Goal: Transaction & Acquisition: Purchase product/service

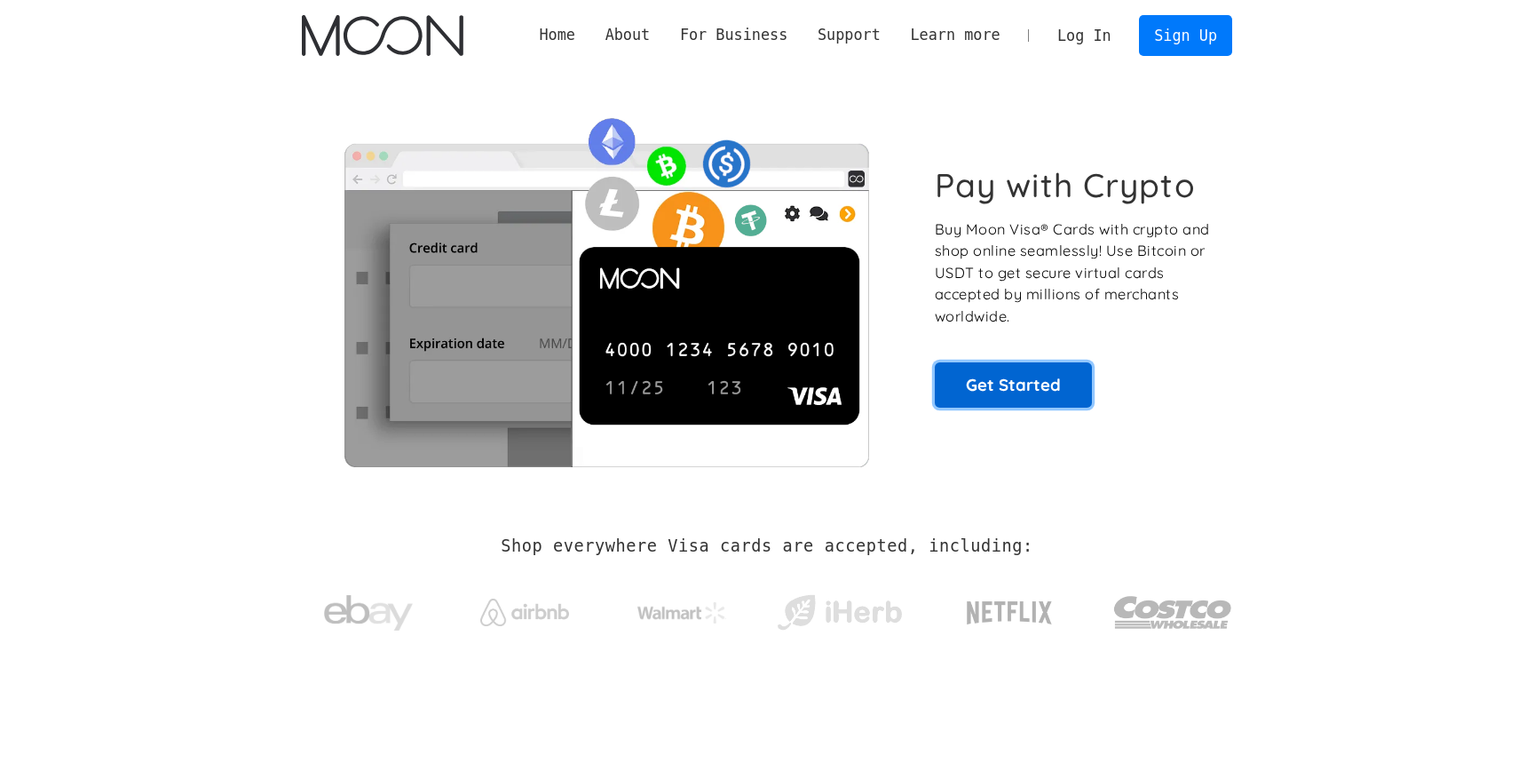
click at [1007, 397] on link "Get Started" at bounding box center [1013, 384] width 157 height 44
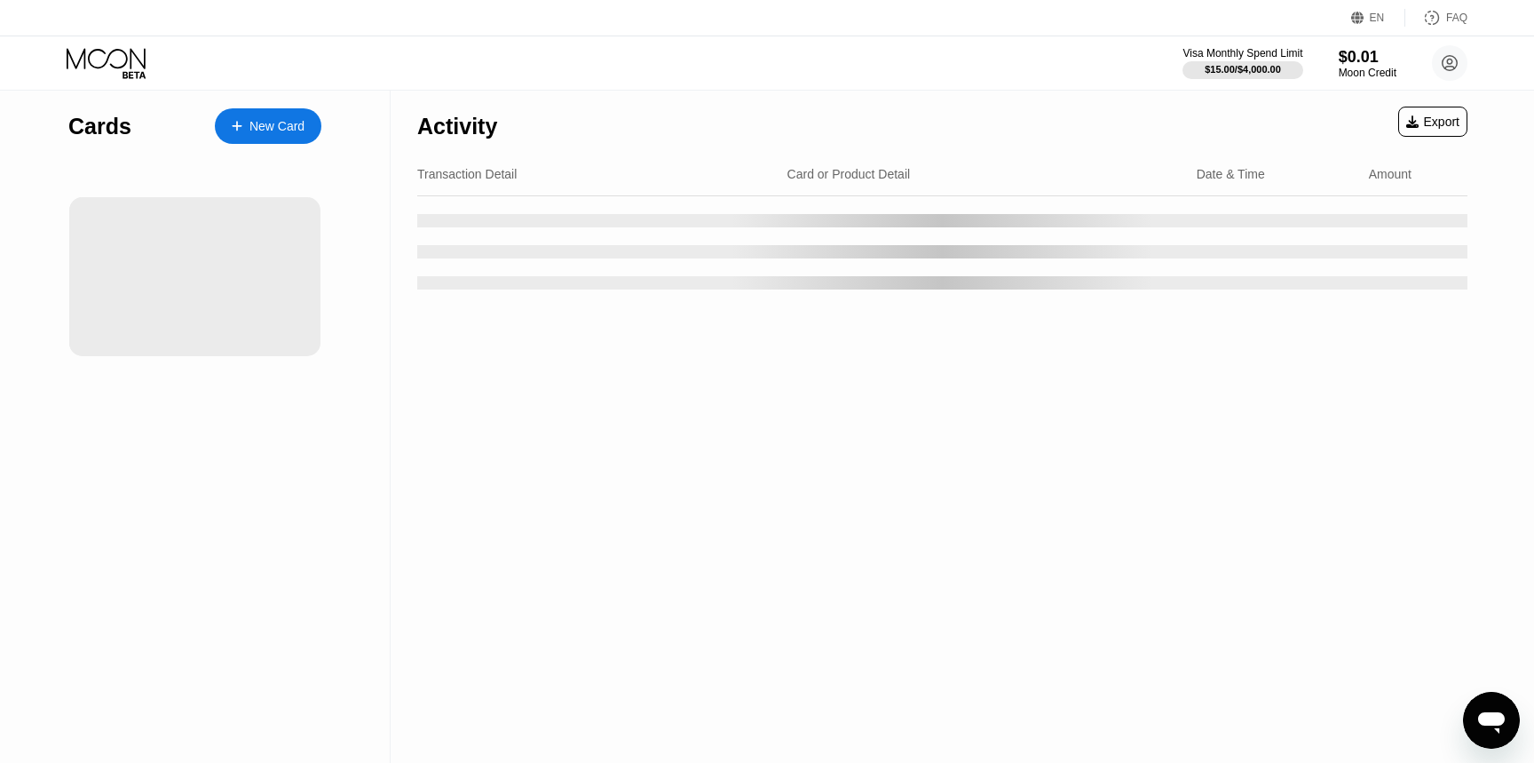
click at [418, 431] on div "Activity Export Transaction Detail Card or Product Detail Date & Time Amount" at bounding box center [943, 427] width 1104 height 672
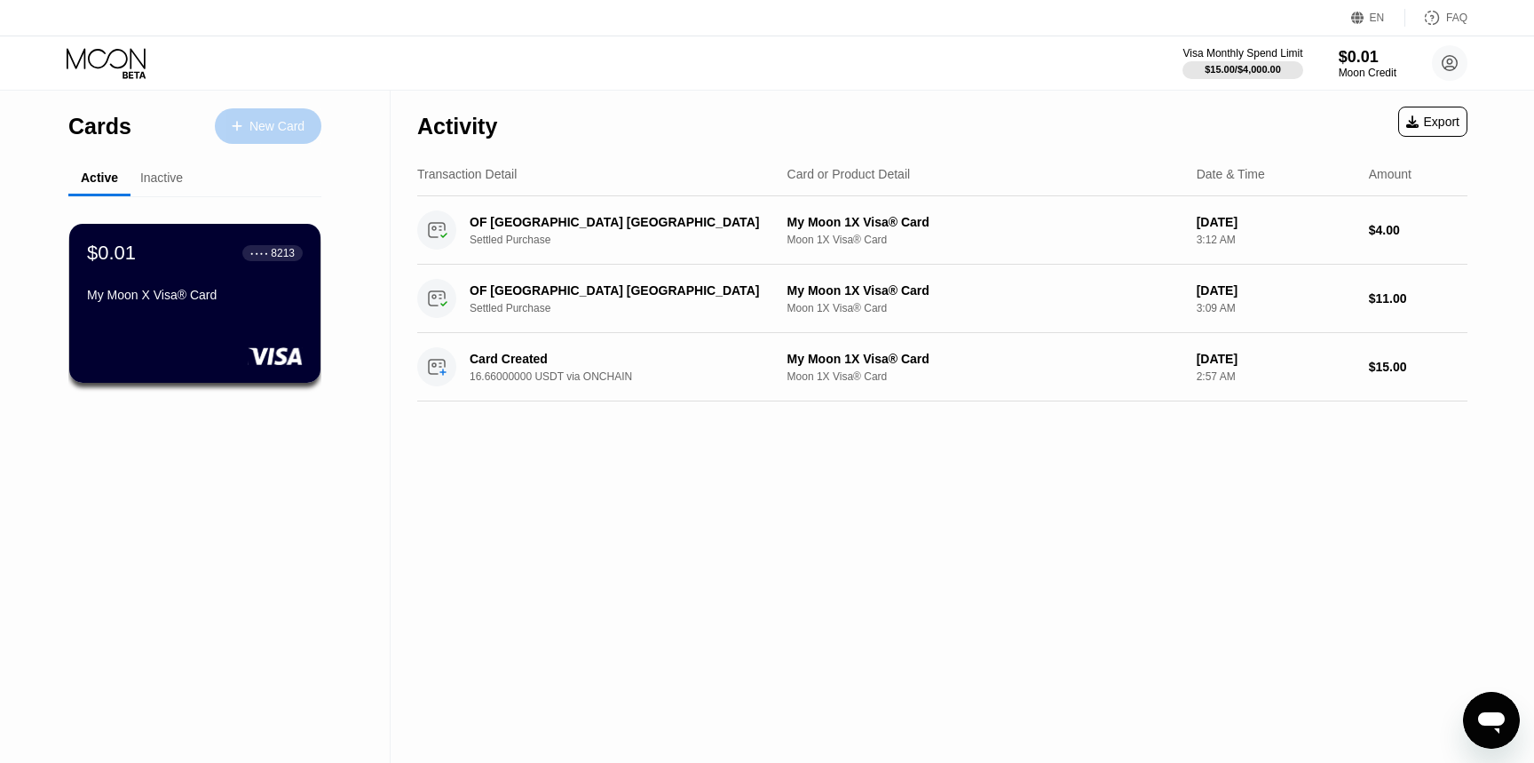
click at [286, 129] on div "New Card" at bounding box center [277, 126] width 55 height 15
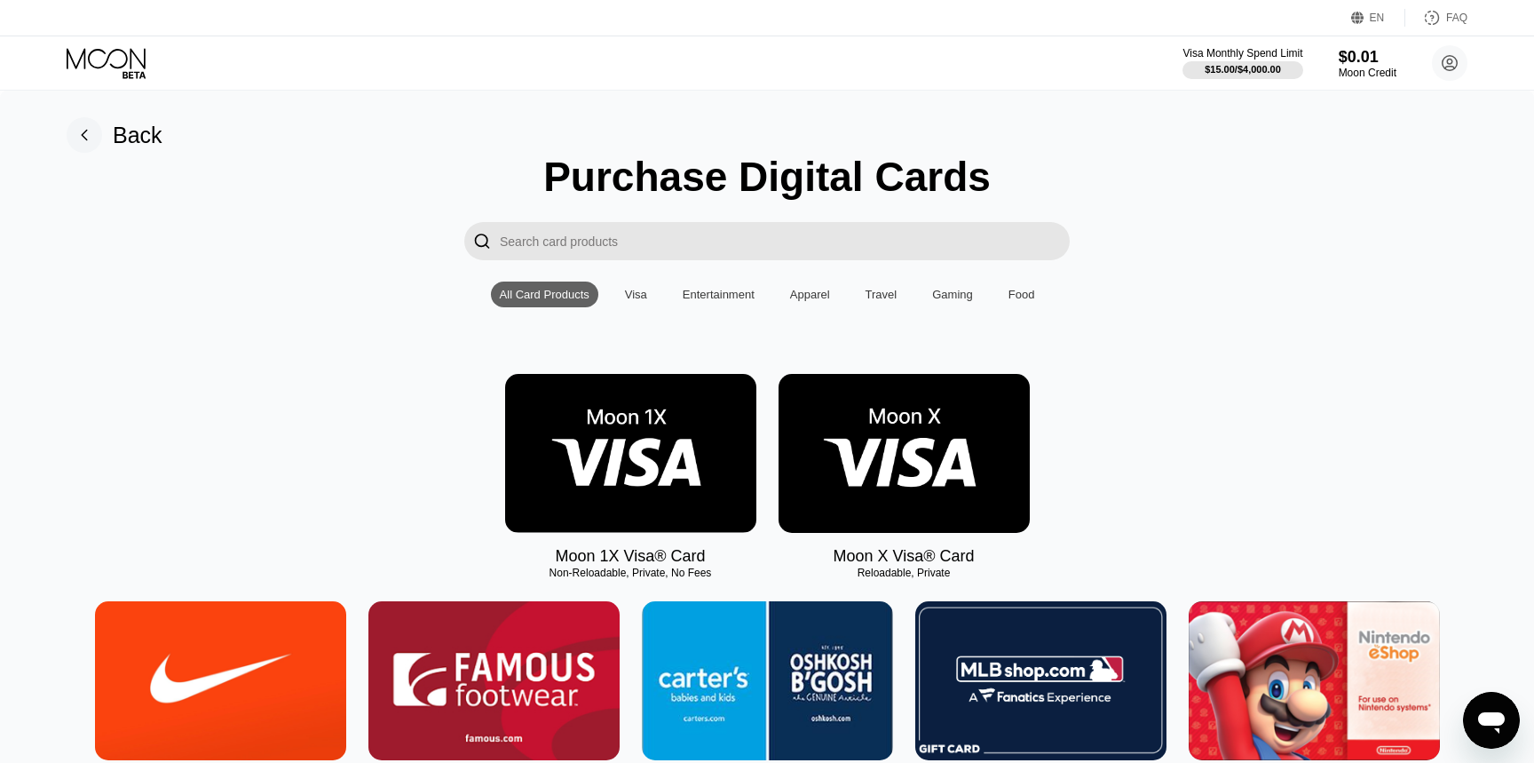
click at [620, 437] on img at bounding box center [630, 453] width 251 height 159
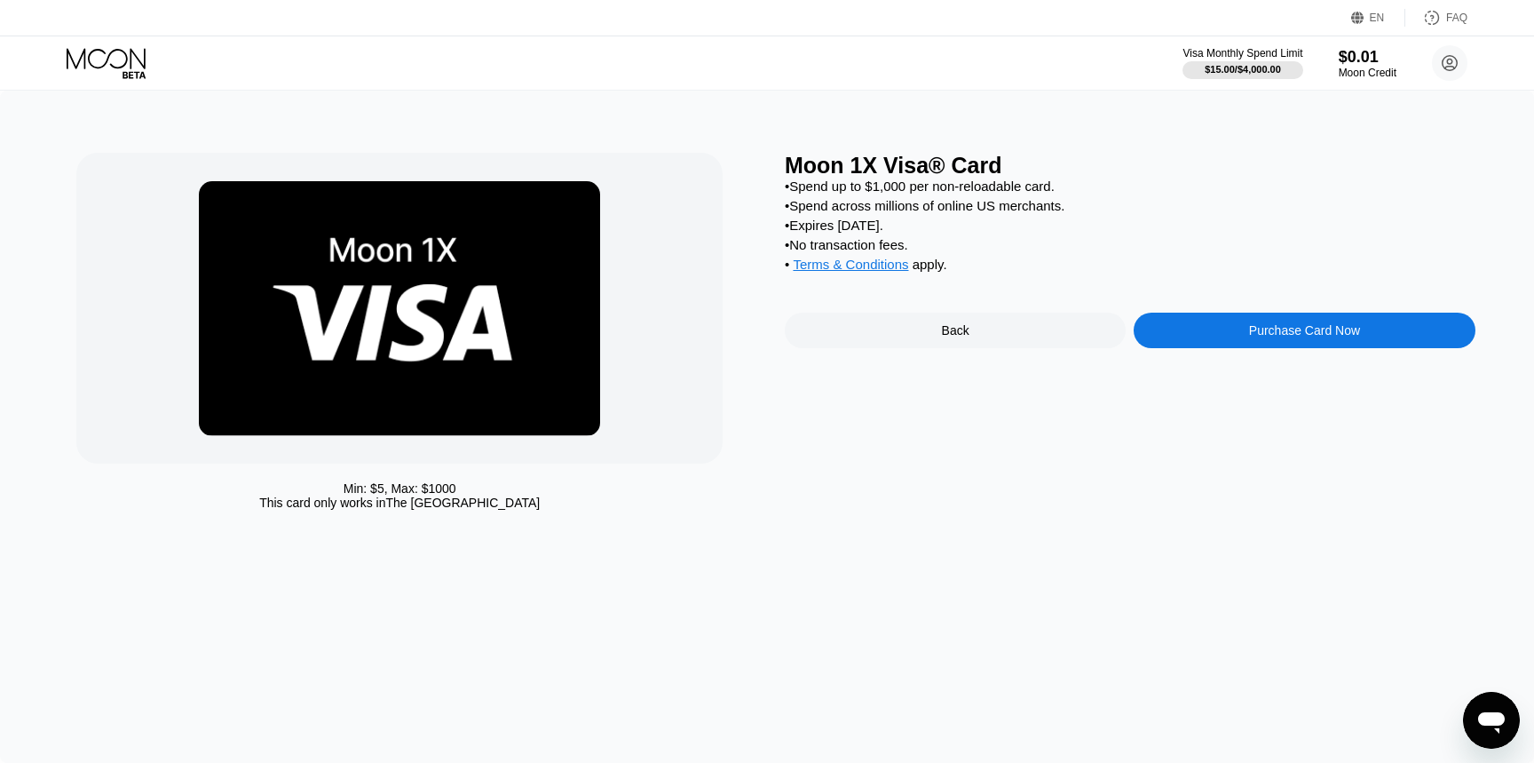
click at [1217, 318] on div "Purchase Card Now" at bounding box center [1304, 331] width 341 height 36
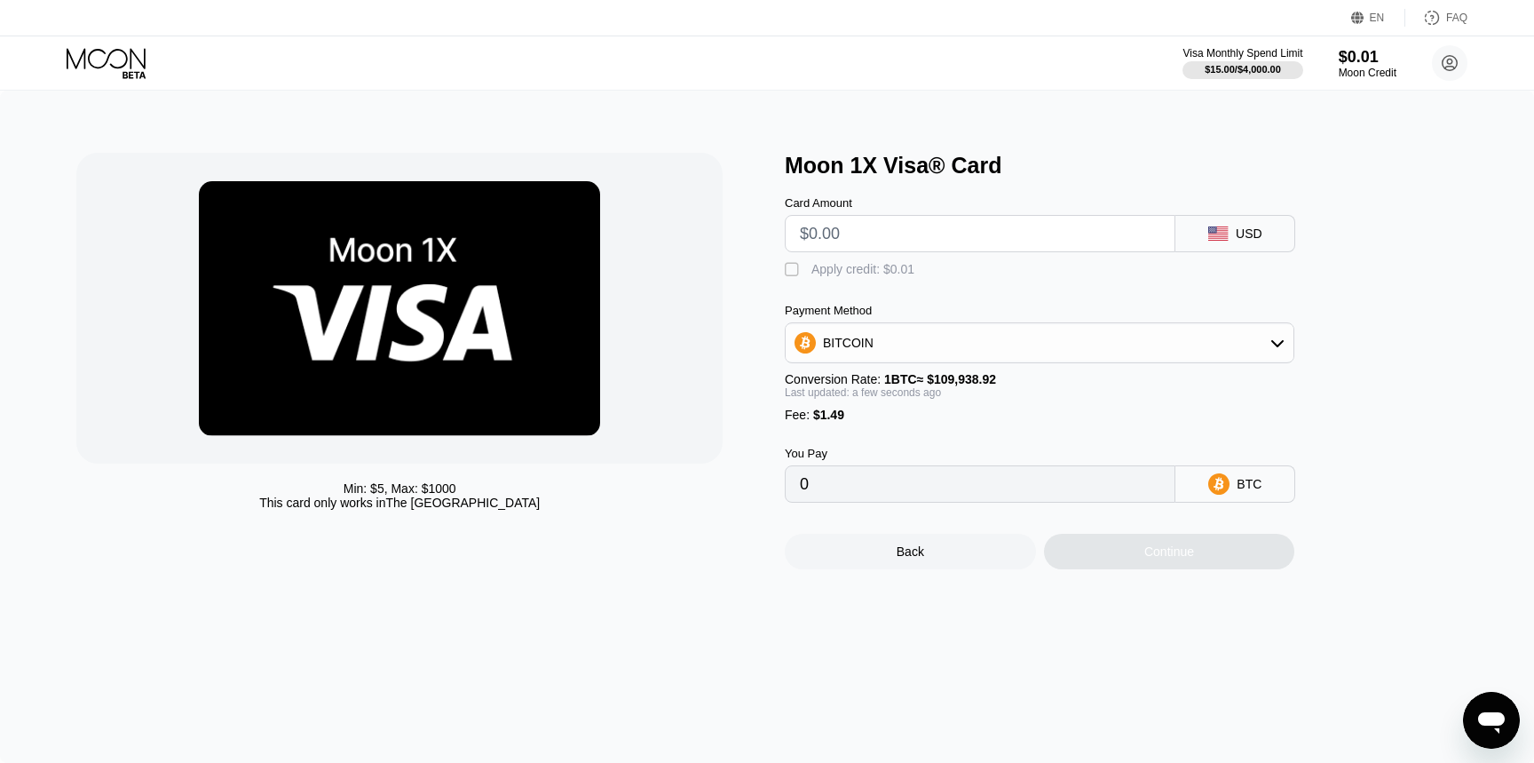
click at [908, 240] on input "text" at bounding box center [980, 234] width 361 height 36
type input "$5"
type input "0.00005904"
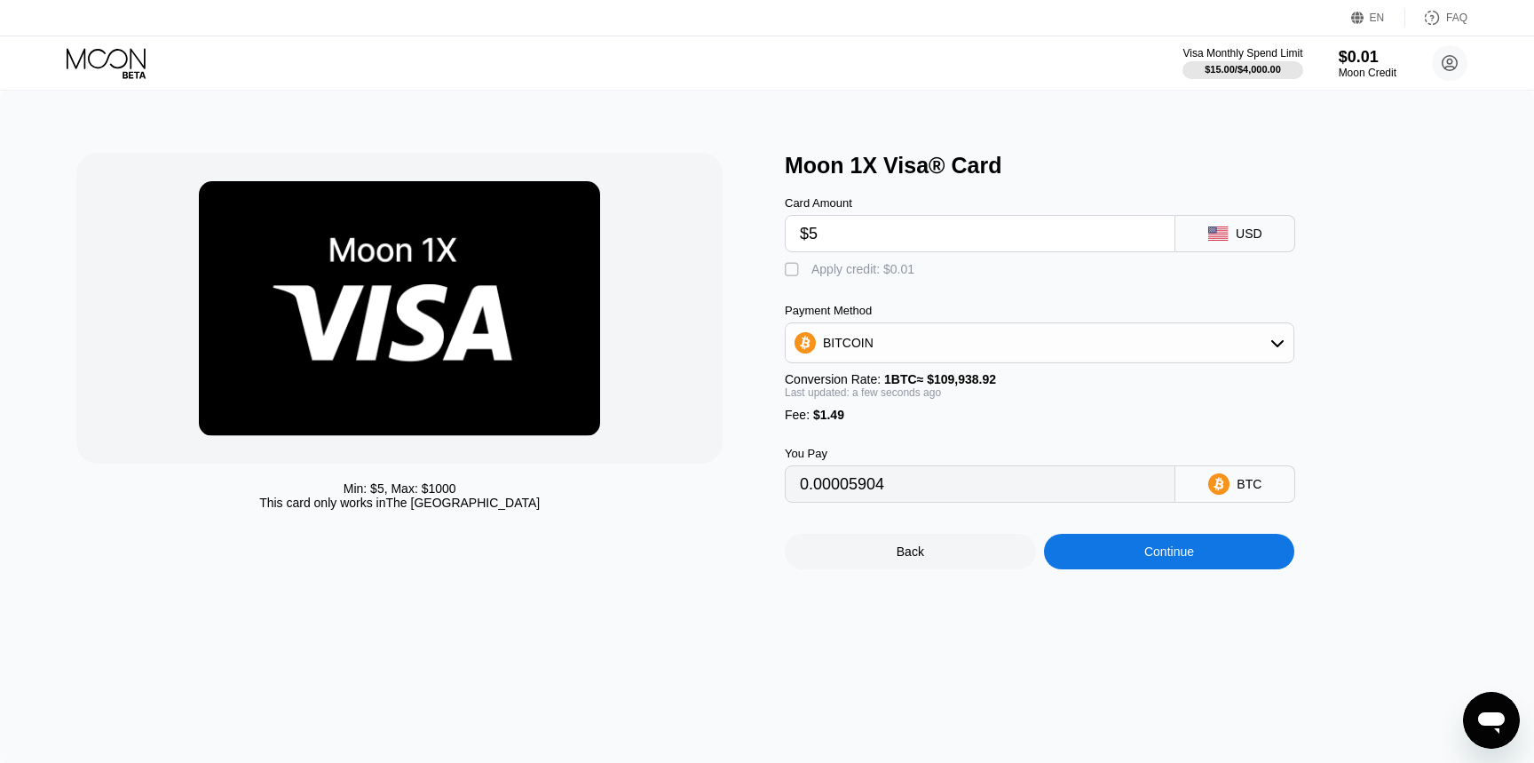
click at [890, 238] on input "$5" at bounding box center [980, 234] width 361 height 36
type input "$1"
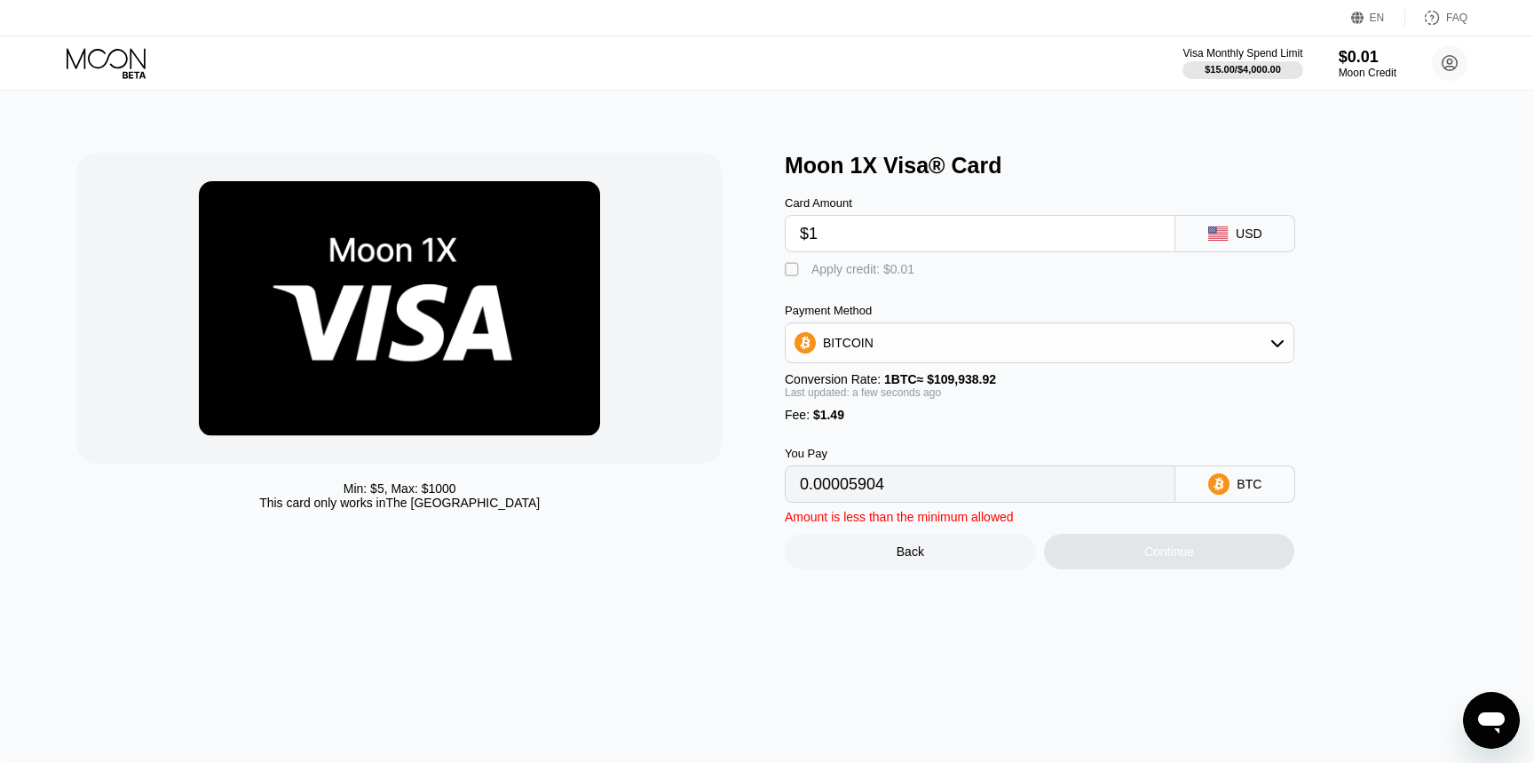
type input "0.00002265"
type input "$15"
type input "0.00015000"
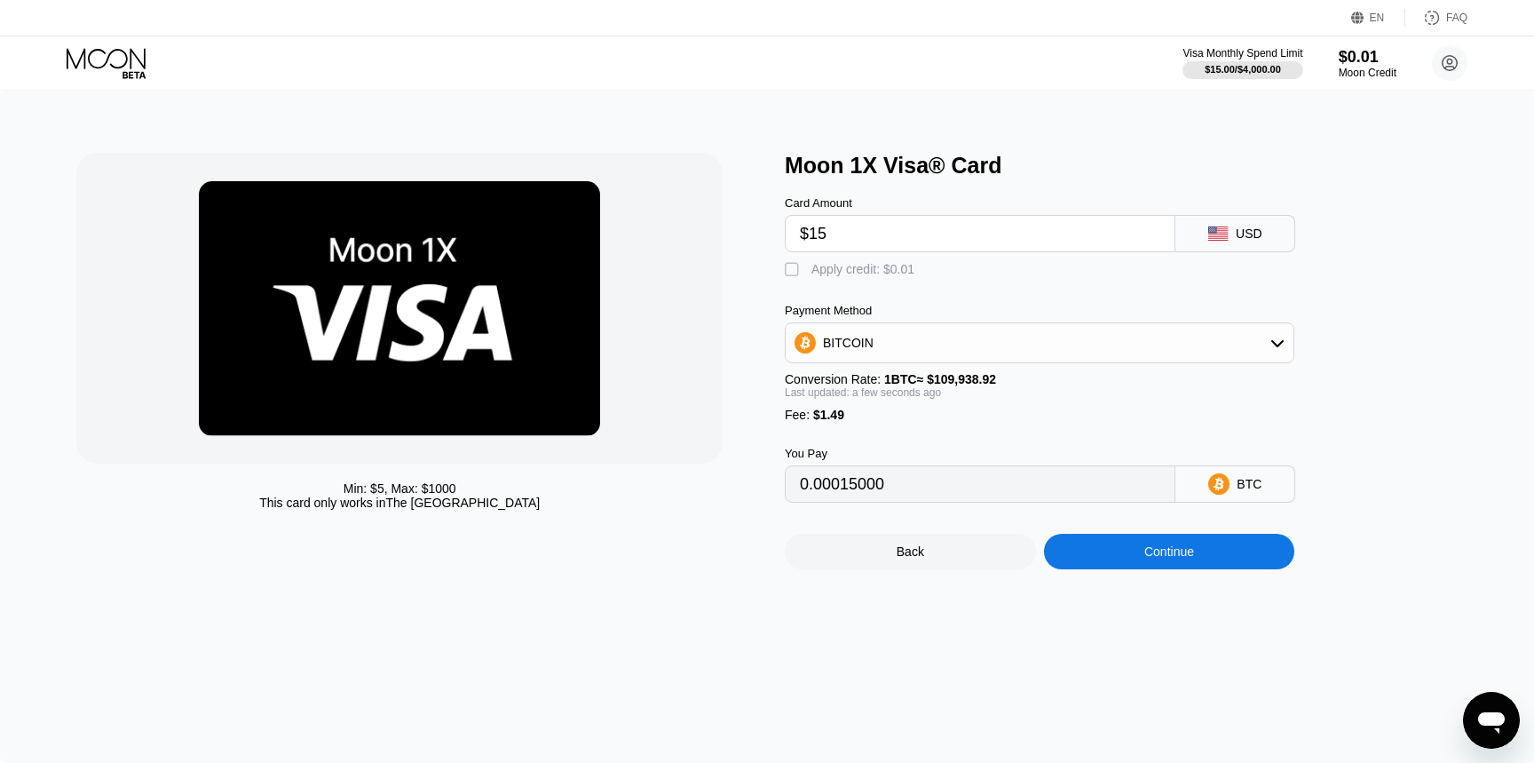
click at [904, 418] on div "Fee : $1.49" at bounding box center [1040, 415] width 510 height 14
click at [891, 226] on input "$15" at bounding box center [980, 234] width 361 height 36
type input "$2"
type input "0.00003175"
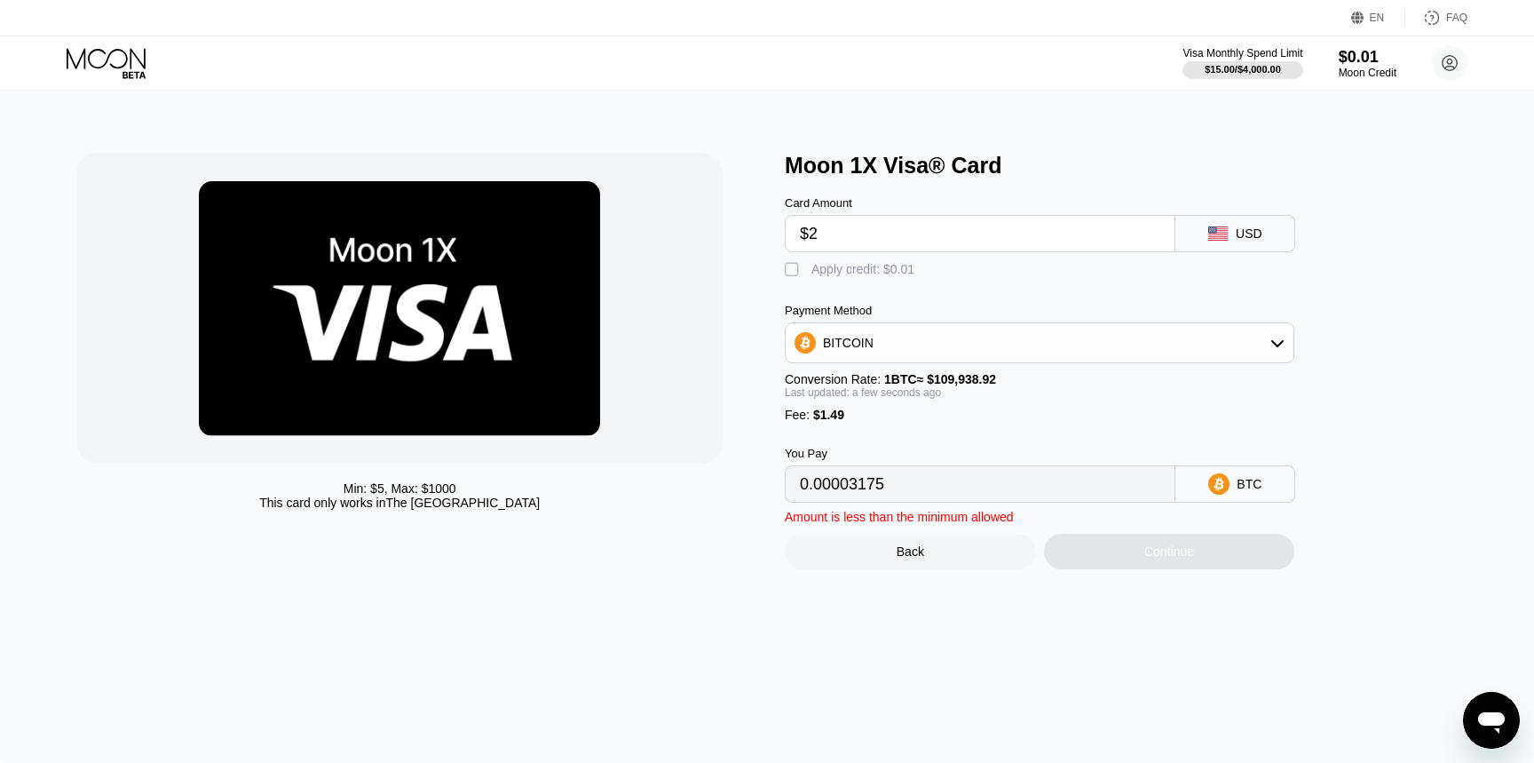
type input "$20"
type input "0.00019548"
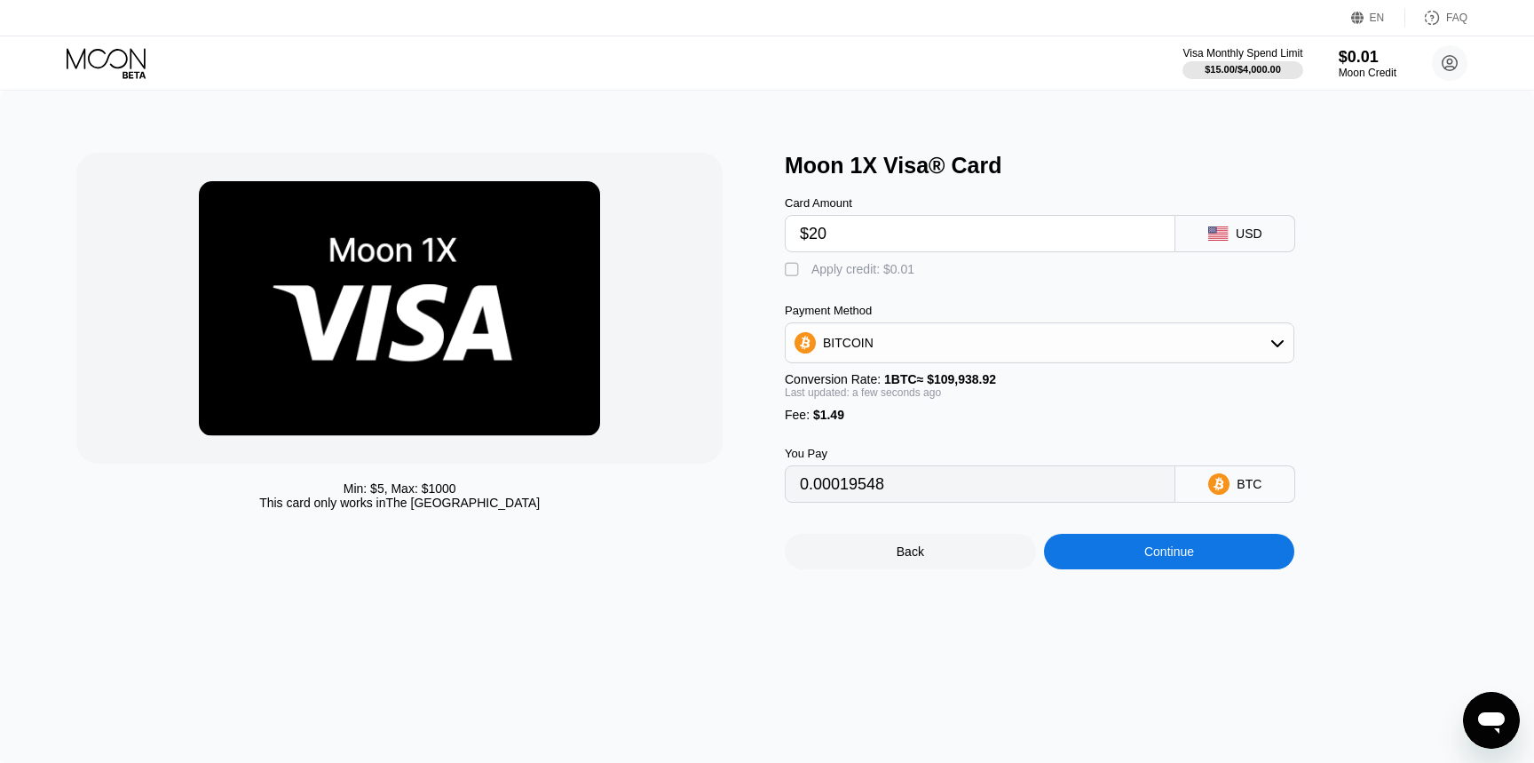
type input "$20"
click at [949, 425] on div "You Pay 0.00019548 BTC" at bounding box center [1069, 462] width 568 height 81
click at [1085, 353] on div "BITCOIN" at bounding box center [1040, 343] width 508 height 36
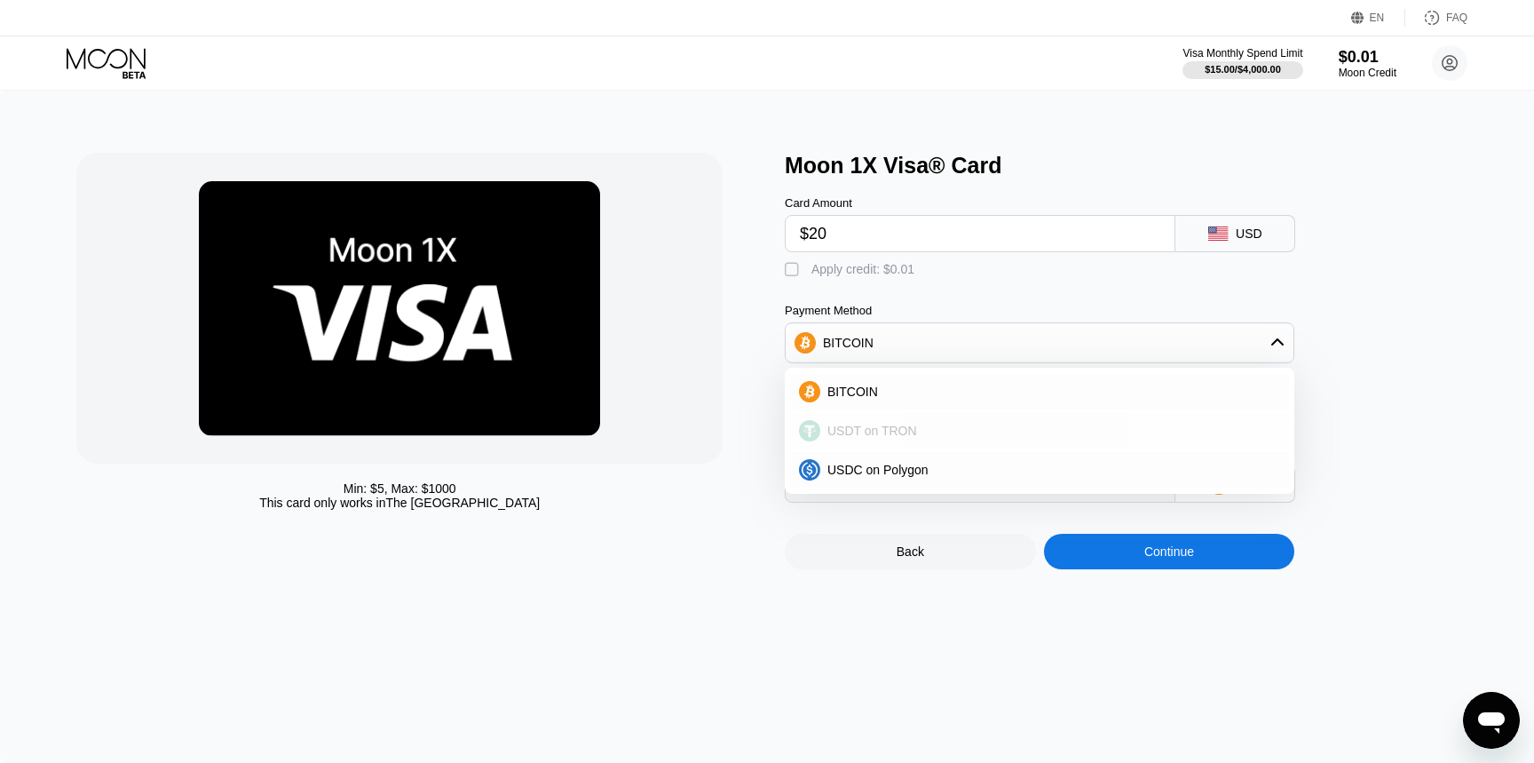
click at [1019, 435] on div "USDT on TRON" at bounding box center [1051, 431] width 460 height 14
type input "21.71"
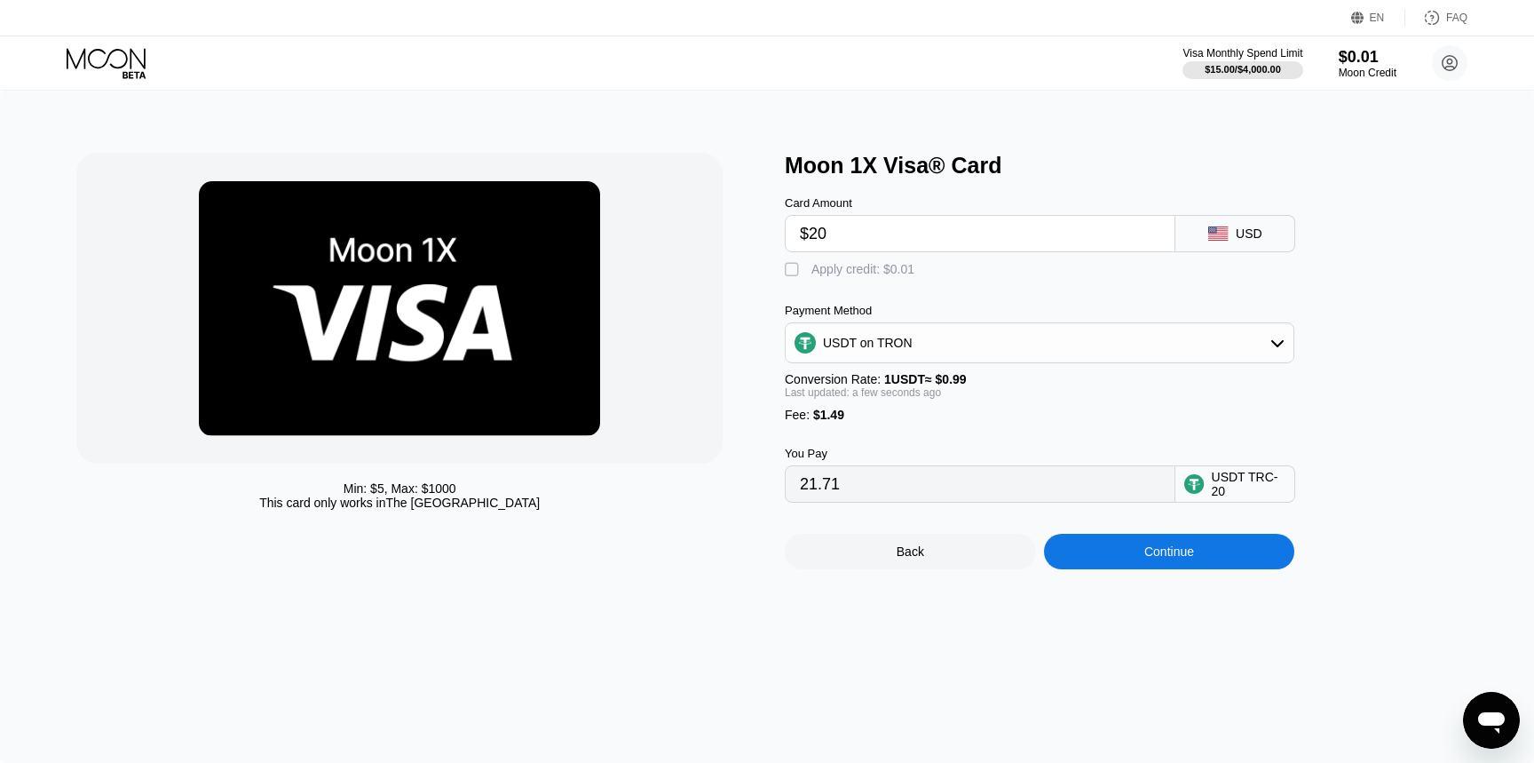
drag, startPoint x: 860, startPoint y: 233, endPoint x: 537, endPoint y: 232, distance: 323.2
click at [545, 237] on div "Min: $ 5 , Max: $ 1000 This card only works in The United States Moon 1X Visa® …" at bounding box center [766, 361] width 1381 height 416
type input "$5"
type input "6.56"
type input "$5"
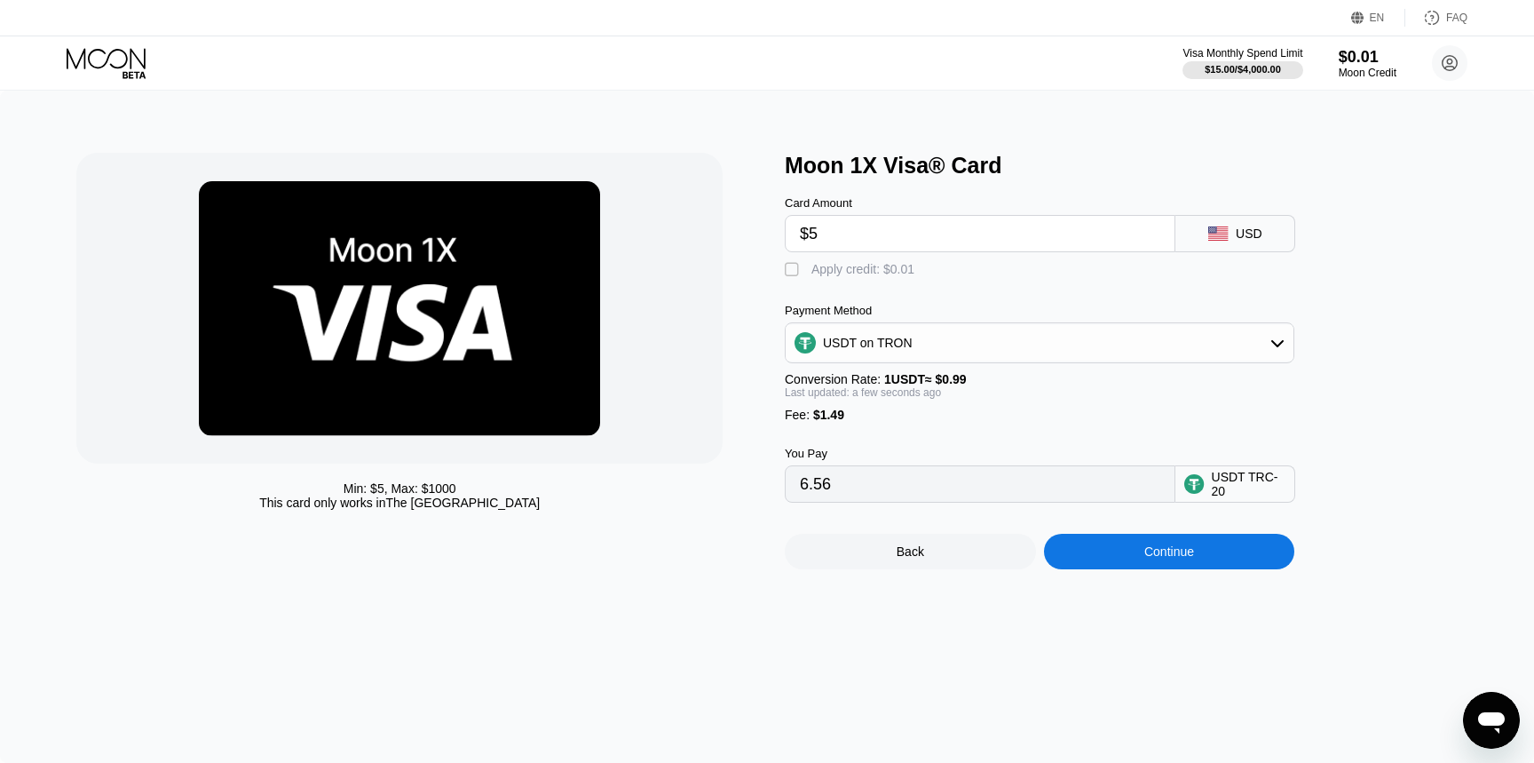
click at [996, 164] on div "Moon 1X Visa® Card" at bounding box center [1130, 166] width 691 height 26
click at [795, 271] on div "" at bounding box center [794, 270] width 18 height 18
type input "6.55"
click at [1123, 559] on div "Continue" at bounding box center [1169, 552] width 251 height 36
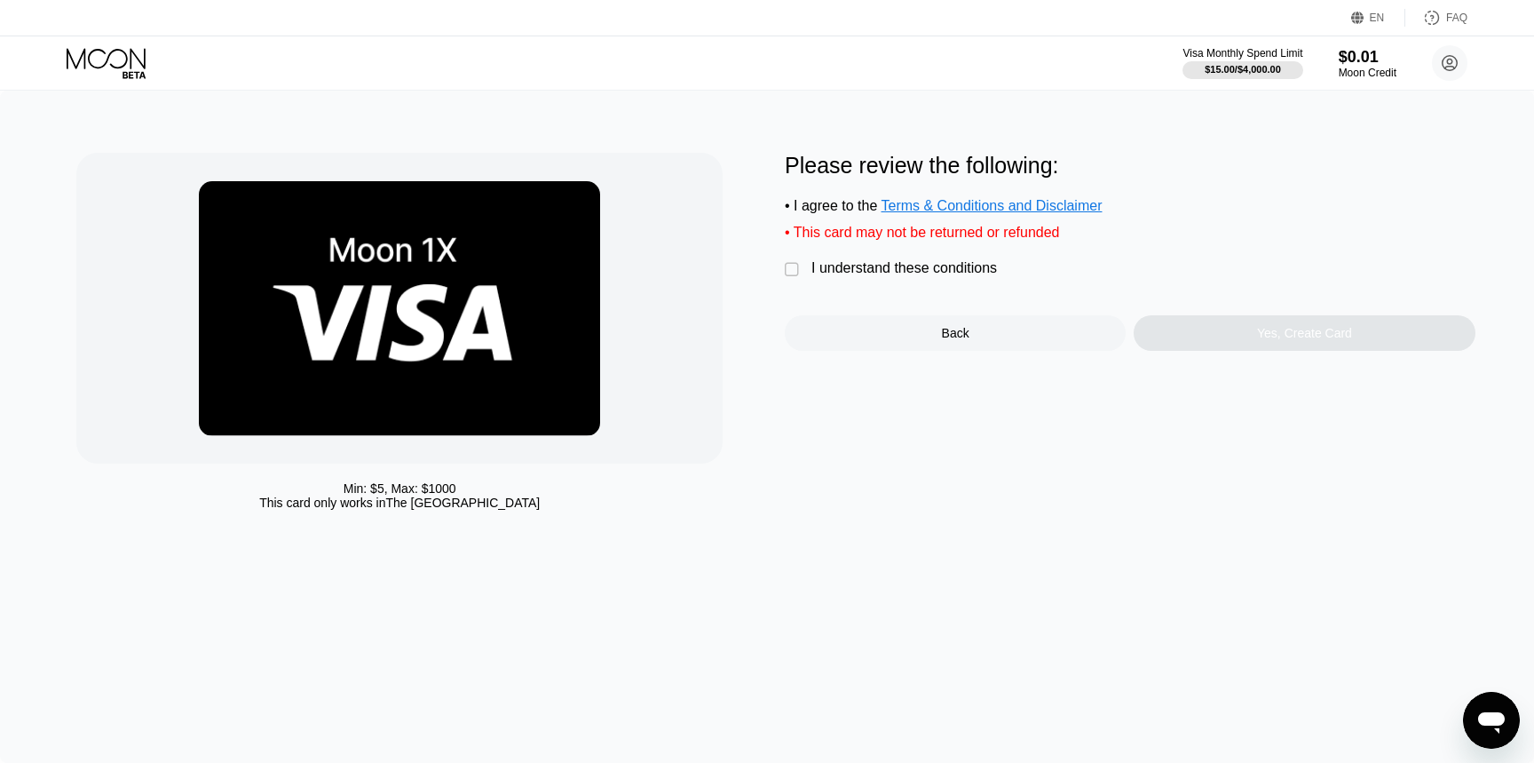
click at [857, 271] on div "I understand these conditions" at bounding box center [905, 268] width 186 height 16
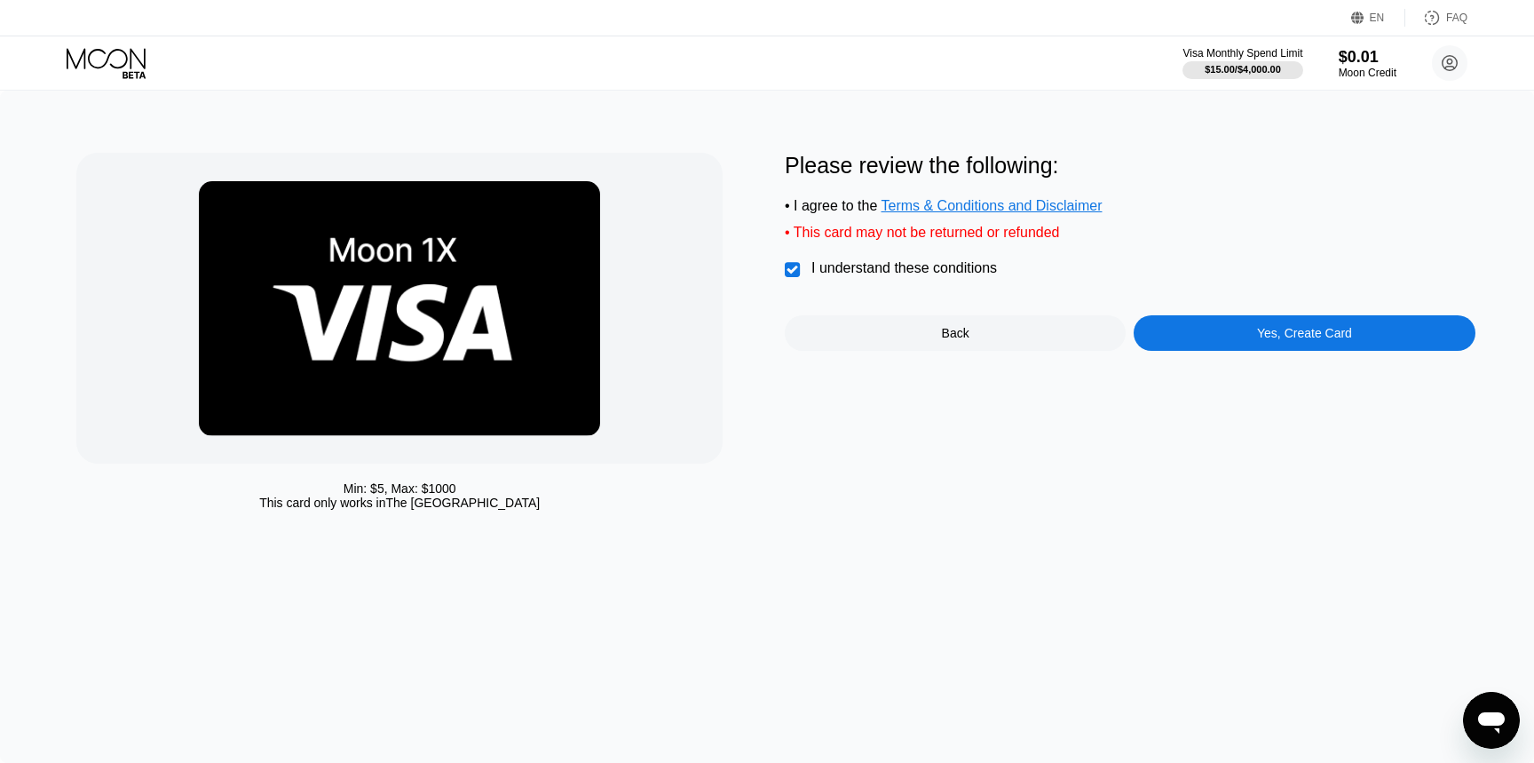
click at [1202, 329] on div "Yes, Create Card" at bounding box center [1304, 333] width 341 height 36
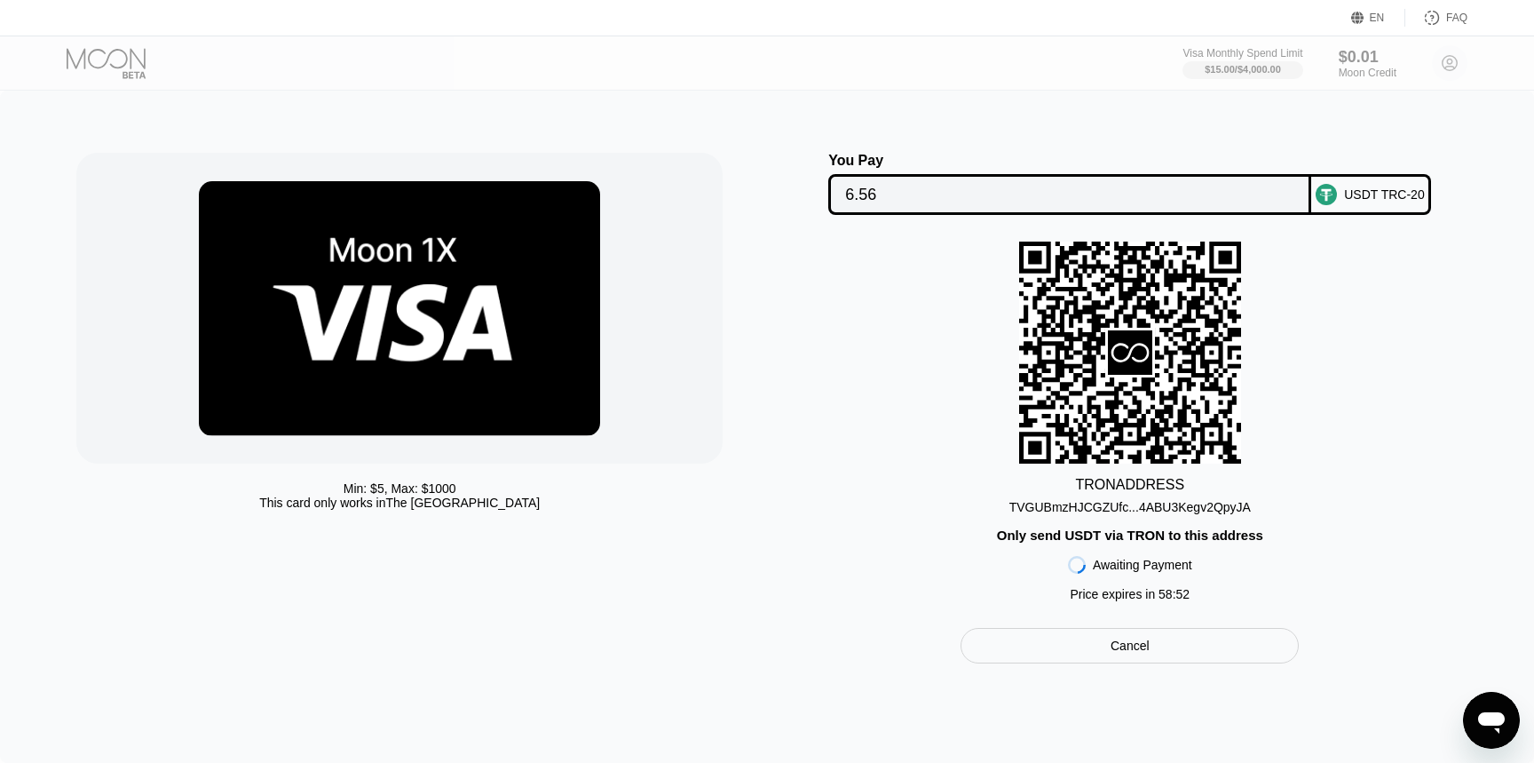
click at [1149, 503] on div "TVGUBmzHJCGZUfc...4ABU3Kegv2QpyJA" at bounding box center [1131, 507] width 242 height 14
click at [1048, 512] on div "TVGUBmzHJCGZUfc...4ABU3Kegv2QpyJA" at bounding box center [1131, 507] width 242 height 14
click at [1197, 636] on div "Cancel" at bounding box center [1130, 646] width 338 height 36
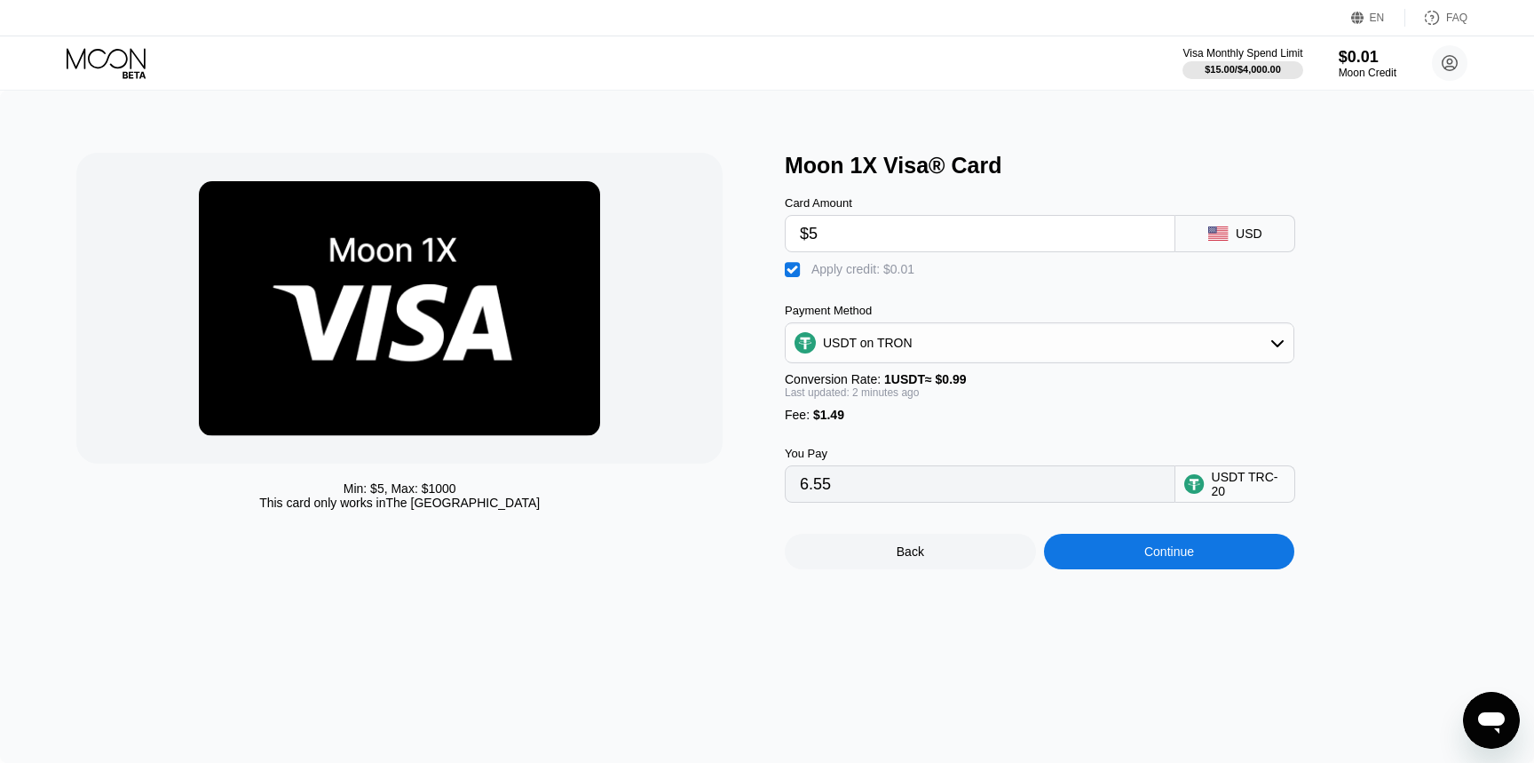
click at [894, 234] on input "$5" at bounding box center [980, 234] width 361 height 36
type input "$1"
type input "2.51"
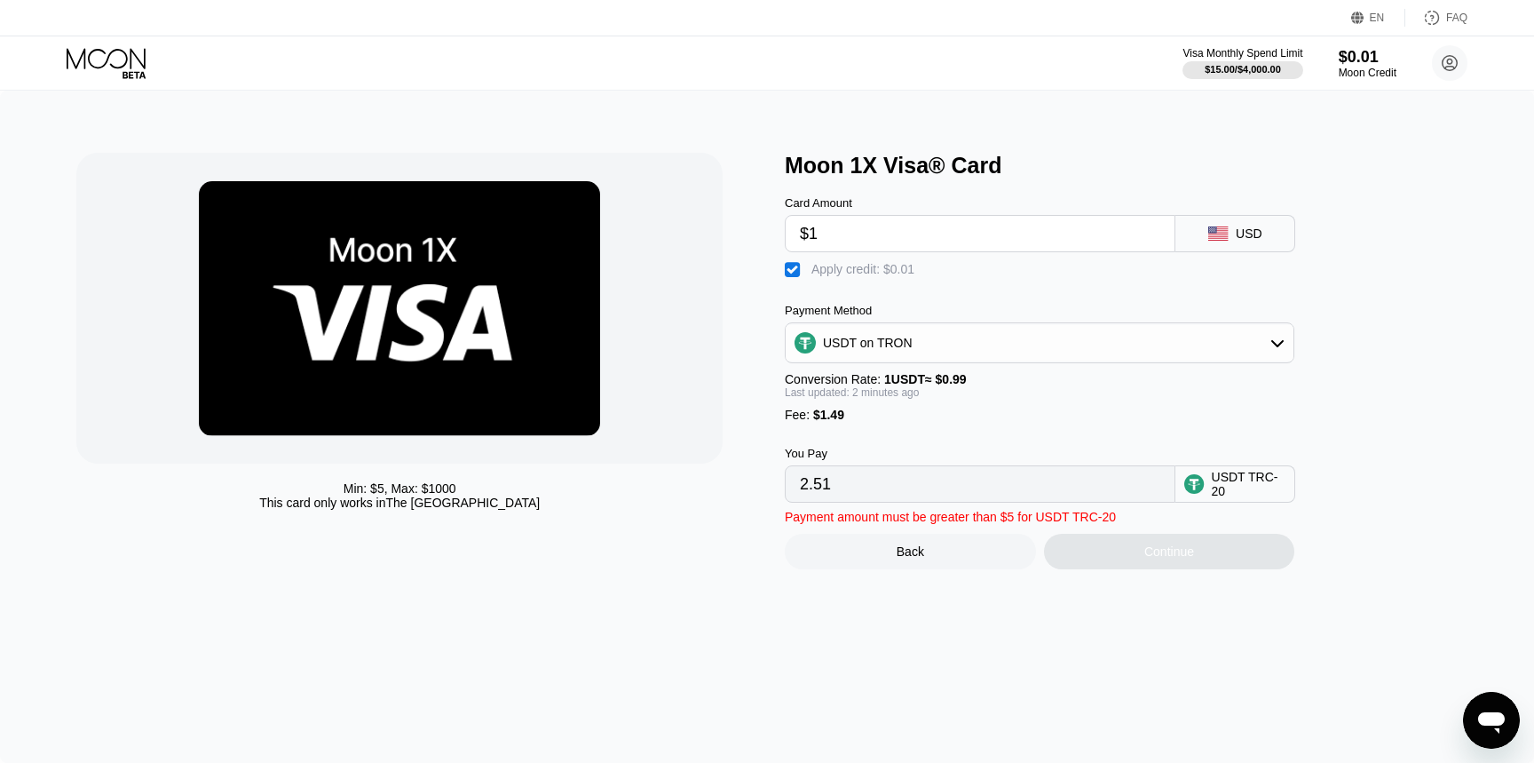
type input "$18"
type input "19.68"
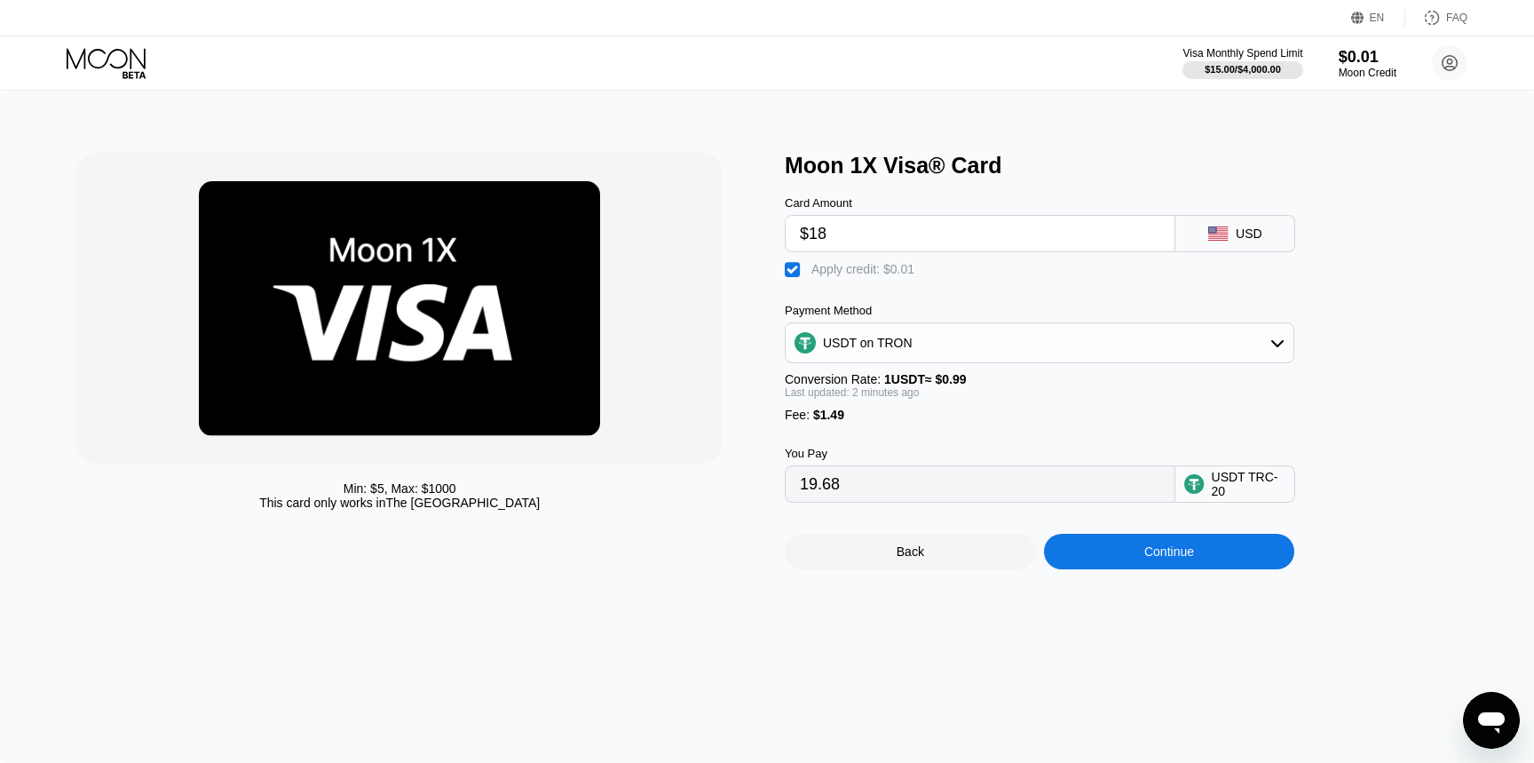
type input "$1"
type input "2.51"
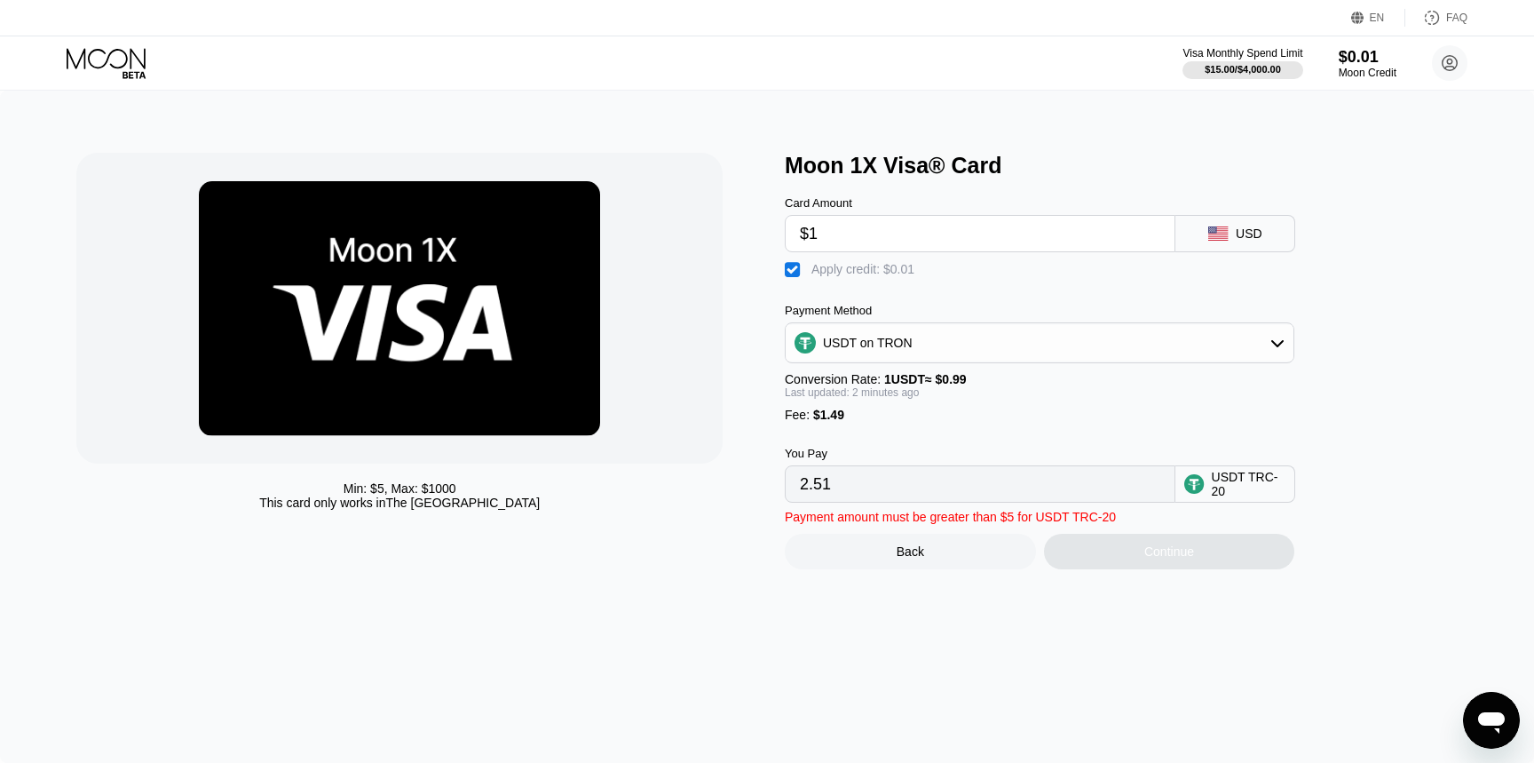
type input "$17"
type input "18.67"
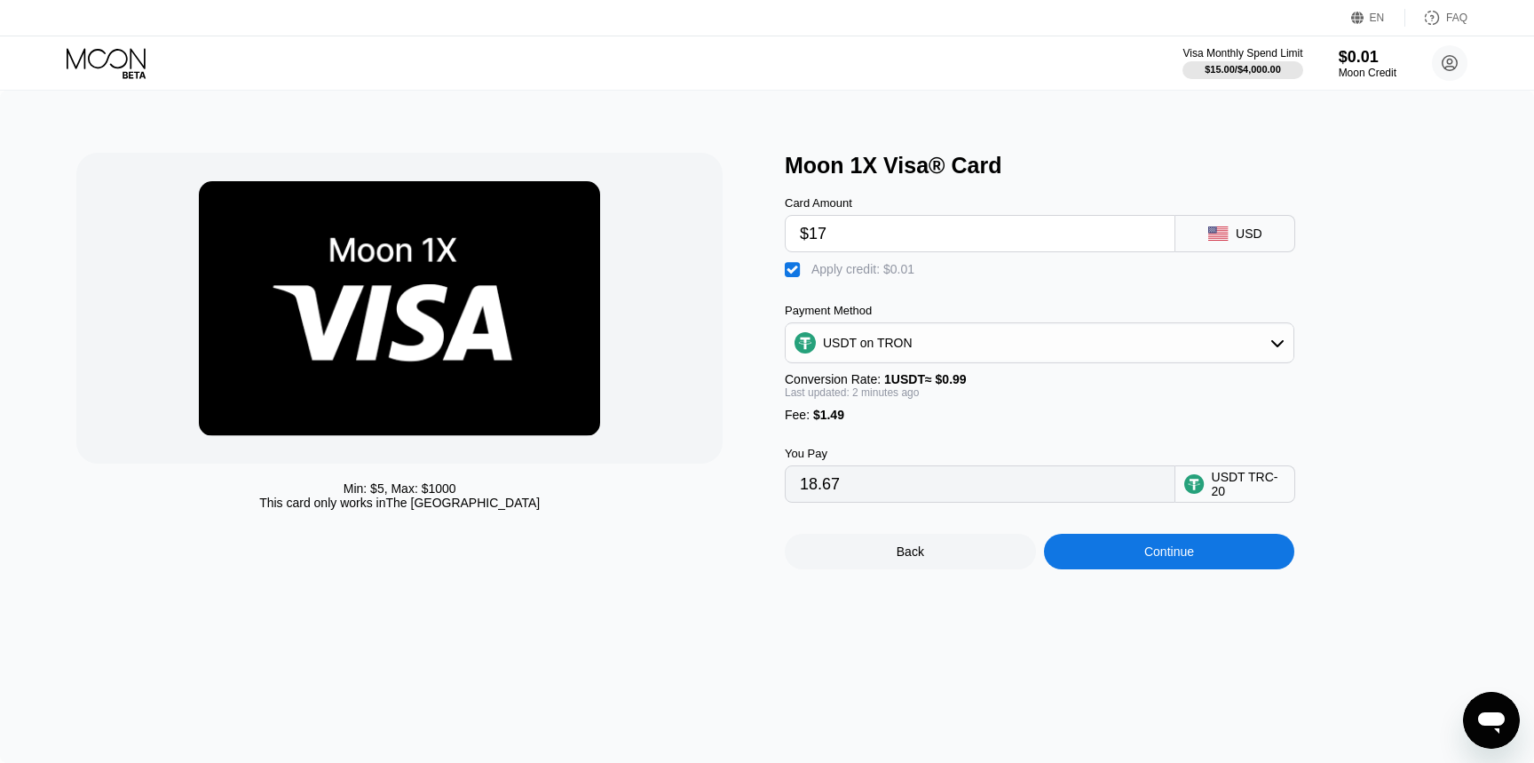
click at [1133, 473] on input "18.67" at bounding box center [980, 484] width 361 height 36
click at [1241, 486] on div "USDT TRC-20" at bounding box center [1249, 484] width 75 height 28
click at [922, 229] on input "$17" at bounding box center [980, 234] width 361 height 36
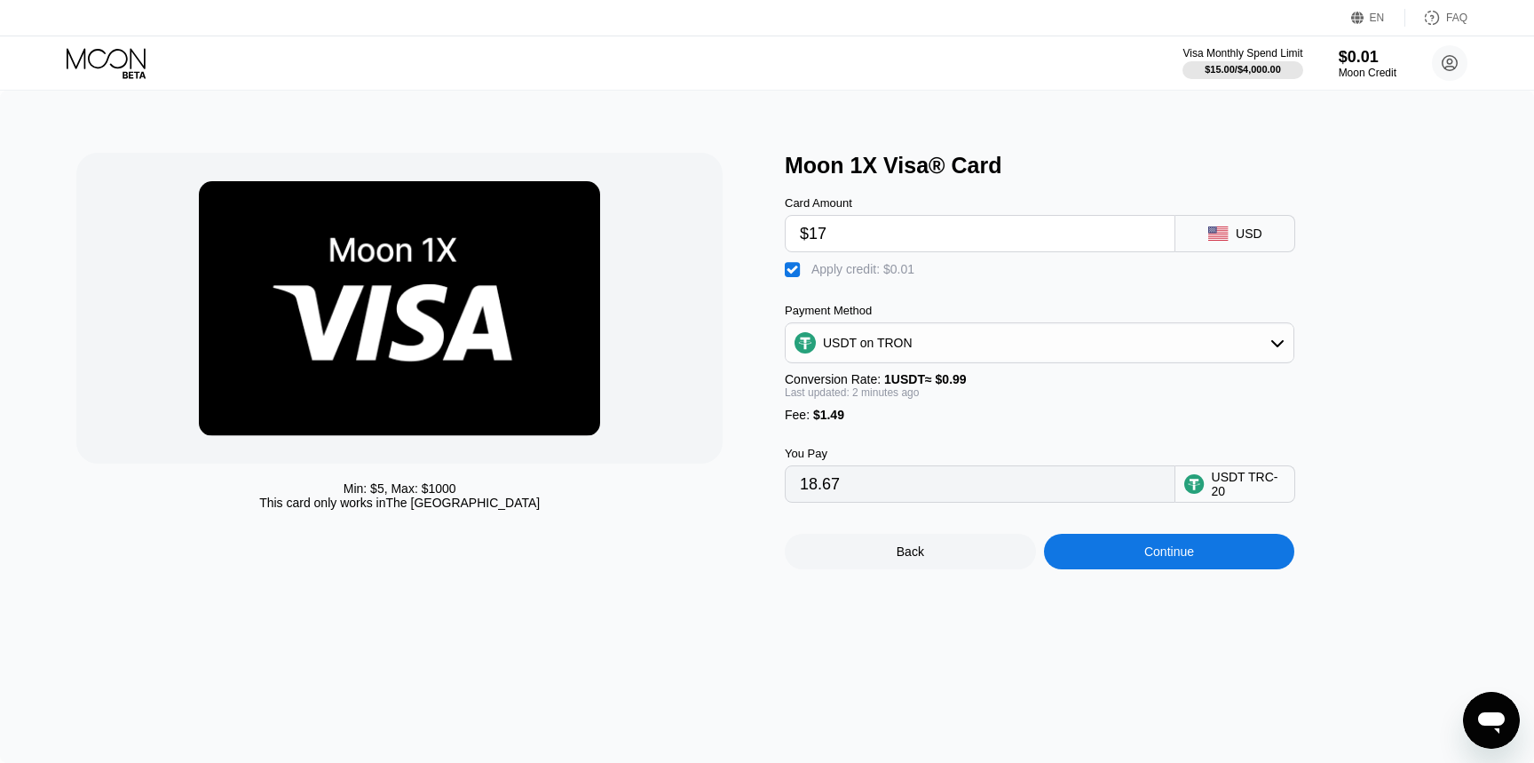
type input "$1"
type input "2.51"
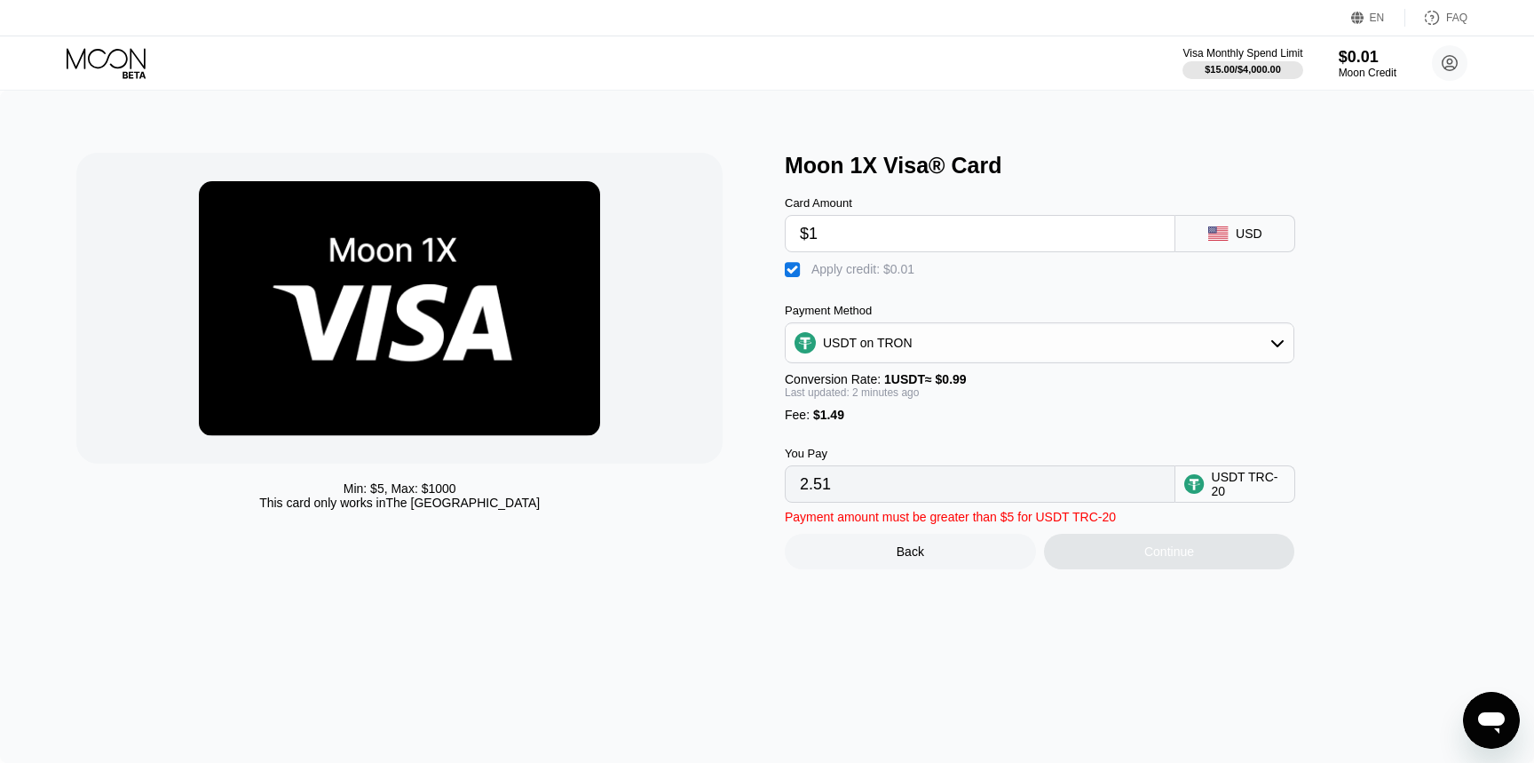
type input "$18"
type input "19.68"
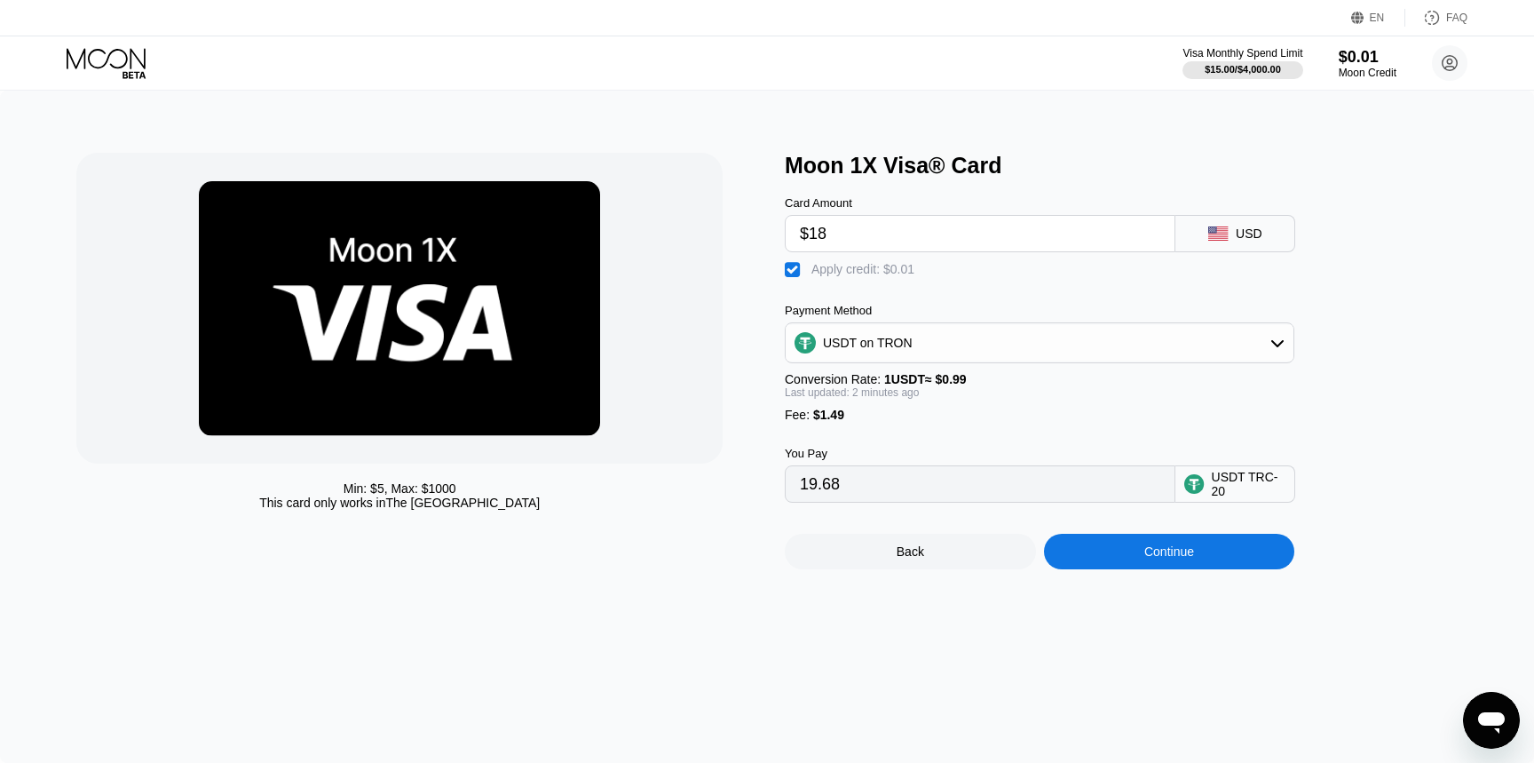
click at [1047, 444] on div "You Pay 19.68 USDT TRC-20" at bounding box center [1069, 462] width 568 height 81
click at [1019, 244] on input "$18" at bounding box center [980, 234] width 361 height 36
type input "$1"
type input "2.51"
type input "$19"
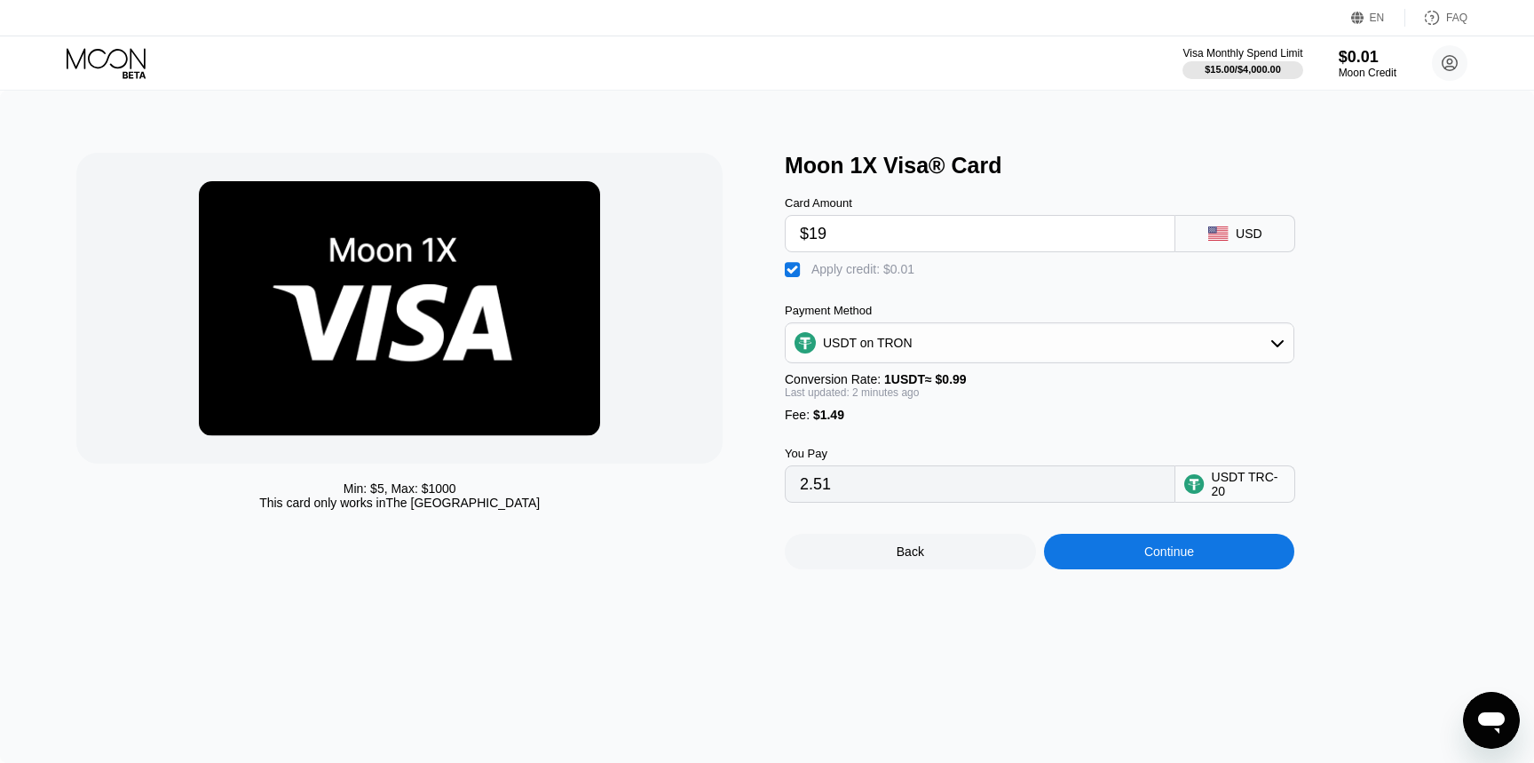
type input "20.69"
type input "$19"
click at [849, 235] on input "$19" at bounding box center [980, 234] width 361 height 36
type input "$1"
type input "2.51"
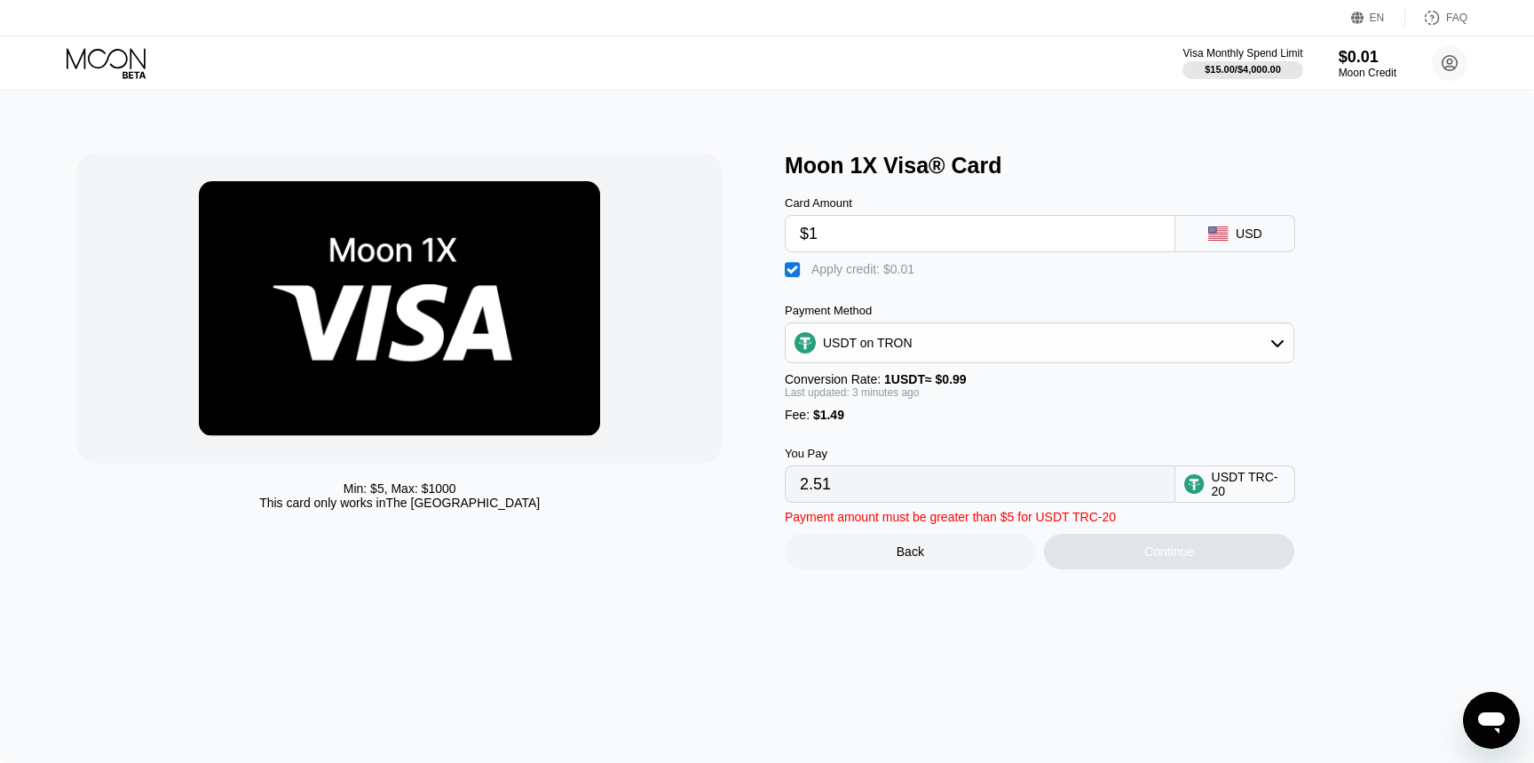
type input "$11"
type input "12.61"
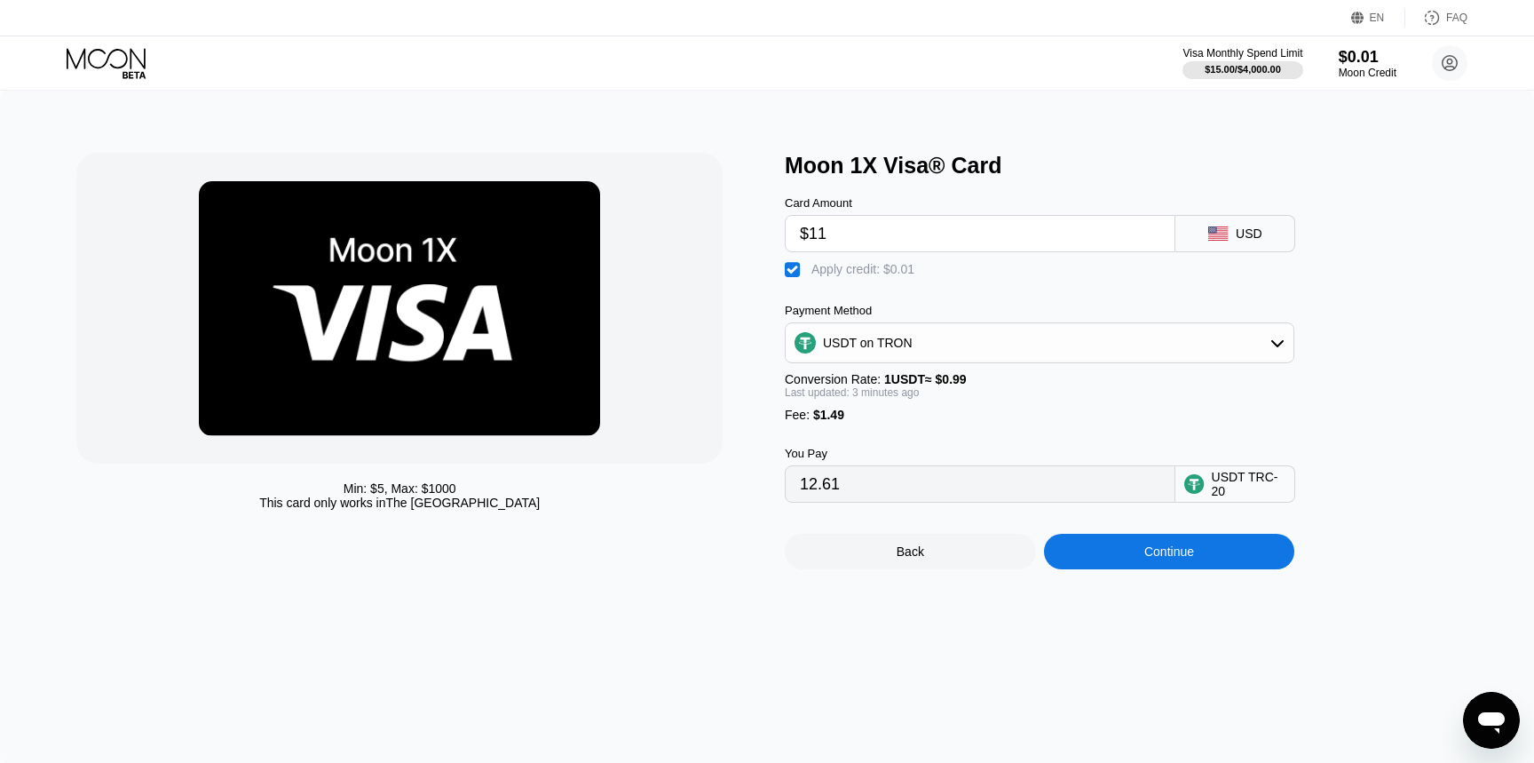
type input "$118"
type input "120.69"
type input "$11"
type input "12.61"
type input "$1"
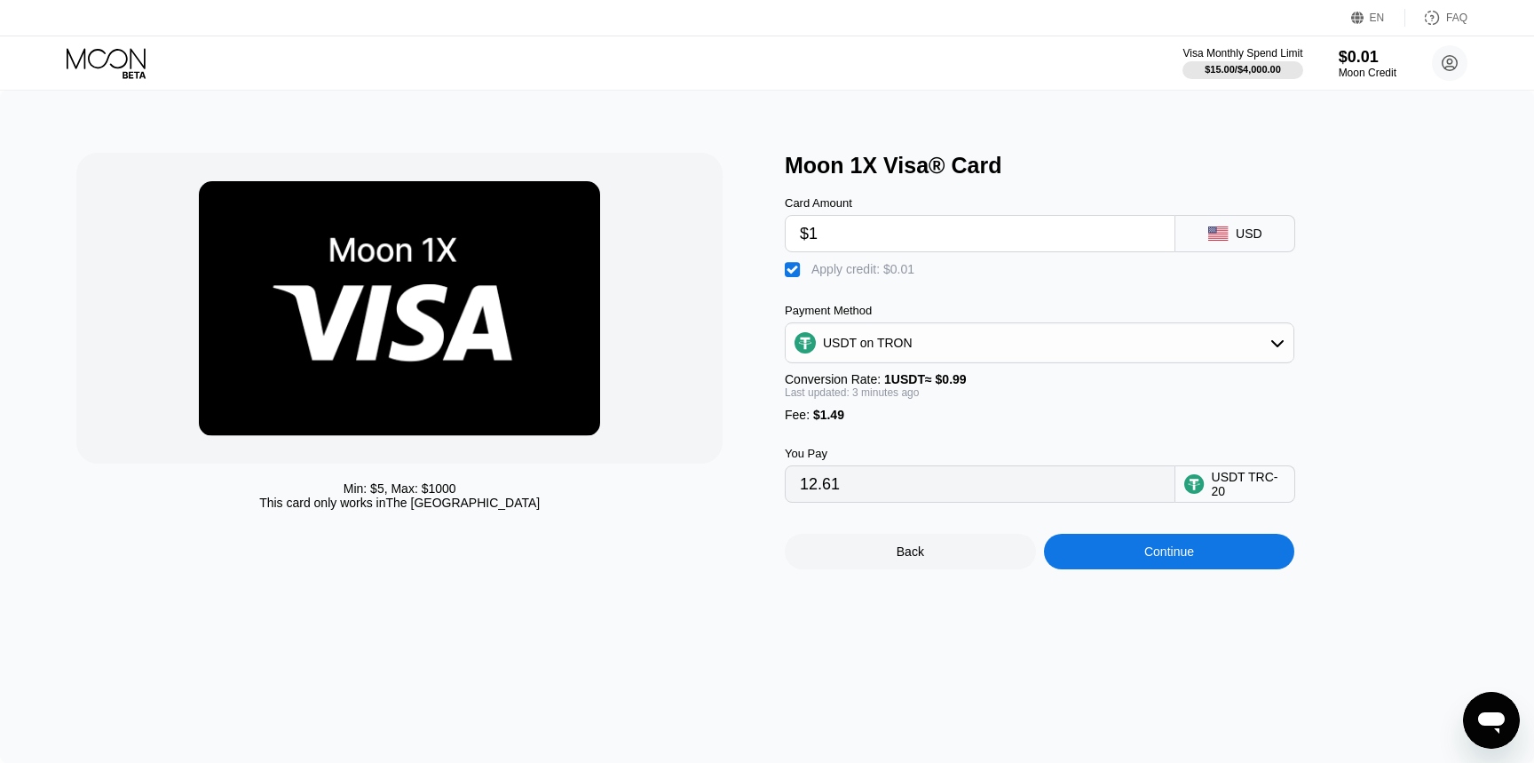
type input "2.51"
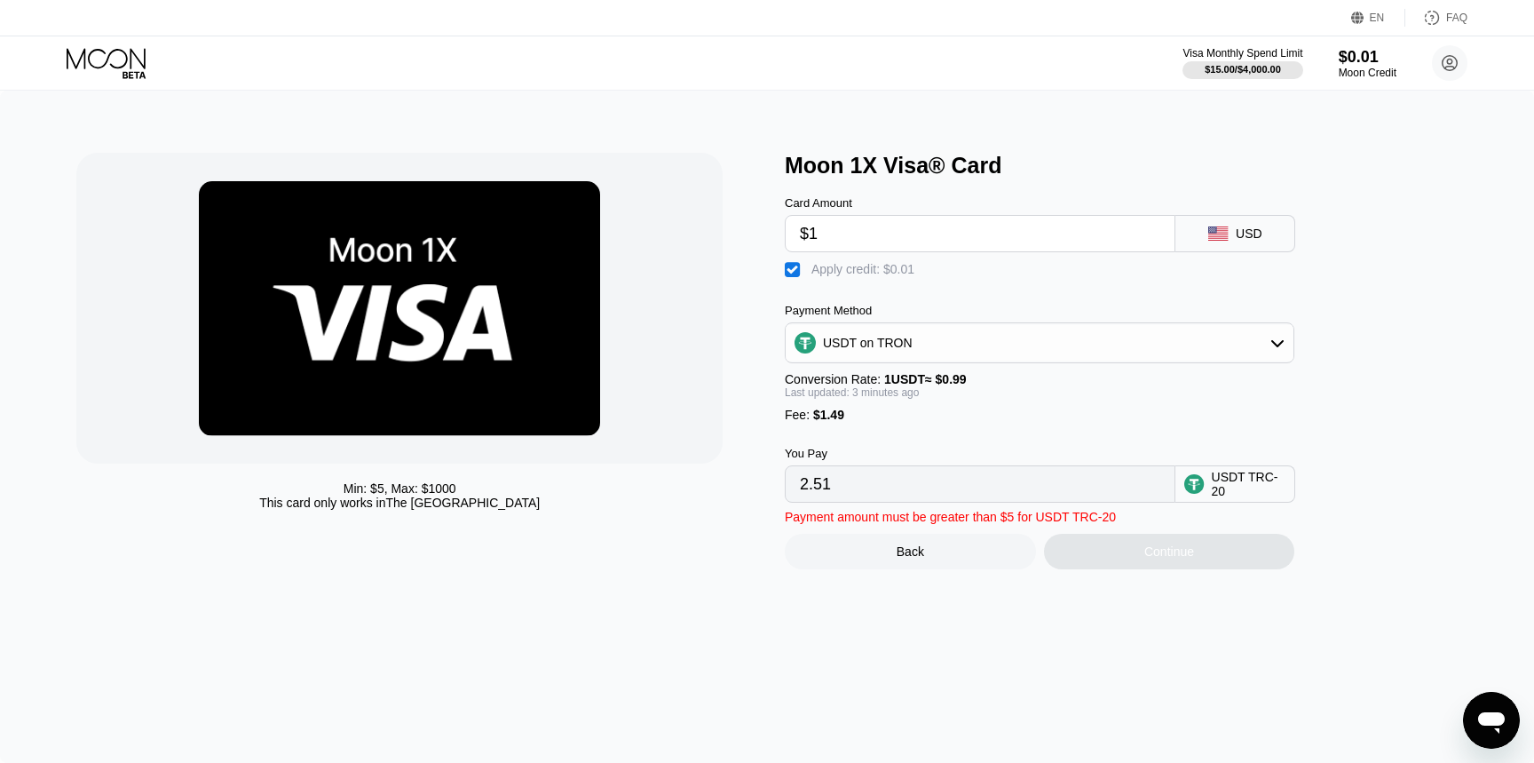
type input "$18"
type input "19.68"
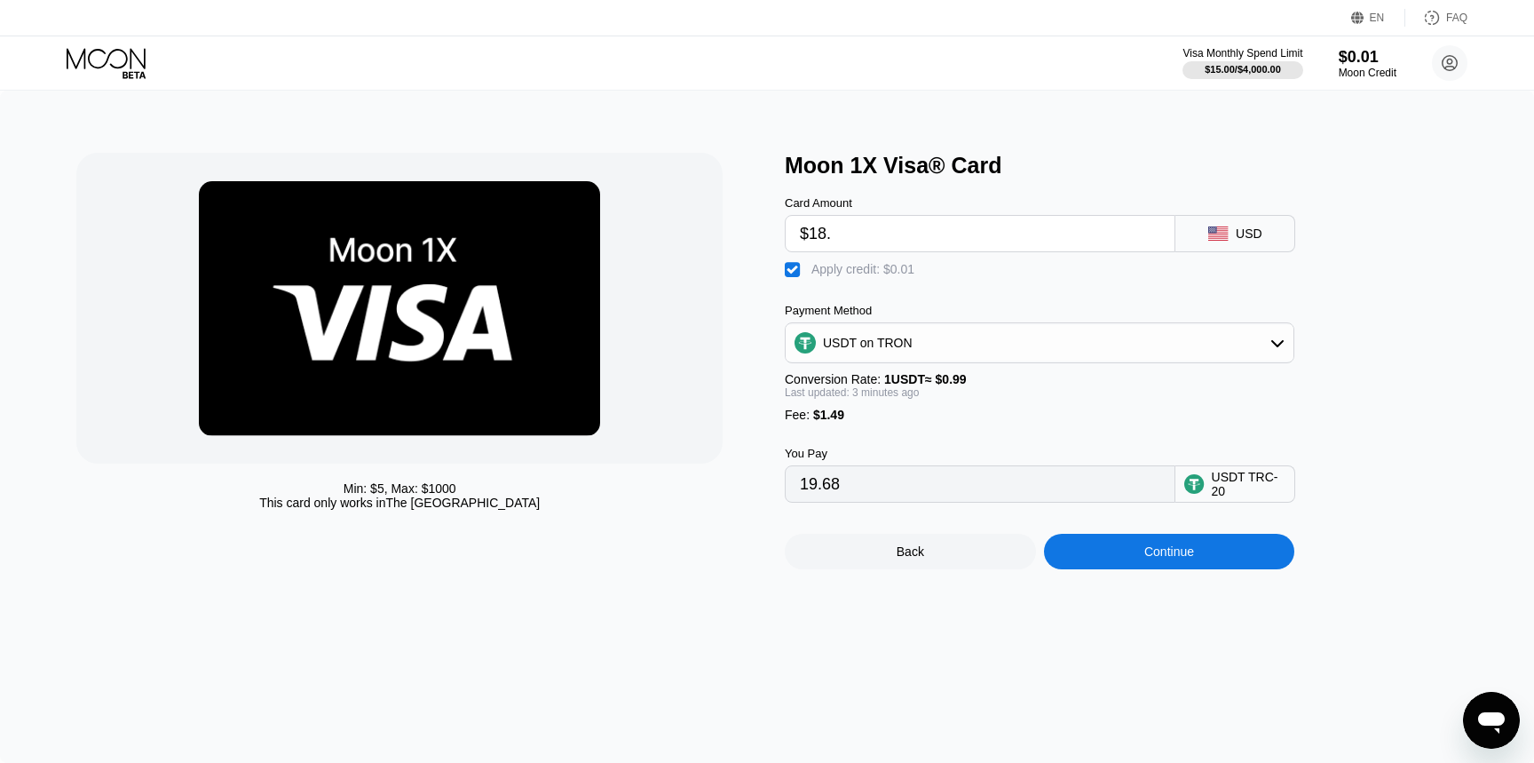
type input "$18.5"
type input "20.18"
type input "$18."
type input "19.68"
click at [1162, 559] on div "Continue" at bounding box center [1170, 551] width 50 height 14
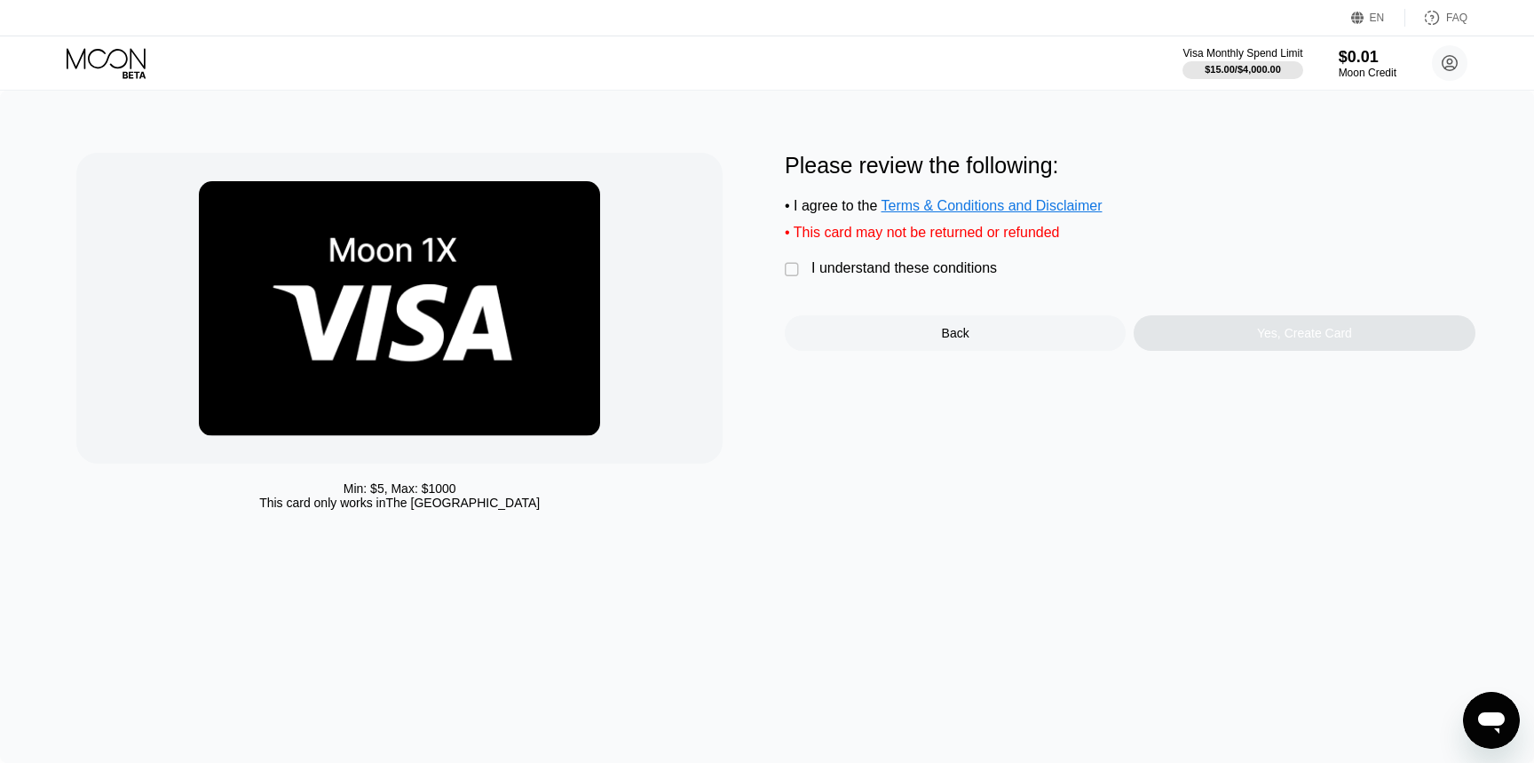
click at [917, 276] on div "I understand these conditions" at bounding box center [905, 268] width 186 height 16
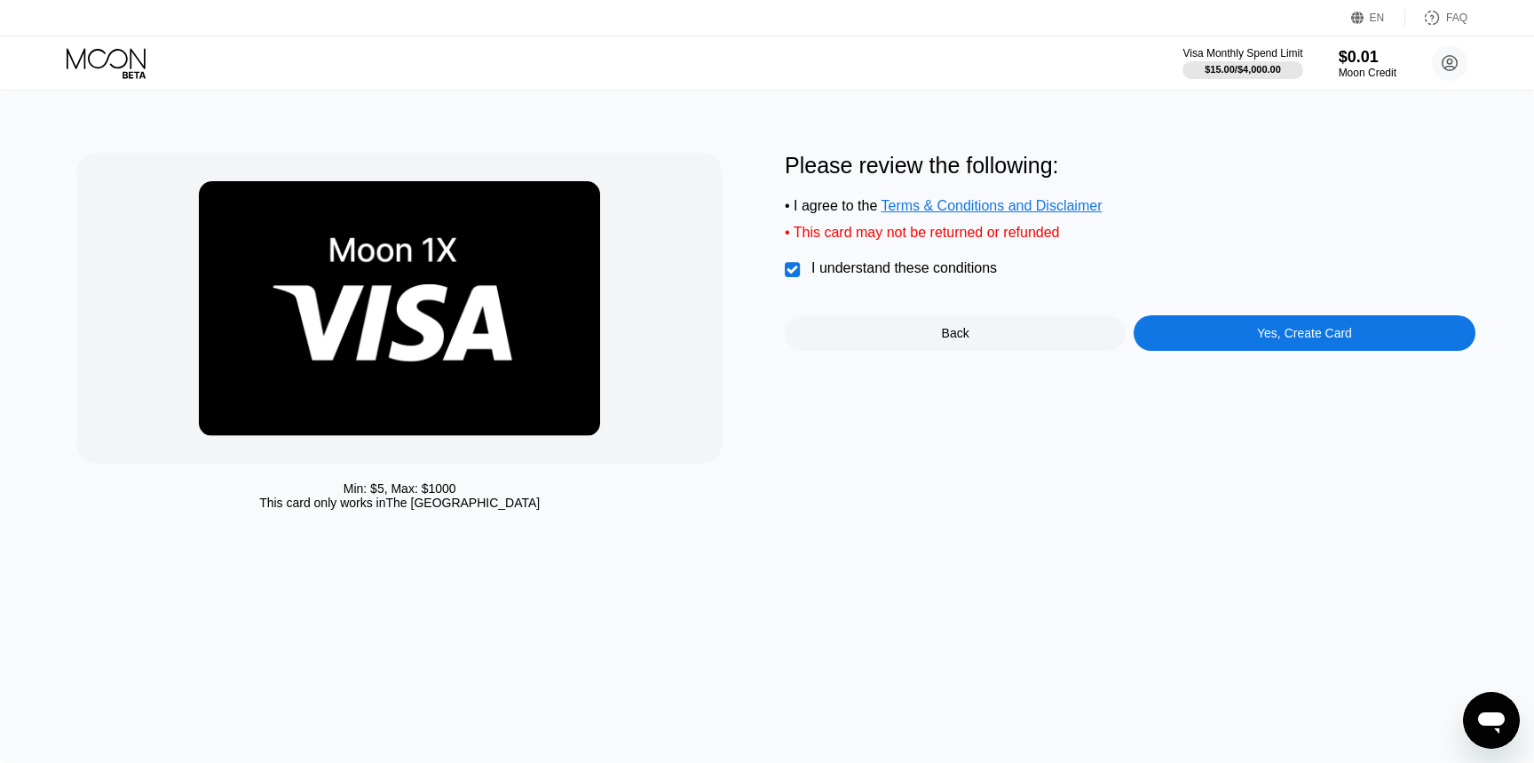
click at [1264, 344] on div "Yes, Create Card" at bounding box center [1304, 333] width 341 height 36
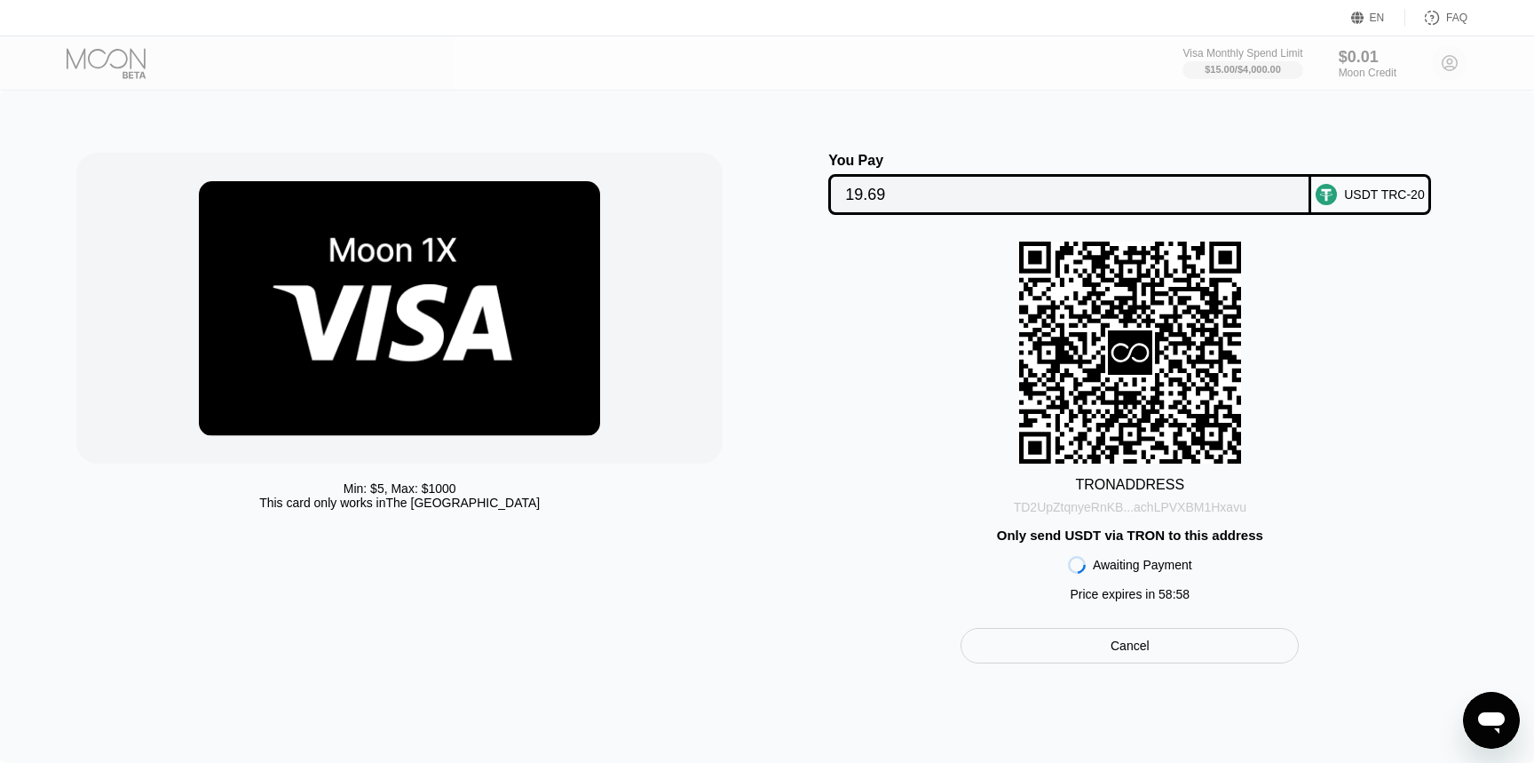
click at [1179, 502] on div "TD2UpZtqnyeRnKB...achLPVXBM1Hxavu" at bounding box center [1130, 507] width 233 height 14
click at [1245, 194] on input "19.69" at bounding box center [1069, 195] width 449 height 36
click at [1191, 654] on div "Cancel" at bounding box center [1130, 646] width 338 height 36
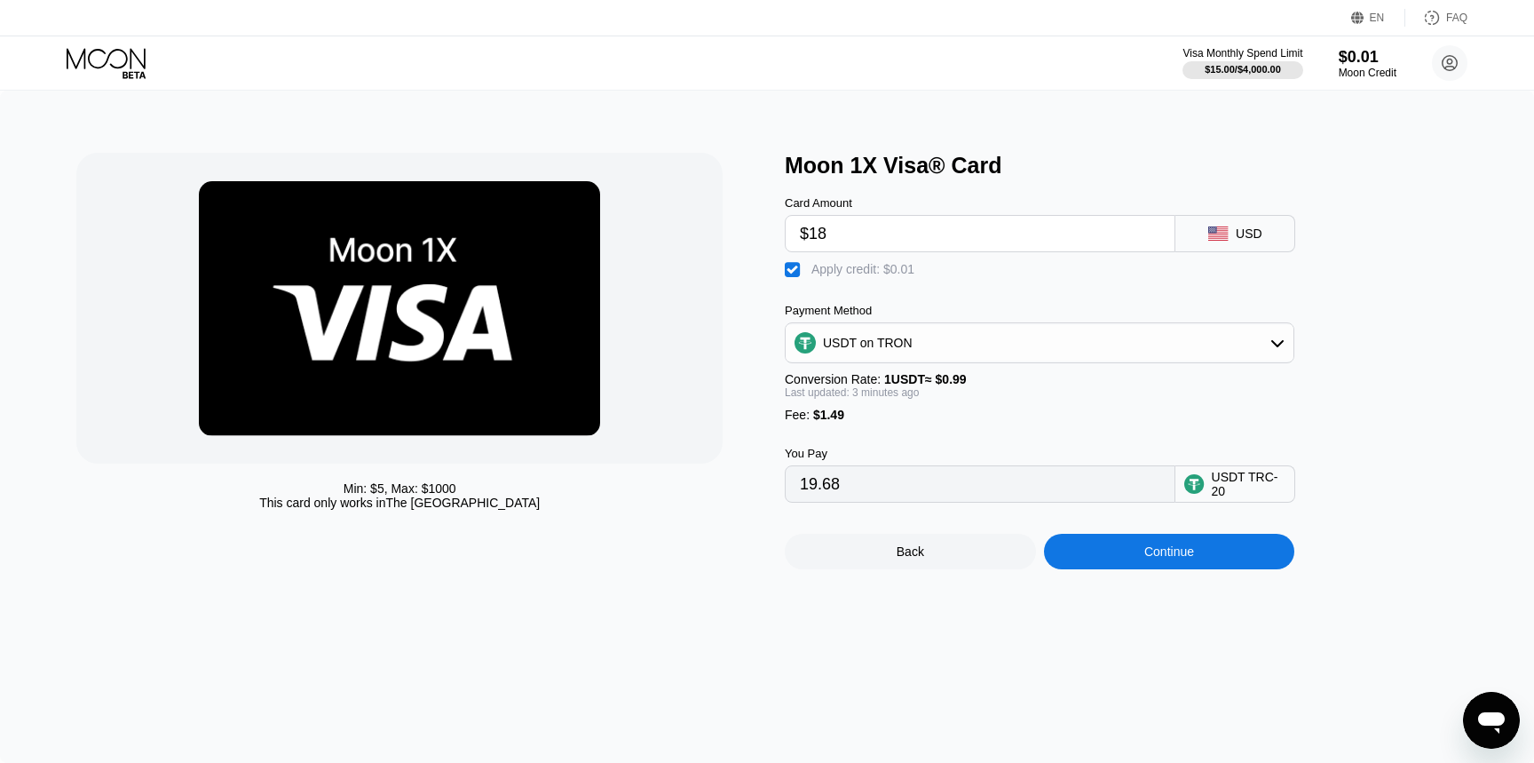
click at [951, 248] on input "$18" at bounding box center [980, 234] width 361 height 36
type input "$1"
type input "2.51"
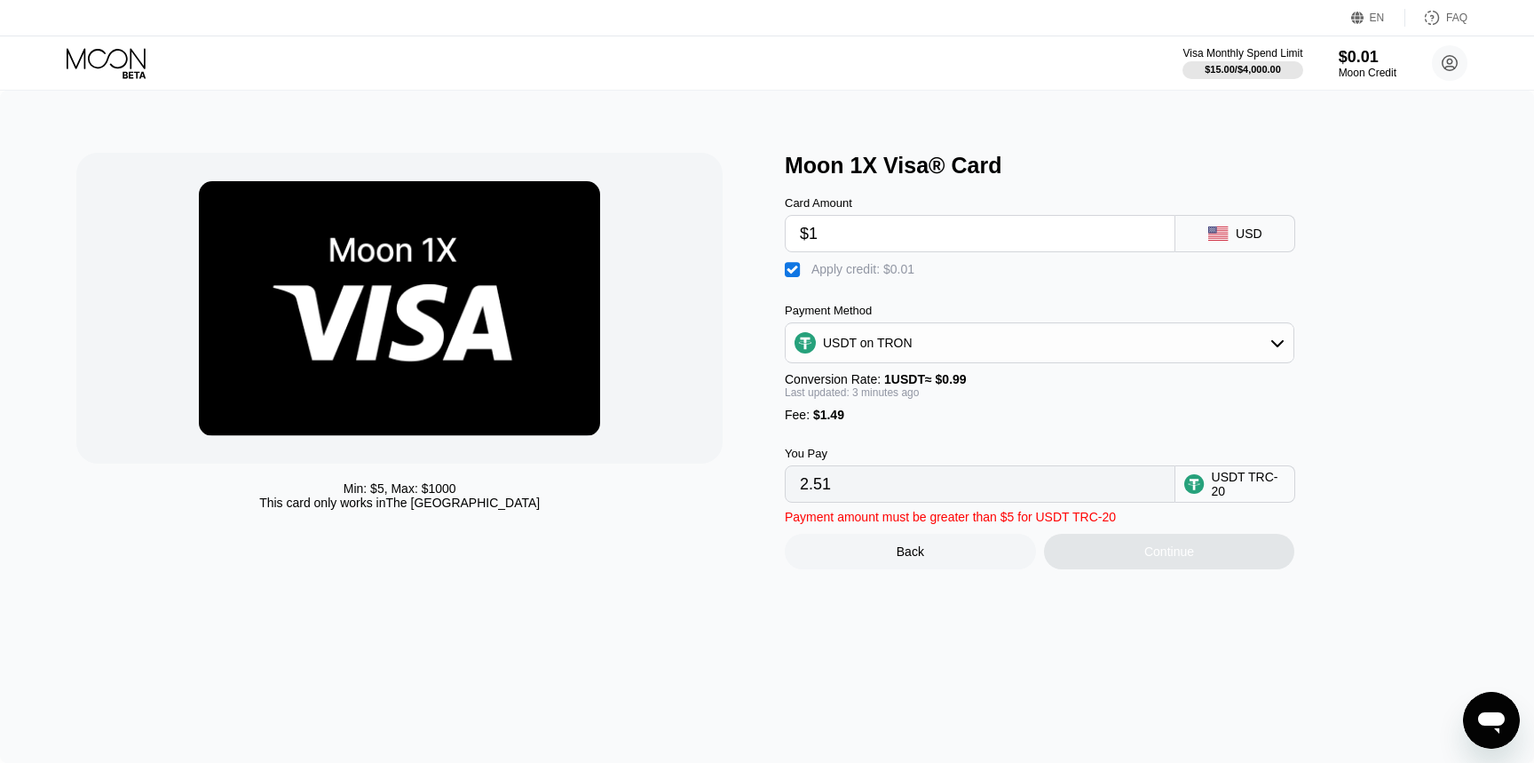
type input "$17"
type input "18.67"
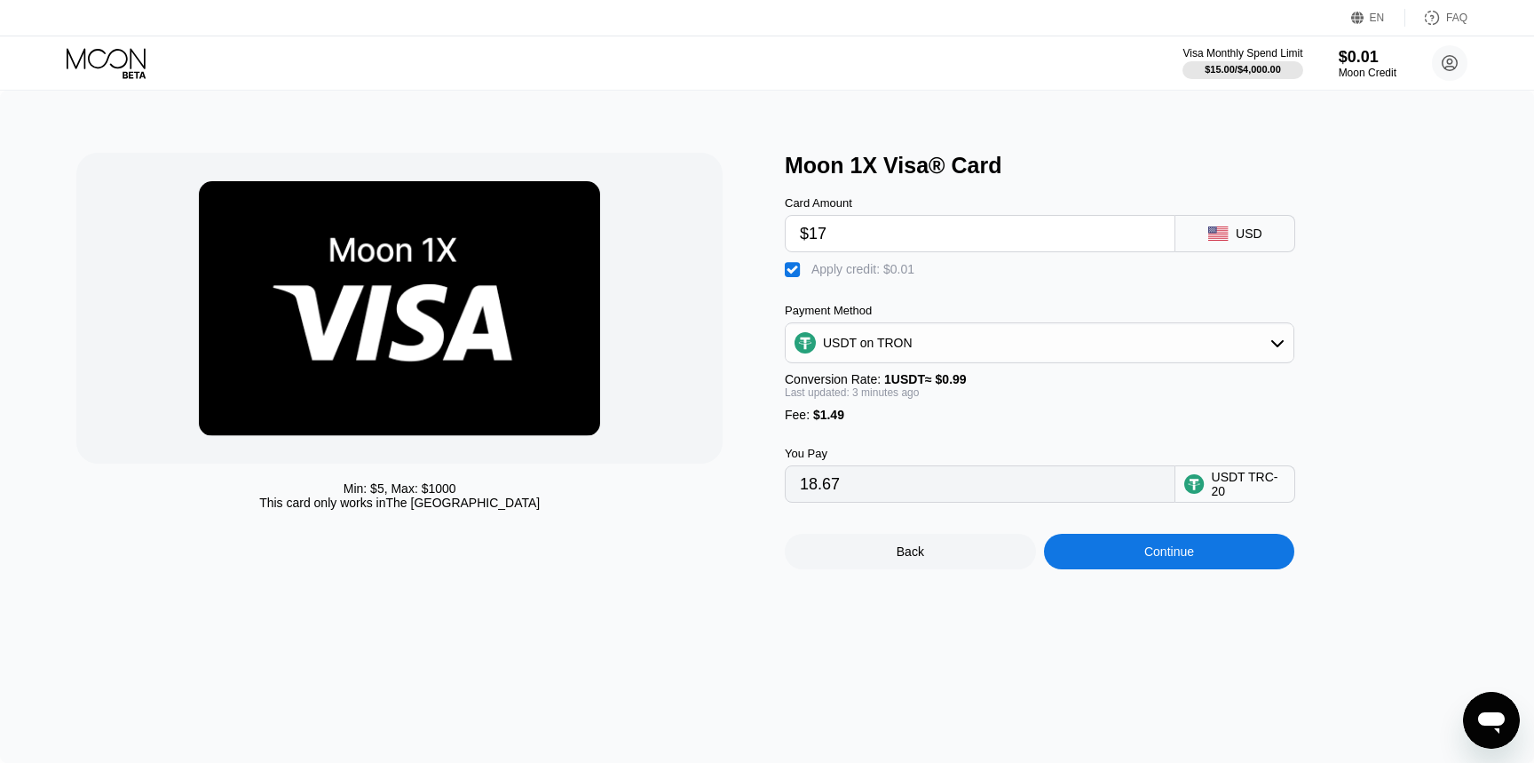
type input "$17"
click at [1200, 551] on div "Continue" at bounding box center [1169, 552] width 251 height 36
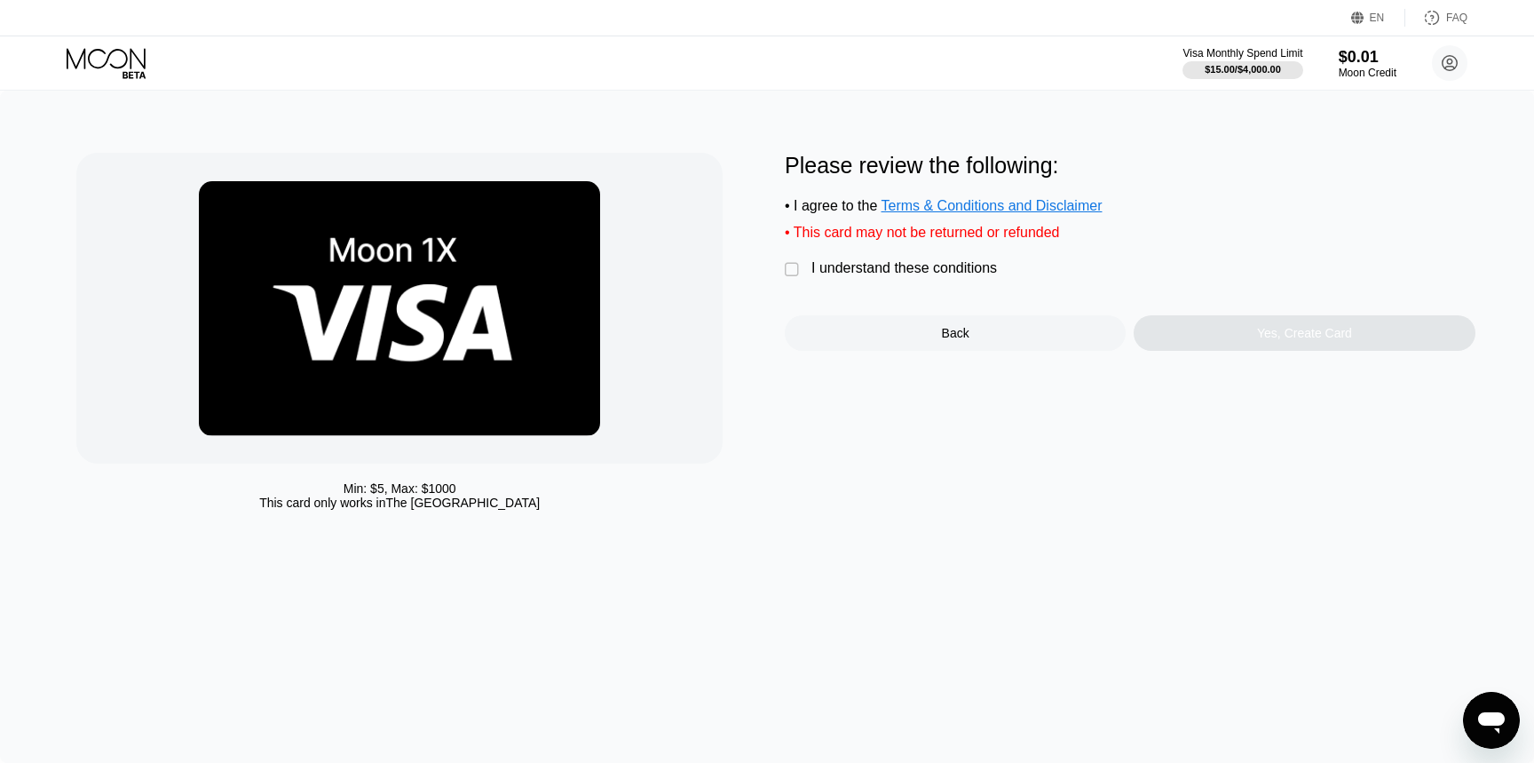
click at [852, 272] on div "I understand these conditions" at bounding box center [905, 268] width 186 height 16
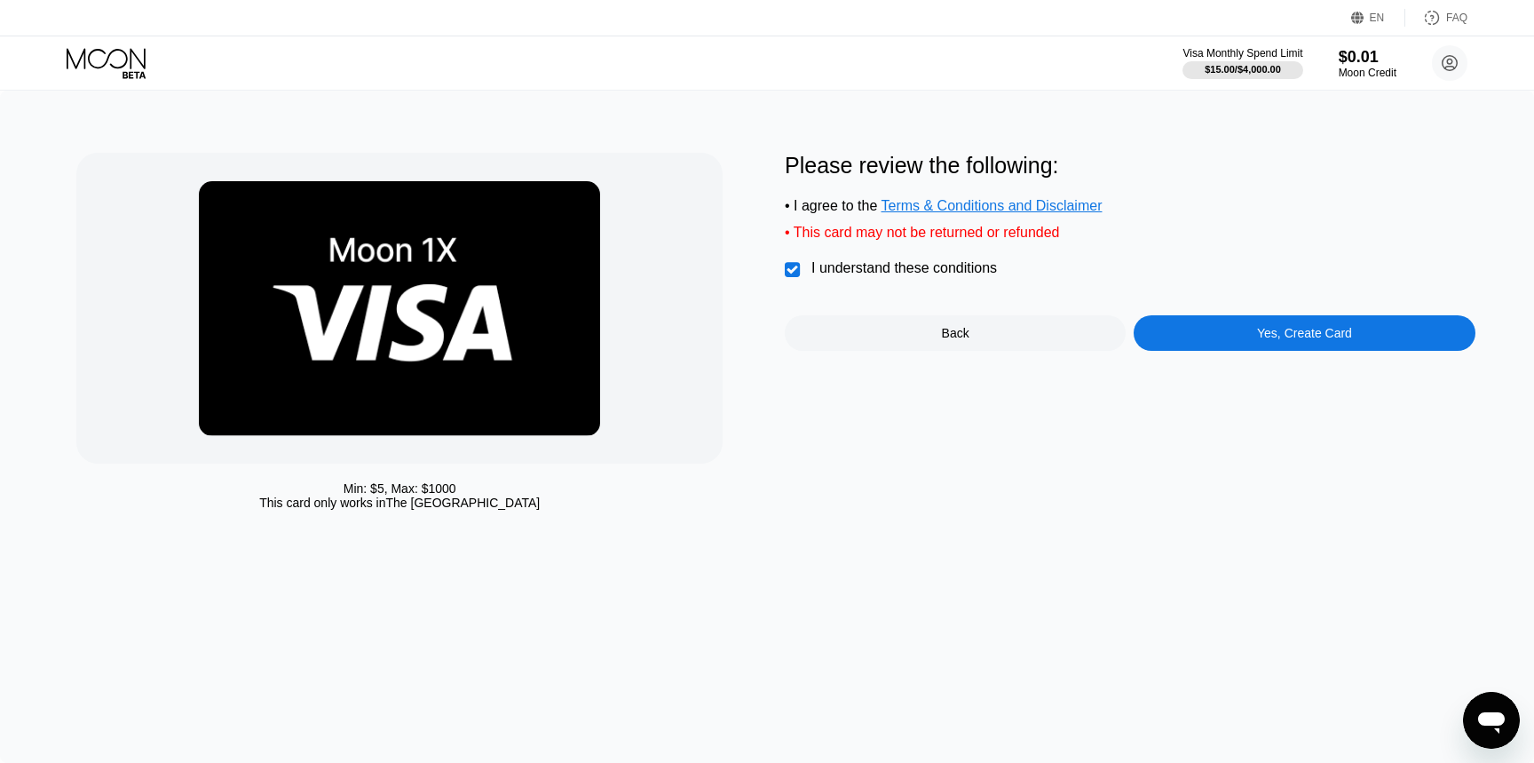
click at [1257, 340] on div "Yes, Create Card" at bounding box center [1304, 333] width 95 height 14
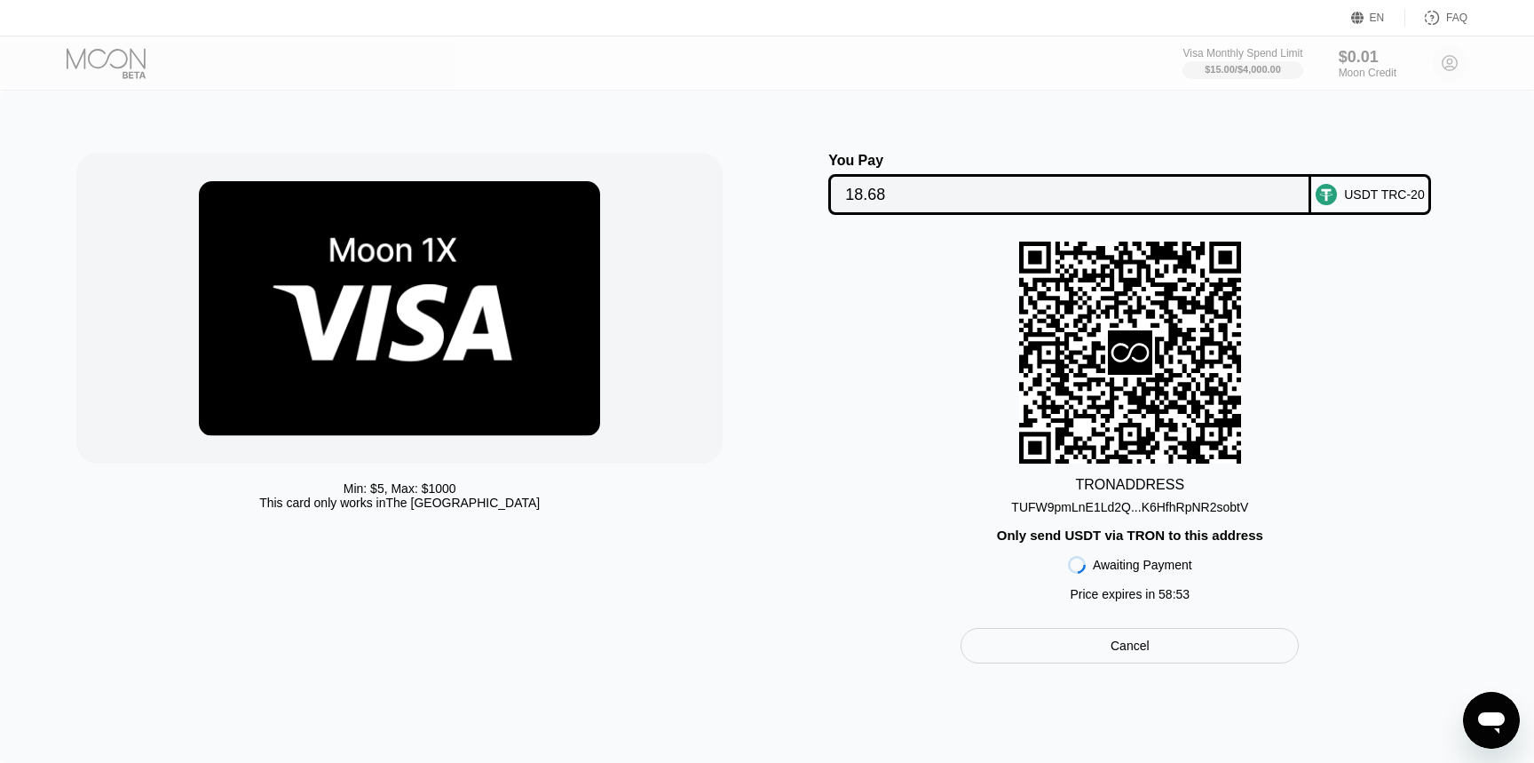
click at [1150, 507] on div "TUFW9pmLnE1Ld2Q...K6HfhRpNR2sobtV" at bounding box center [1129, 507] width 237 height 14
click at [1033, 196] on input "18.68" at bounding box center [1069, 195] width 449 height 36
click at [1123, 514] on div "TUFW9pmLnE1Ld2Q...K6HfhRpNR2sobtV" at bounding box center [1129, 507] width 237 height 14
click at [860, 172] on div "You Pay 18.68" at bounding box center [1070, 184] width 483 height 62
click at [859, 192] on input "18.68" at bounding box center [1069, 195] width 449 height 36
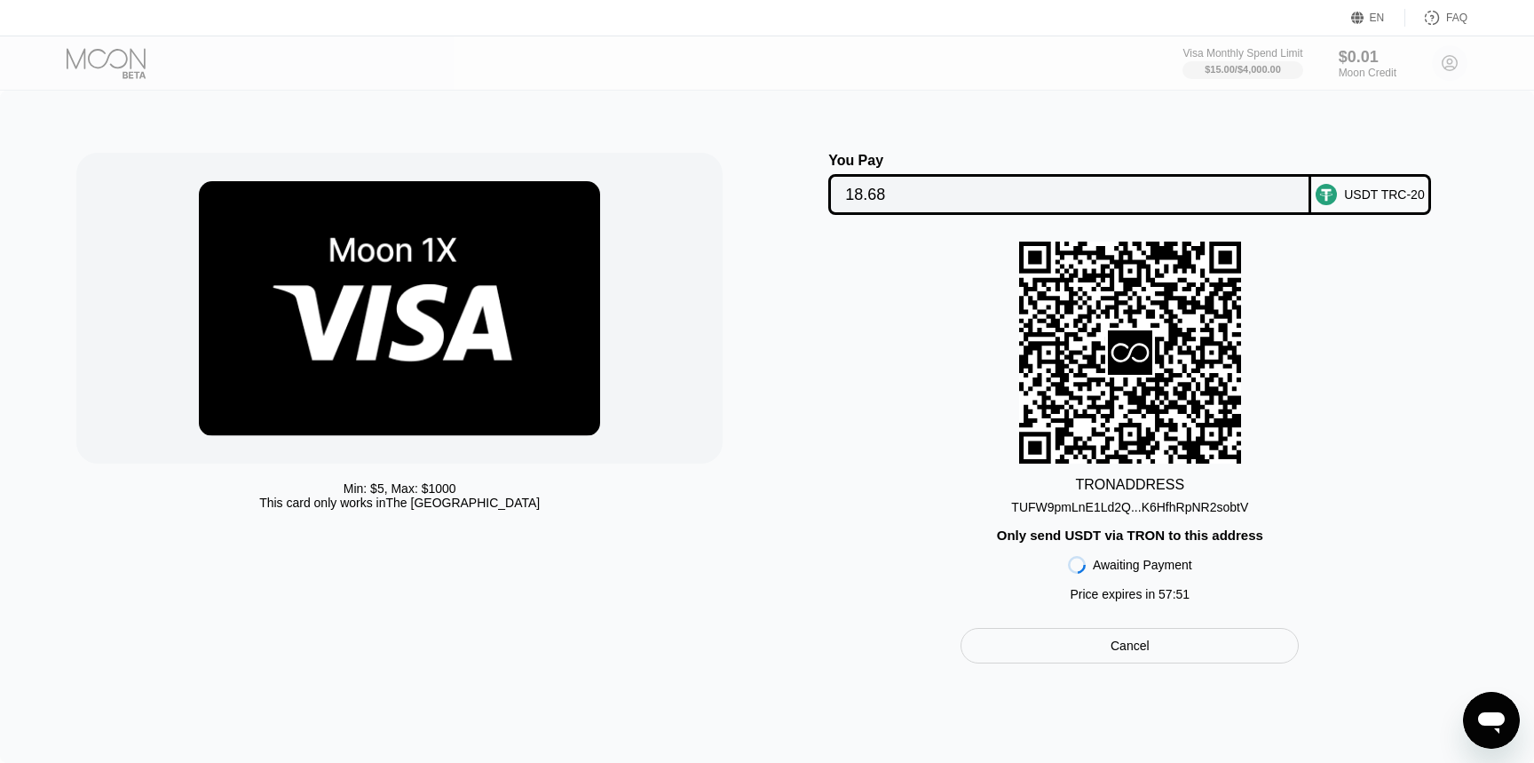
scroll to position [262, 0]
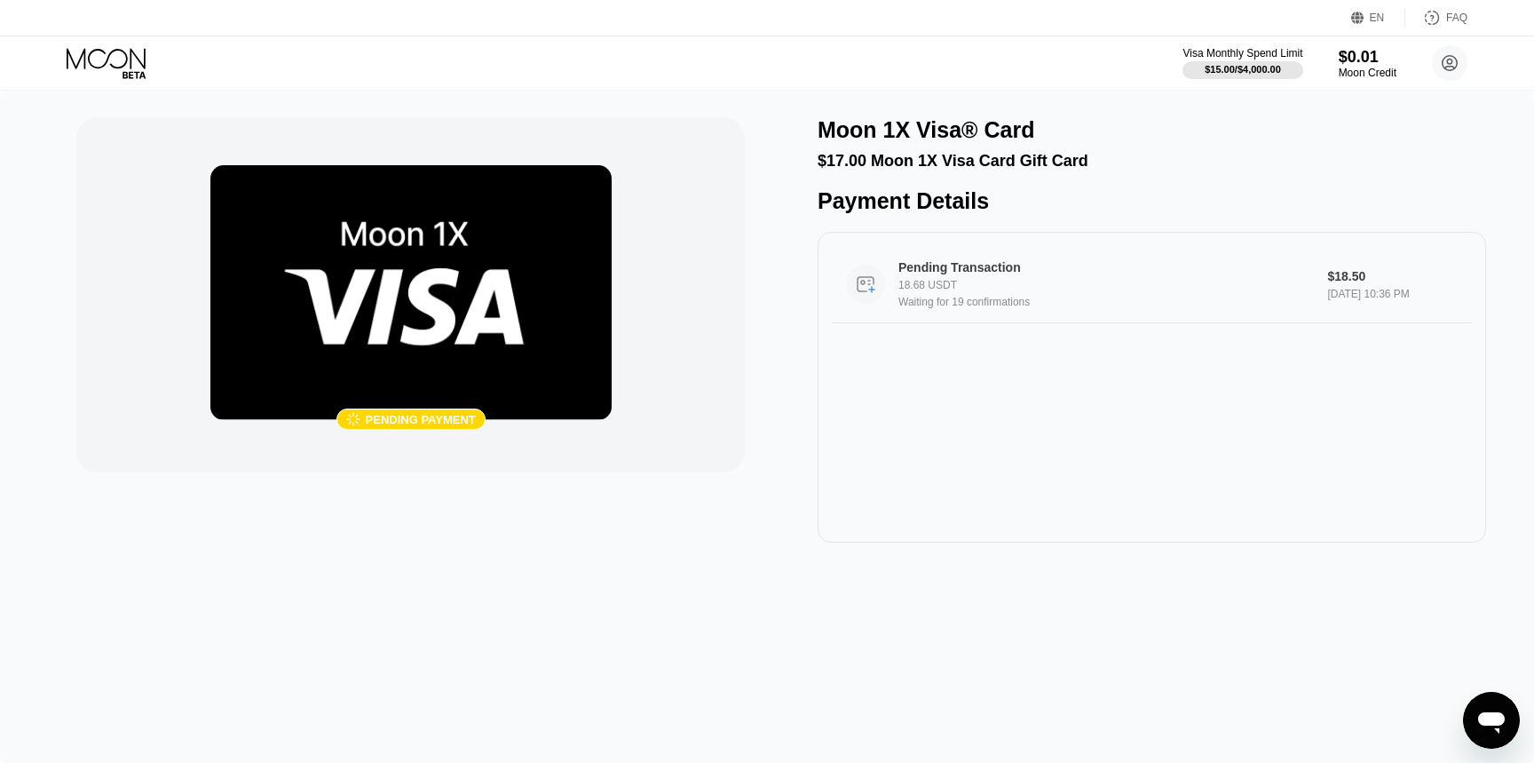
click at [1043, 305] on div "Waiting for 19 confirmations" at bounding box center [1109, 302] width 421 height 12
click at [133, 56] on icon at bounding box center [108, 63] width 83 height 31
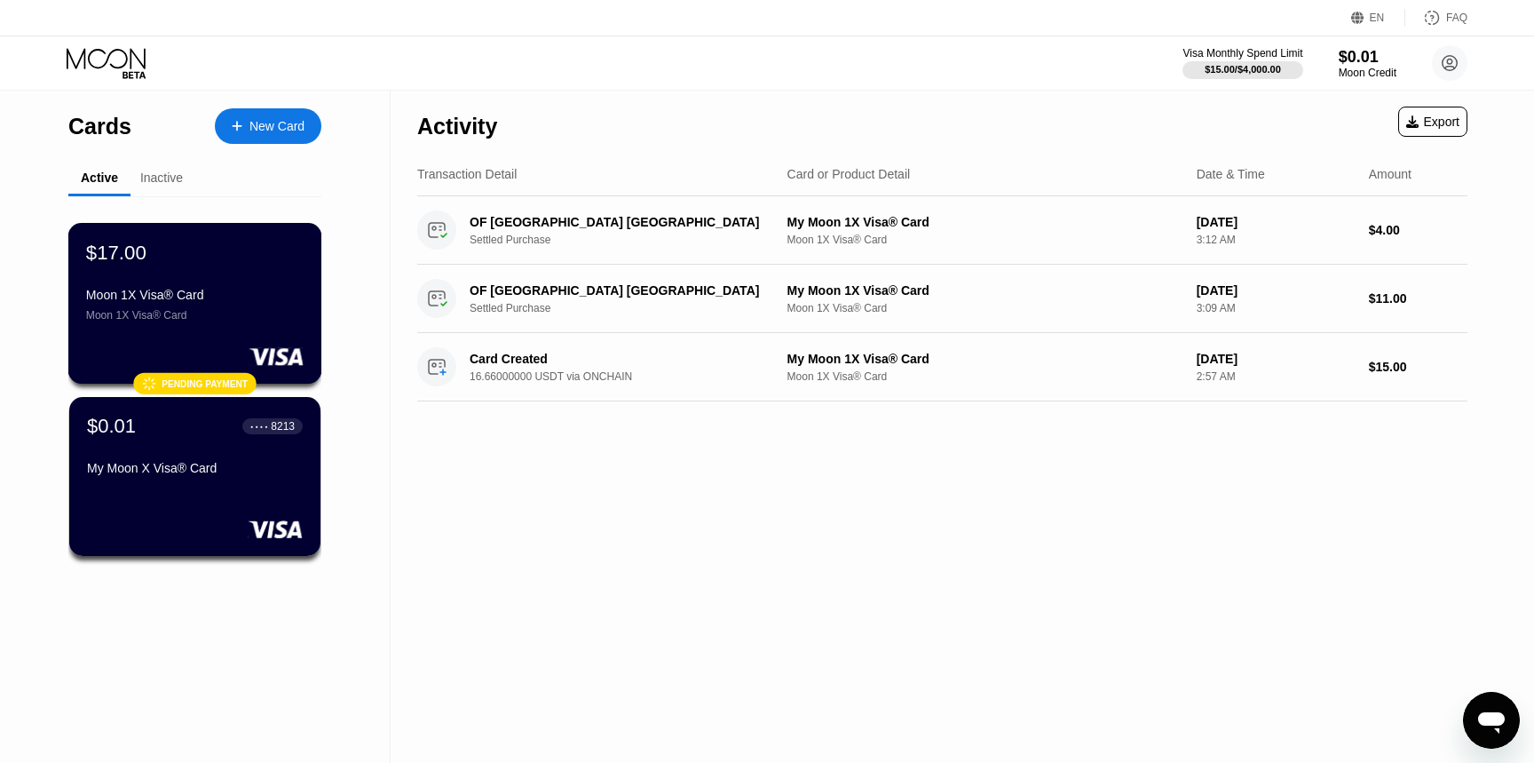
click at [278, 337] on div "$17.00 Moon 1X Visa® Card Moon 1X Visa® Card  Pending payment" at bounding box center [195, 303] width 254 height 161
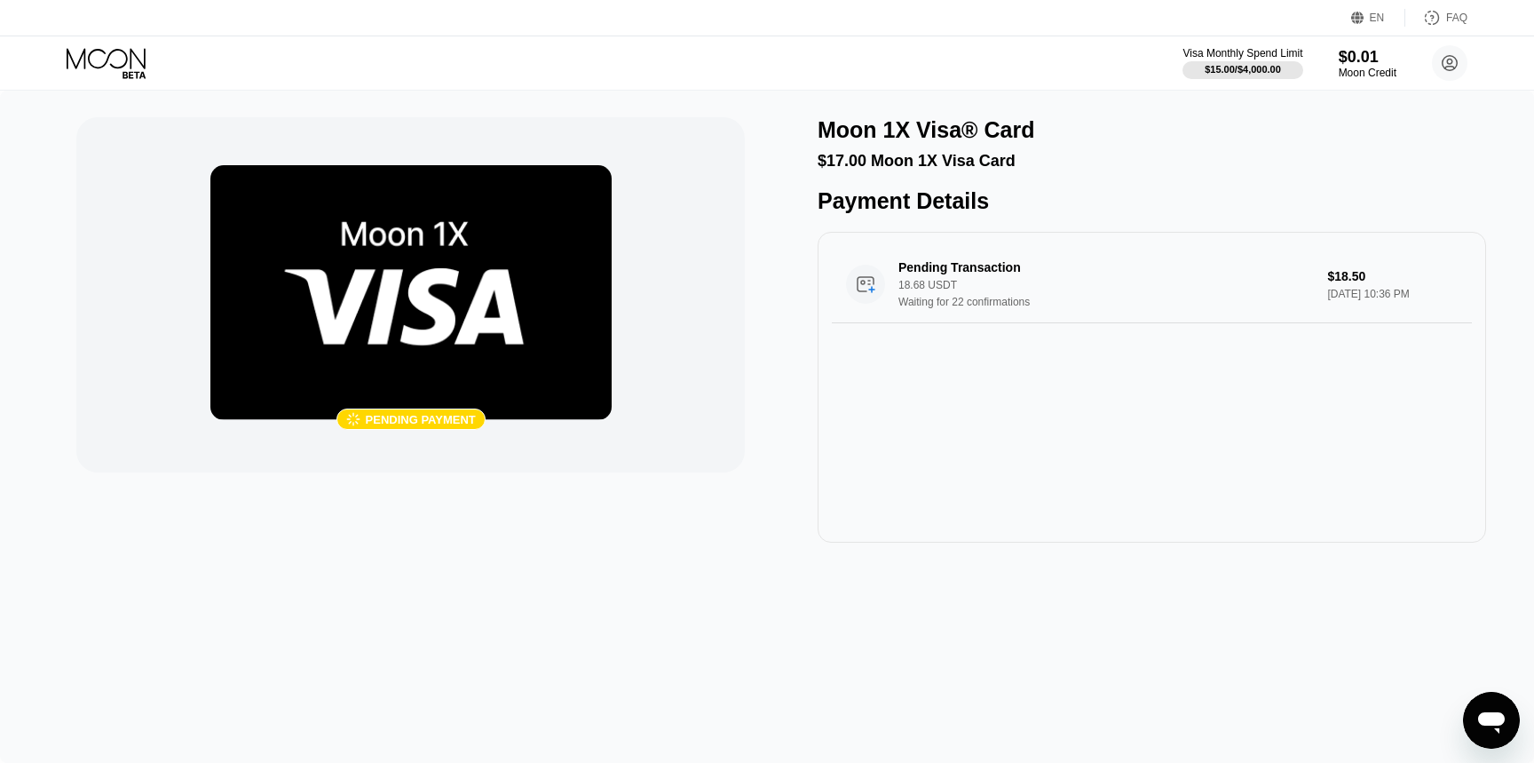
click at [1260, 510] on div "Pending Transaction 18.68 USDT Waiting for 22 confirmations $18.50 Sep 25, 2025…" at bounding box center [1152, 387] width 669 height 311
click at [1022, 397] on div "Pending Transaction 18.68 USDT Waiting for 22 confirmations $18.50 [DATE] 10:36…" at bounding box center [1152, 387] width 669 height 311
click at [1236, 74] on div "$15.00 / $4,000.00" at bounding box center [1242, 69] width 77 height 11
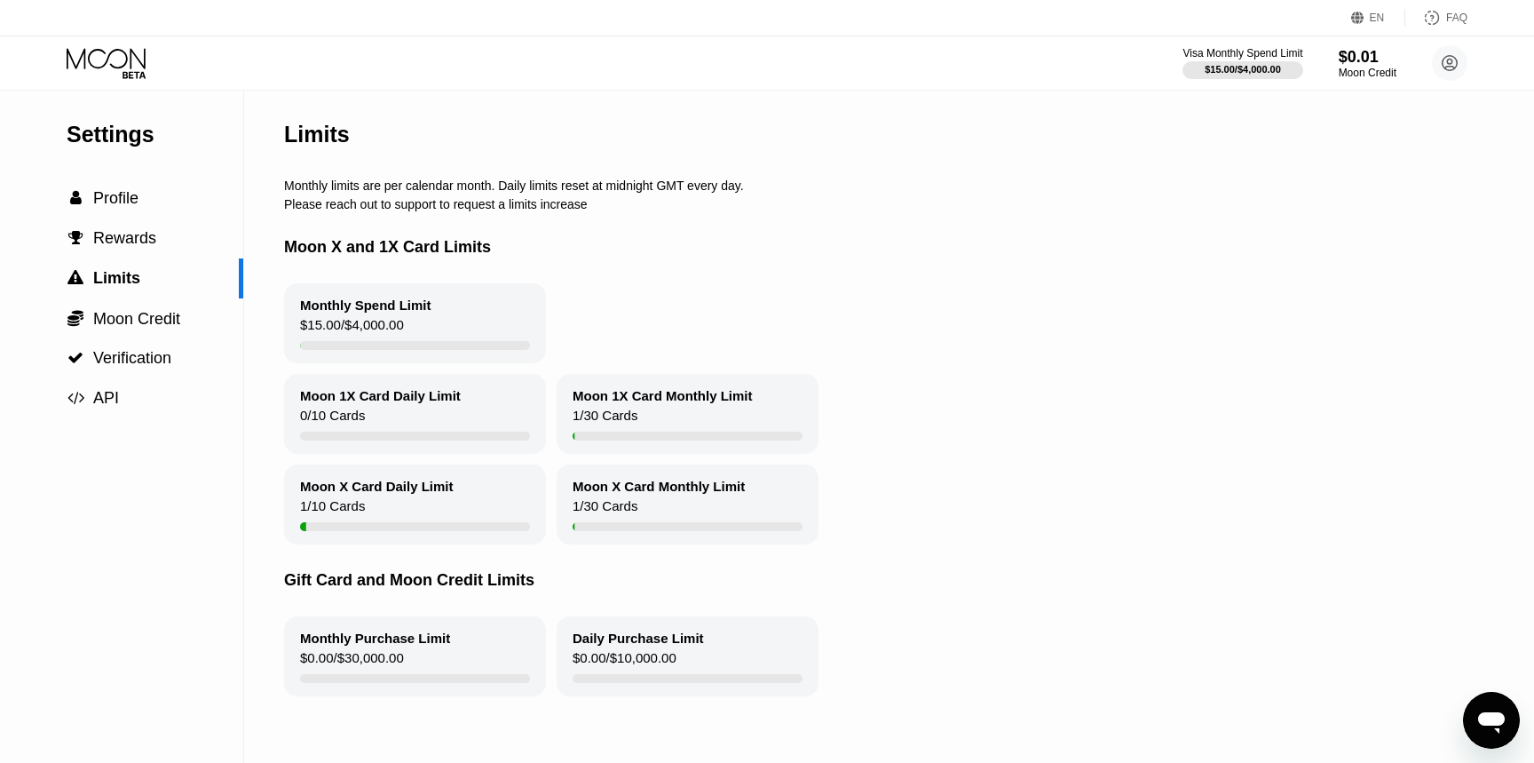
click at [1124, 337] on div "Monthly Spend Limit $15.00 / $4,000.00" at bounding box center [897, 323] width 1227 height 80
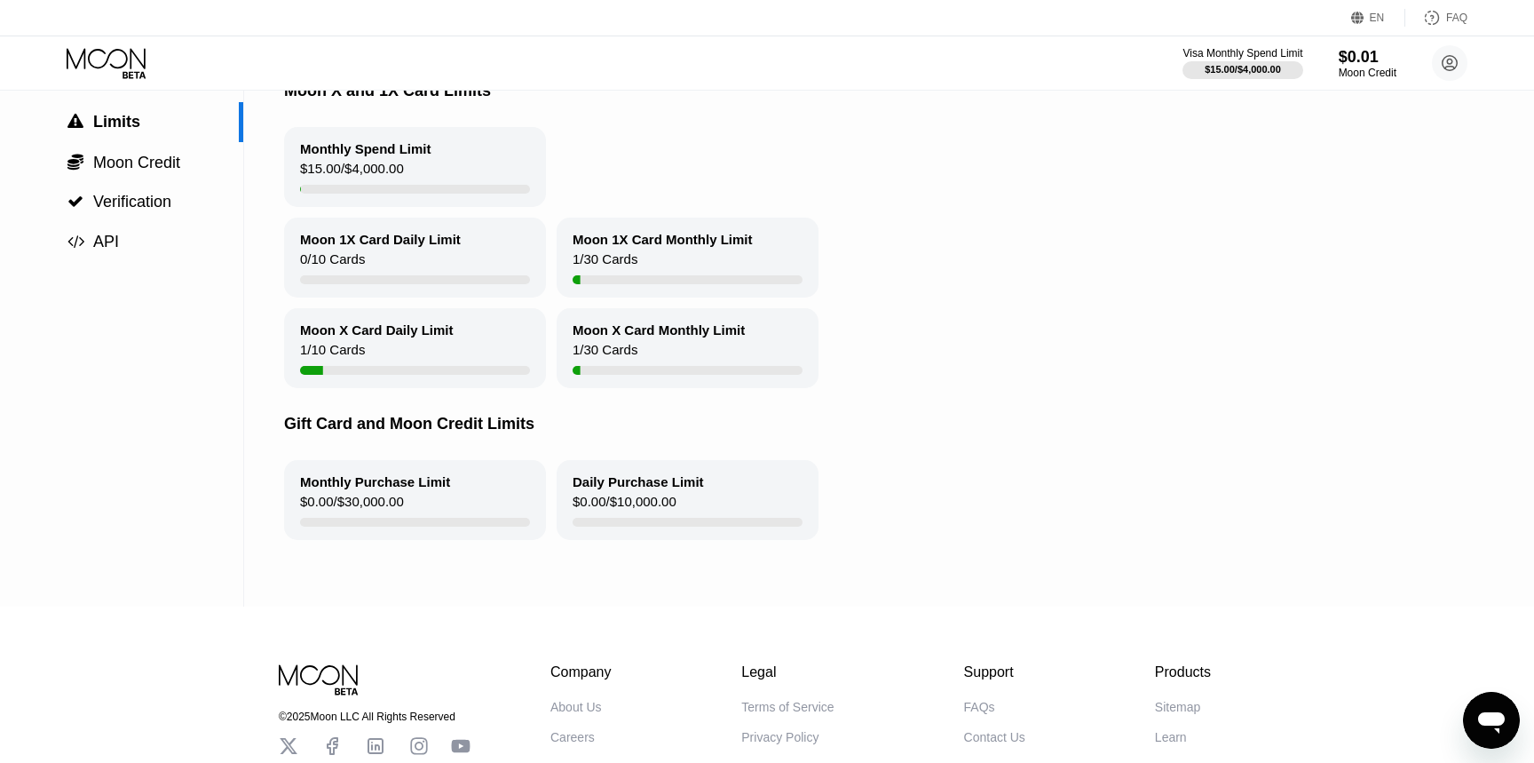
scroll to position [162, 0]
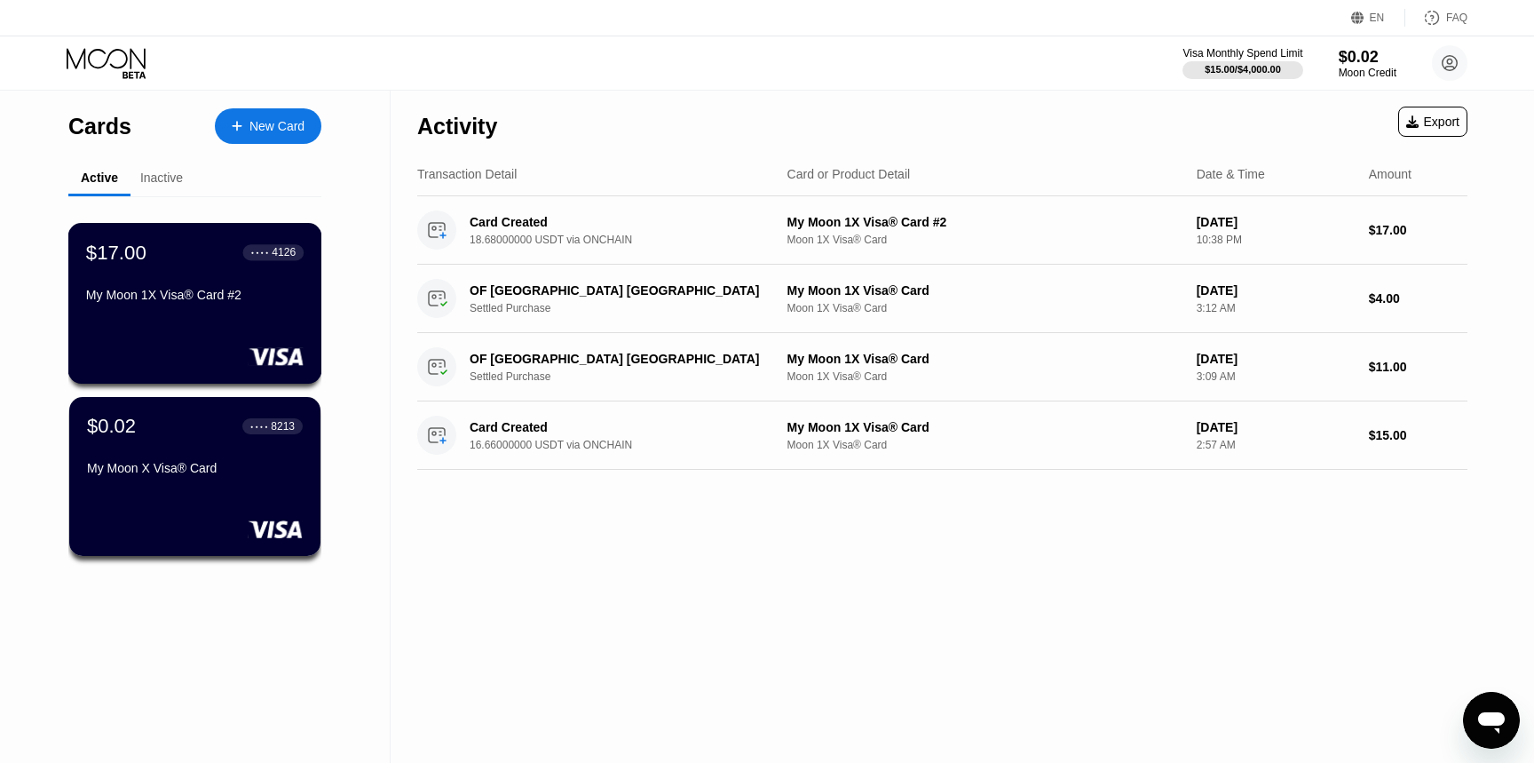
click at [220, 302] on div "My Moon 1X Visa® Card #2" at bounding box center [195, 295] width 218 height 14
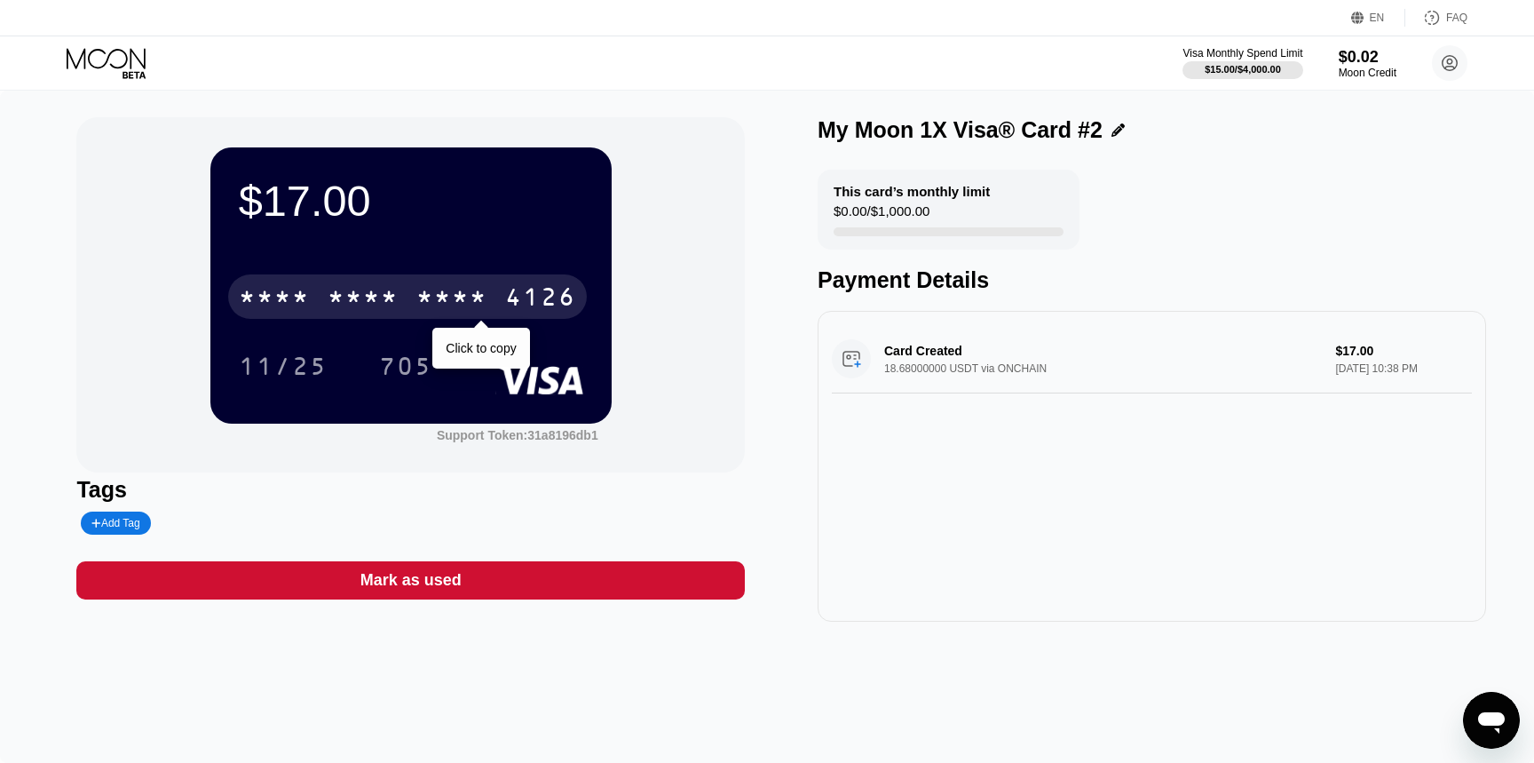
click at [452, 300] on div "* * * *" at bounding box center [451, 299] width 71 height 28
click at [456, 300] on div "* * * *" at bounding box center [451, 299] width 71 height 28
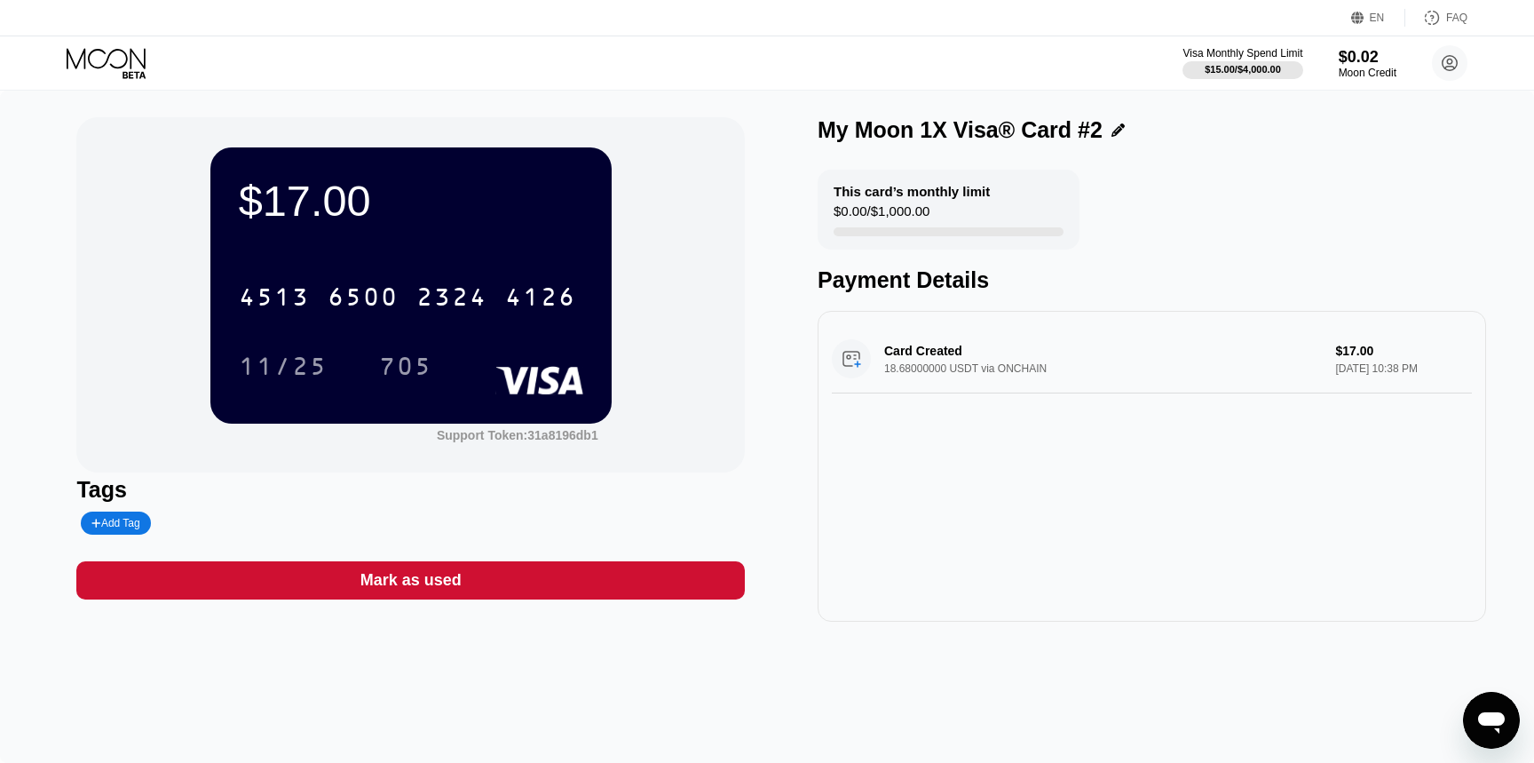
click at [449, 292] on div "2324" at bounding box center [451, 299] width 71 height 28
click at [408, 377] on div "705" at bounding box center [405, 368] width 53 height 28
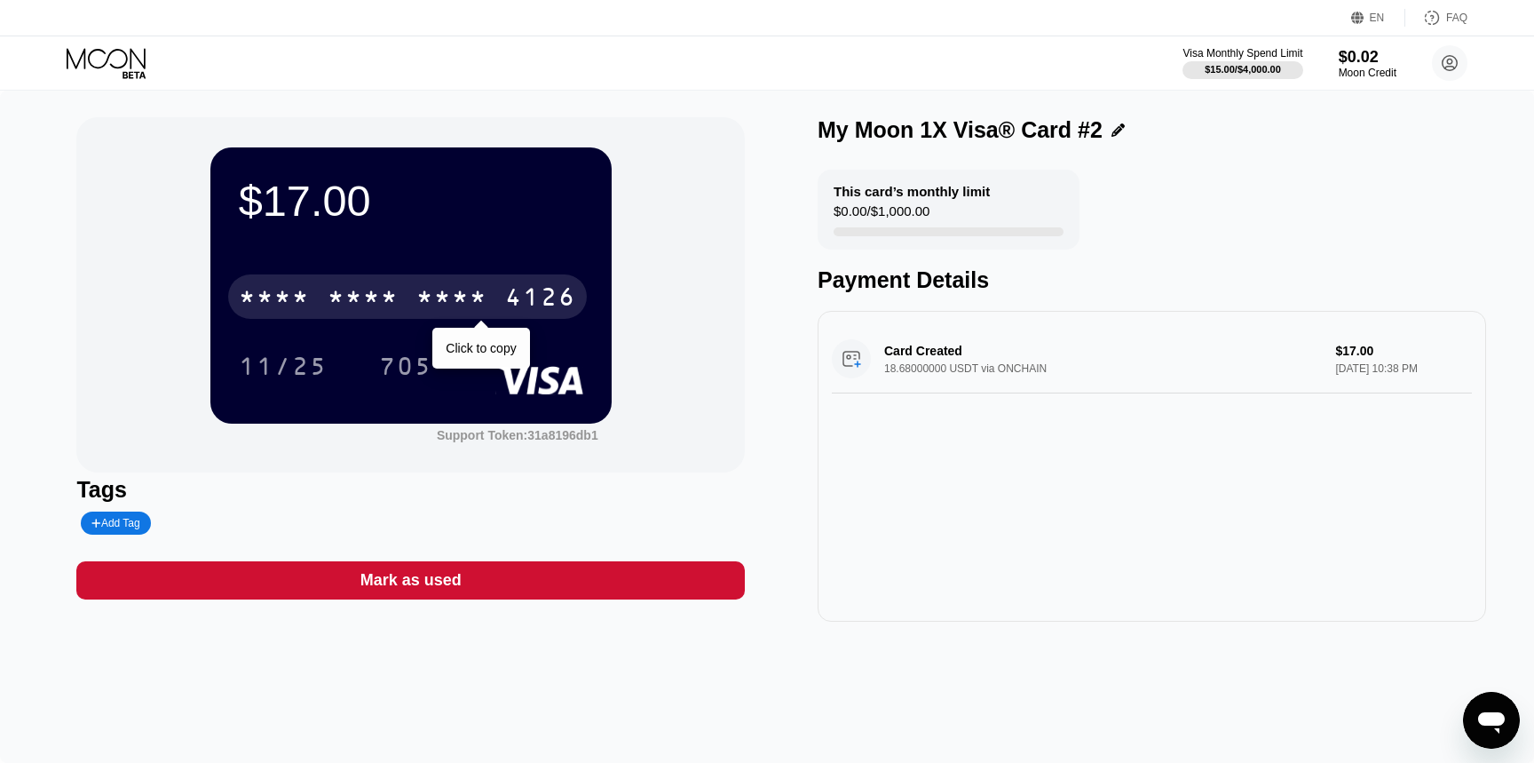
click at [506, 300] on div "4126" at bounding box center [540, 299] width 71 height 28
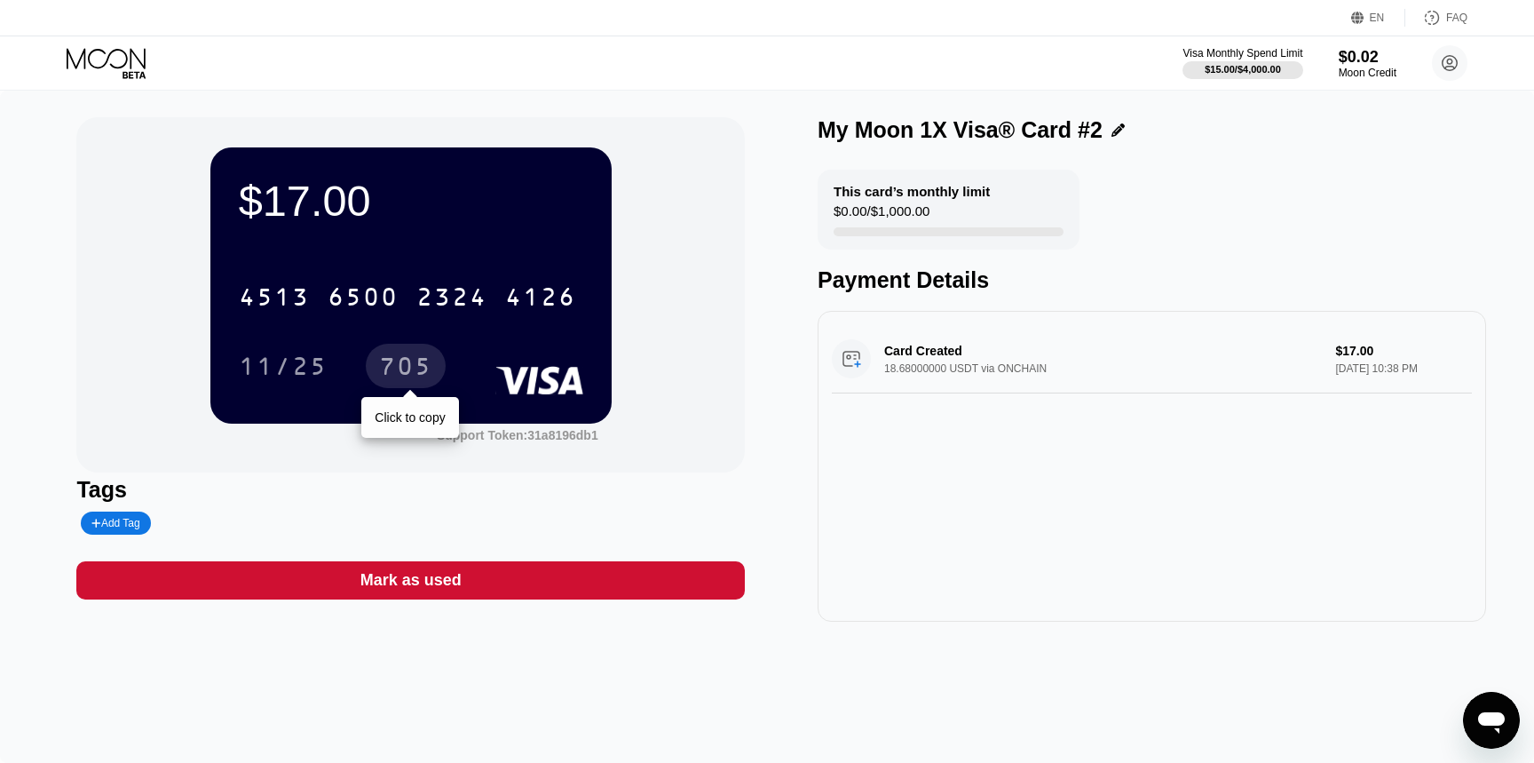
click at [402, 367] on div "705" at bounding box center [405, 368] width 53 height 28
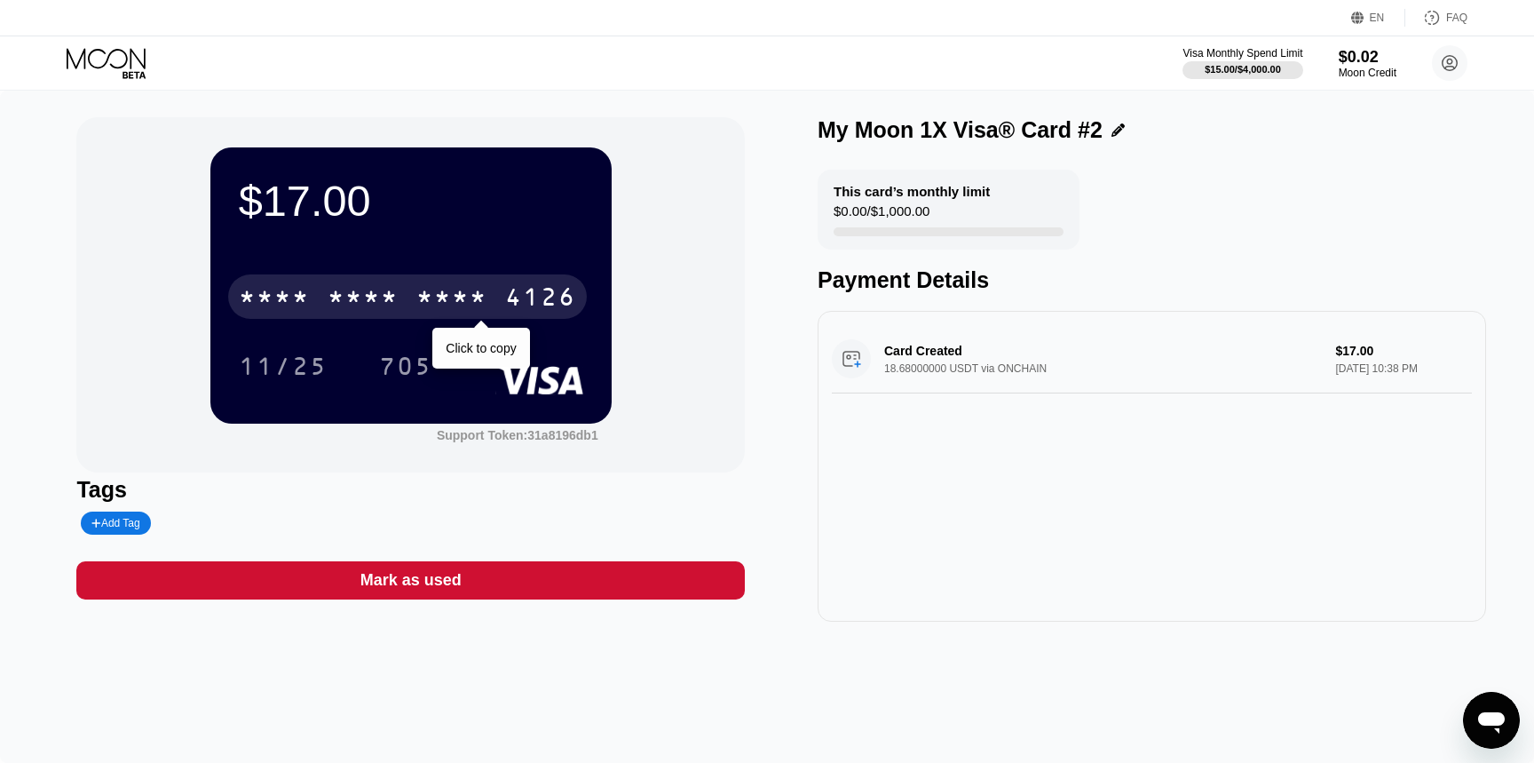
click at [400, 280] on div "* * * * * * * * * * * * 4126" at bounding box center [407, 296] width 359 height 44
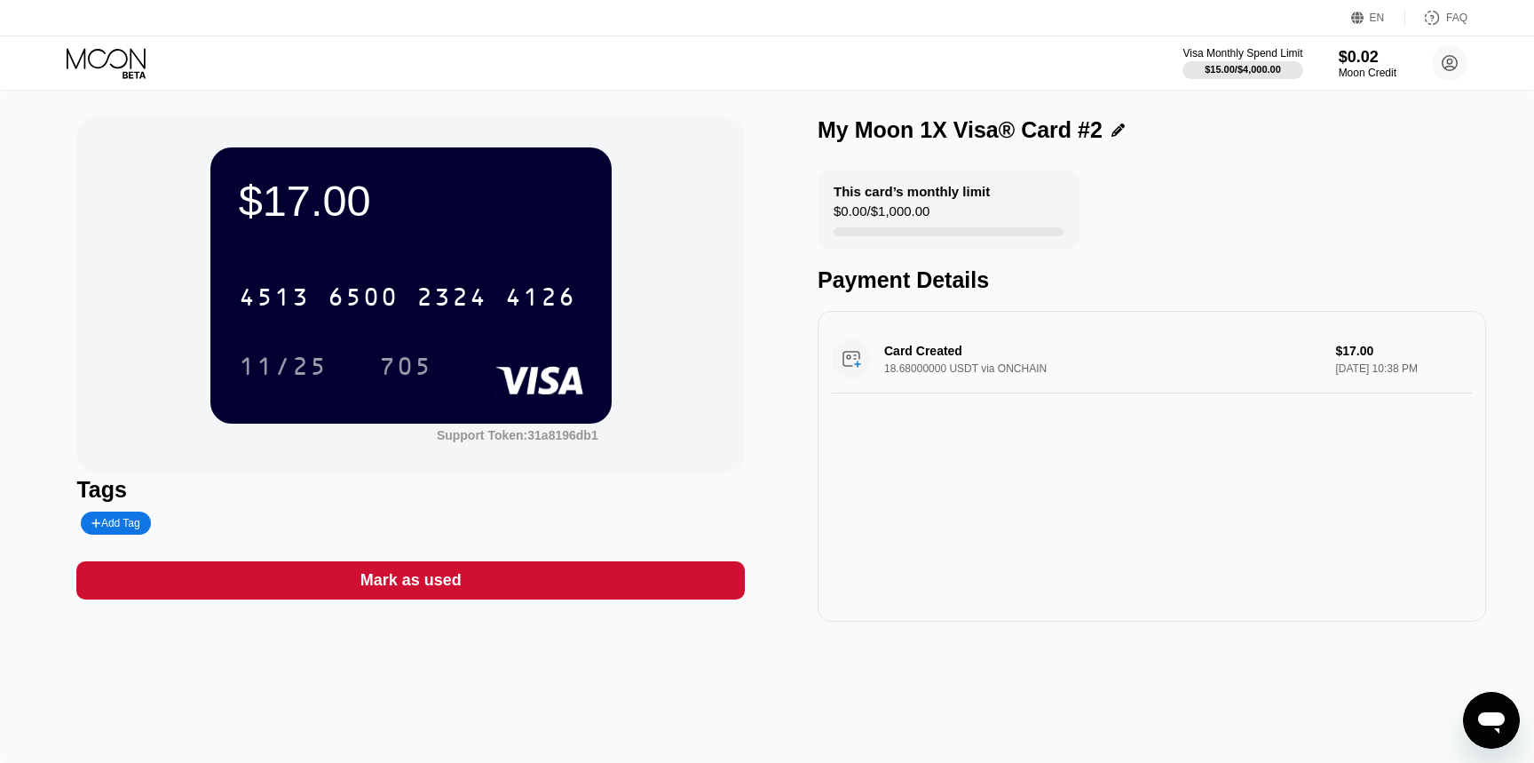
scroll to position [130, 0]
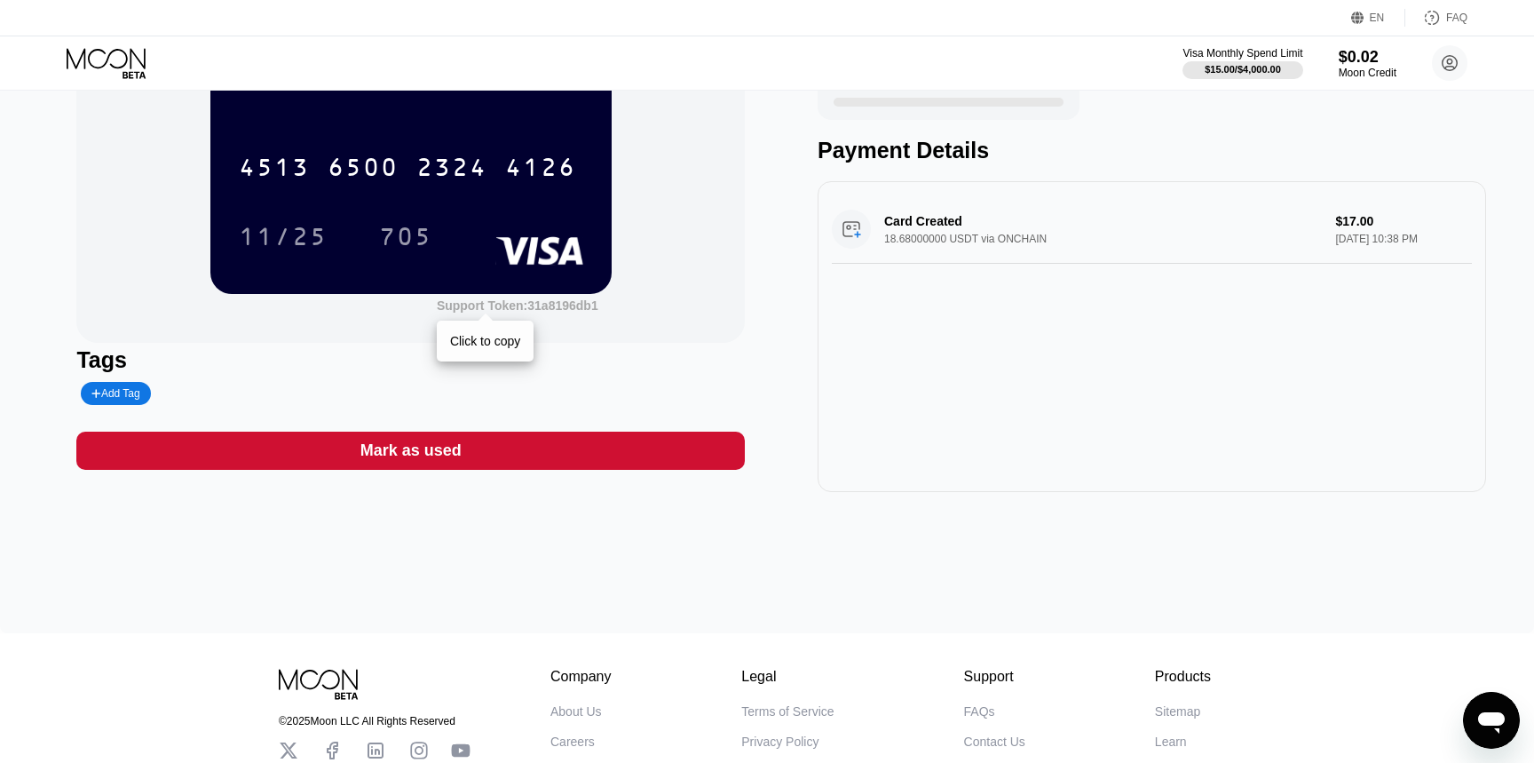
click at [555, 305] on div "Support Token: 31a8196db1" at bounding box center [518, 305] width 162 height 14
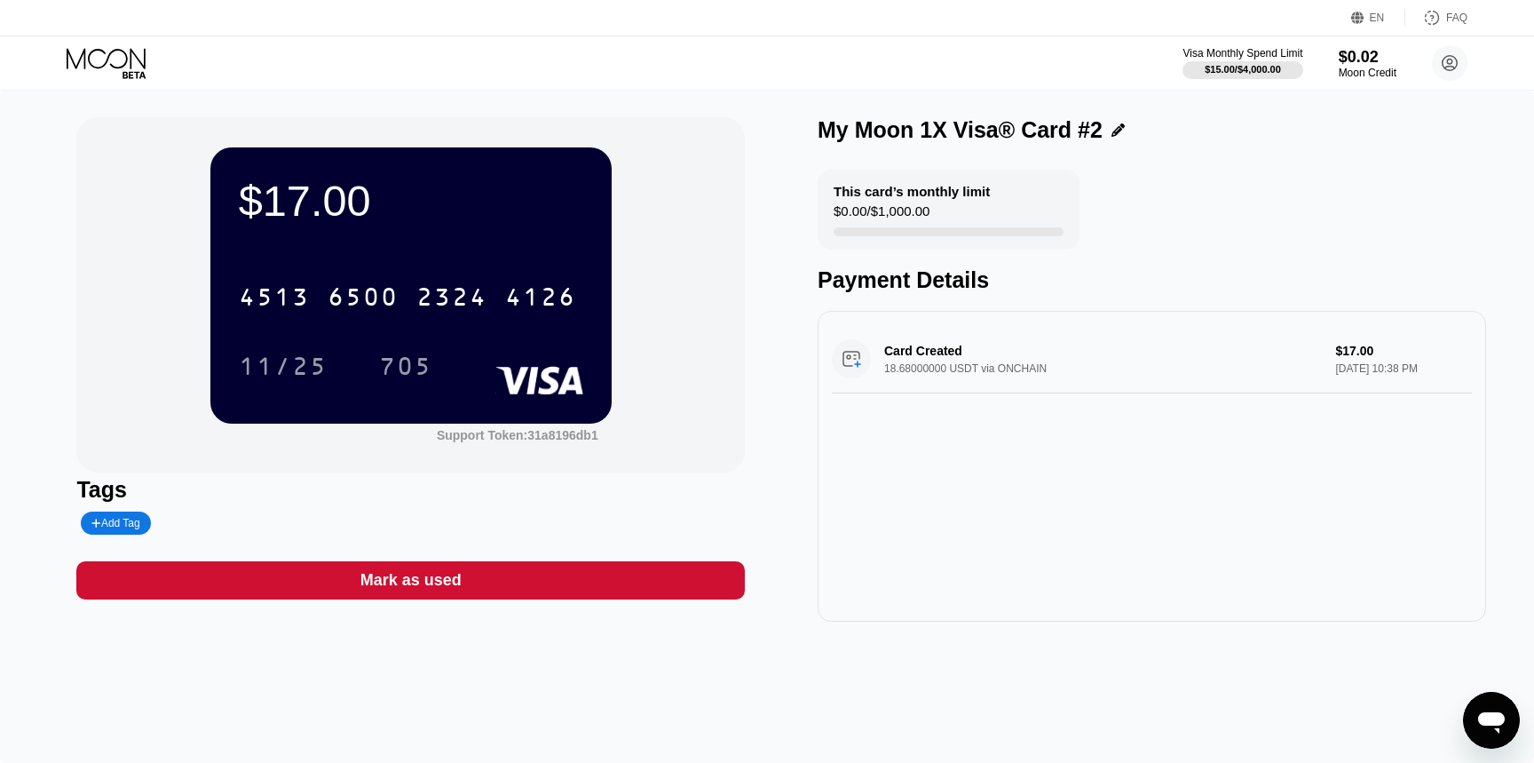
click at [118, 64] on icon at bounding box center [108, 63] width 83 height 31
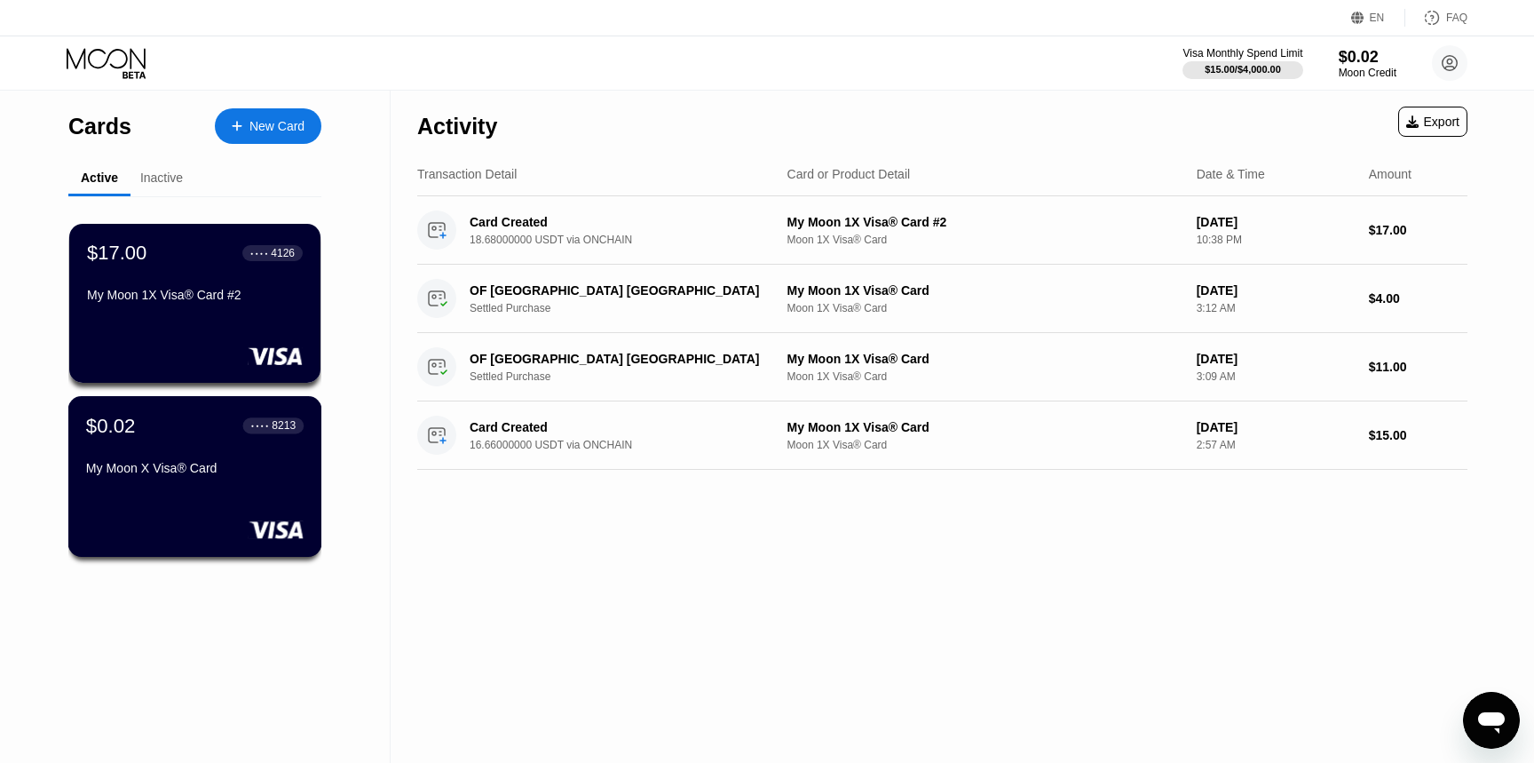
click at [253, 479] on div "My Moon X Visa® Card" at bounding box center [195, 471] width 218 height 21
click at [215, 250] on div "$17.00 ● ● ● ● 4126" at bounding box center [195, 252] width 218 height 23
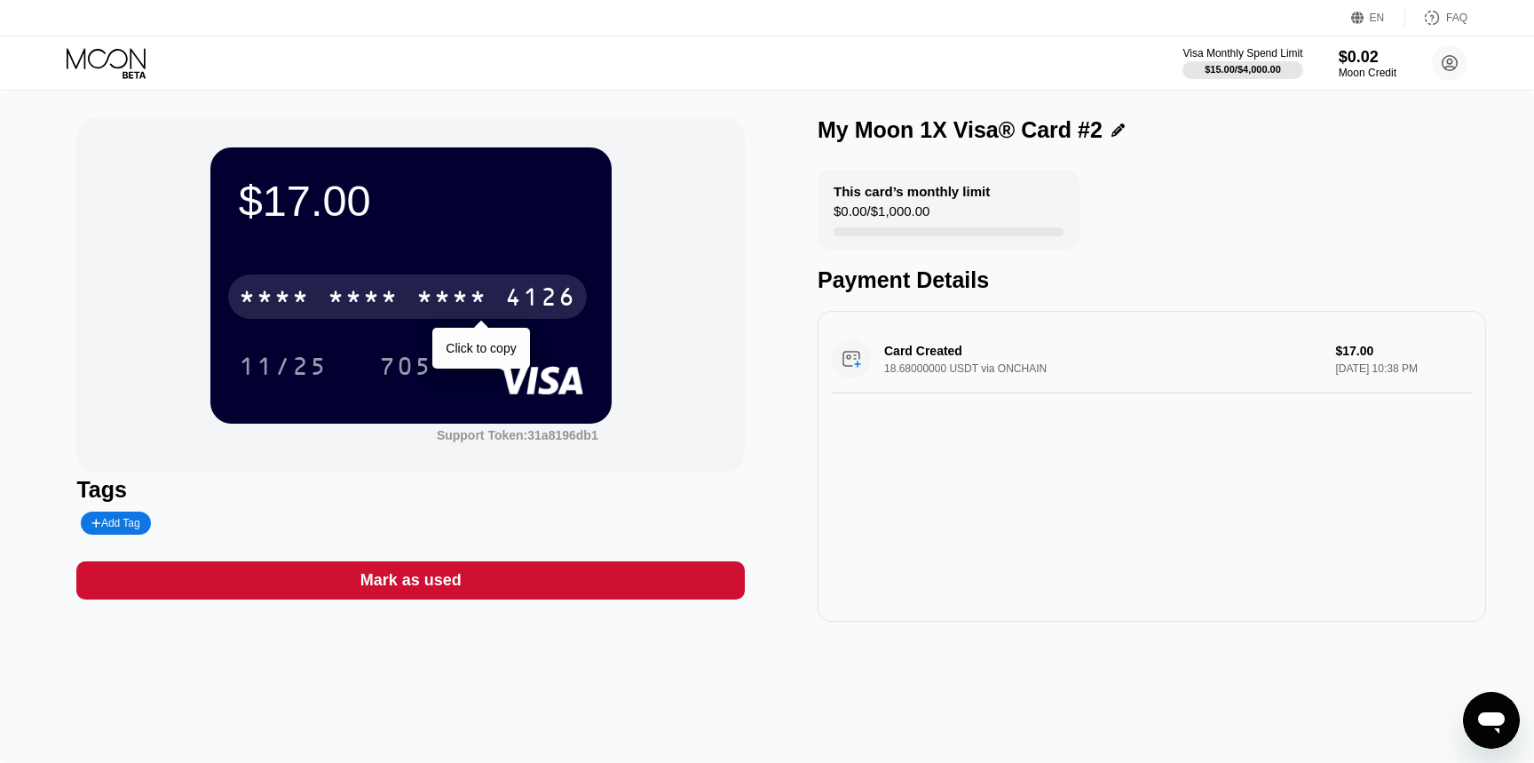
click at [343, 283] on div "* * * * * * * * * * * * 4126" at bounding box center [407, 296] width 359 height 44
click at [444, 297] on div "2324" at bounding box center [451, 299] width 71 height 28
click at [299, 294] on div "* * * *" at bounding box center [274, 299] width 71 height 28
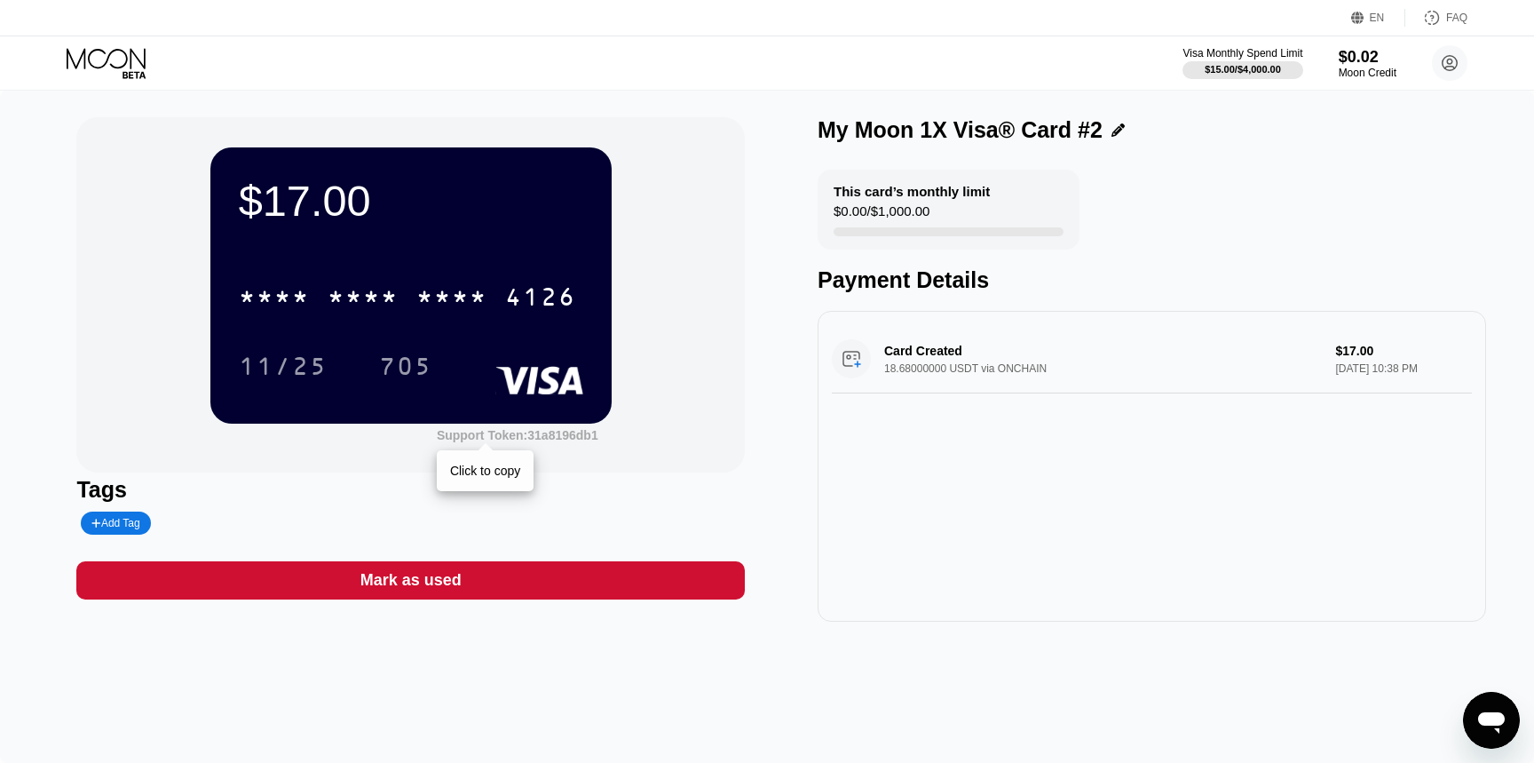
click at [541, 437] on div "Support Token: 31a8196db1" at bounding box center [518, 435] width 162 height 14
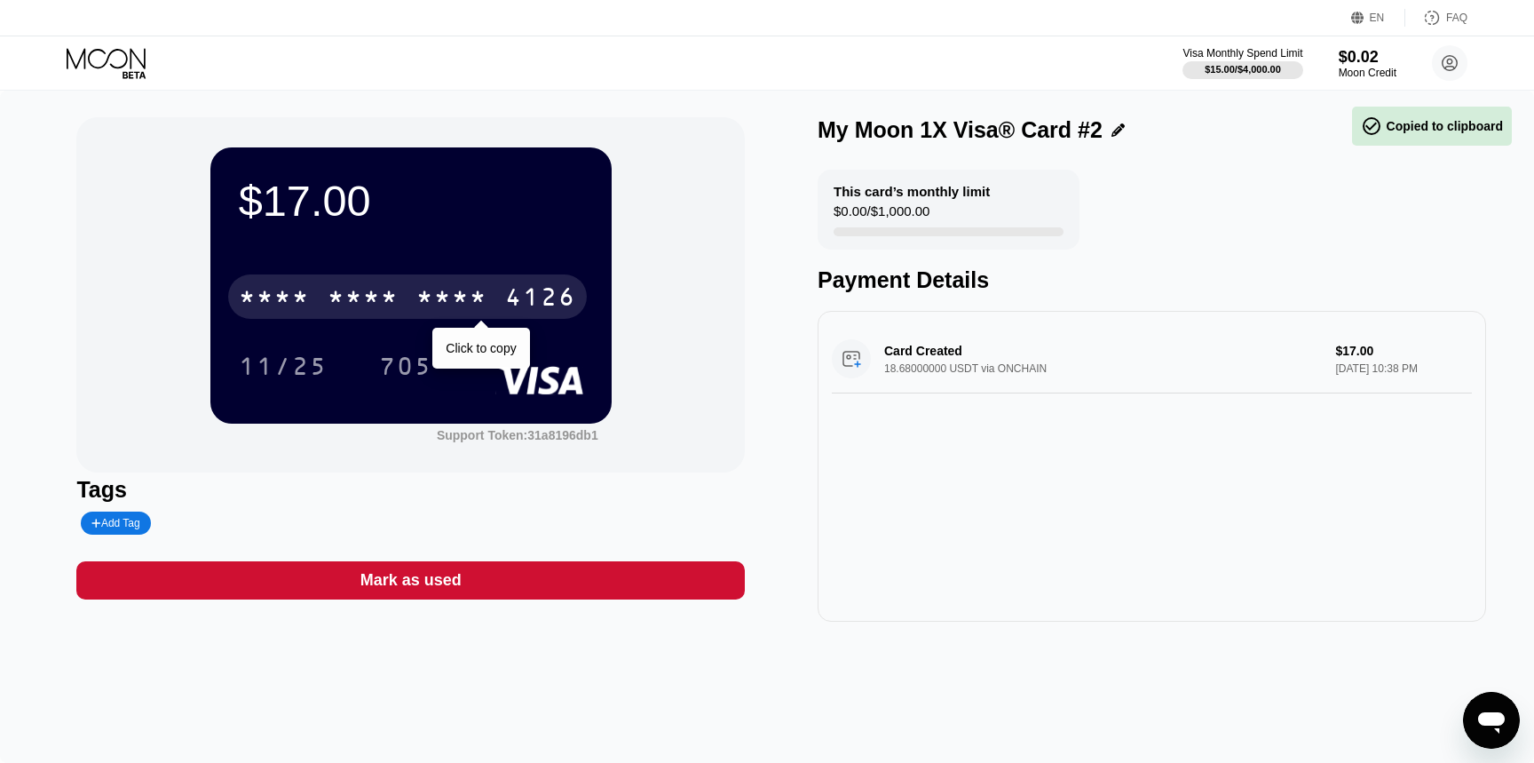
click at [372, 293] on div "* * * *" at bounding box center [363, 299] width 71 height 28
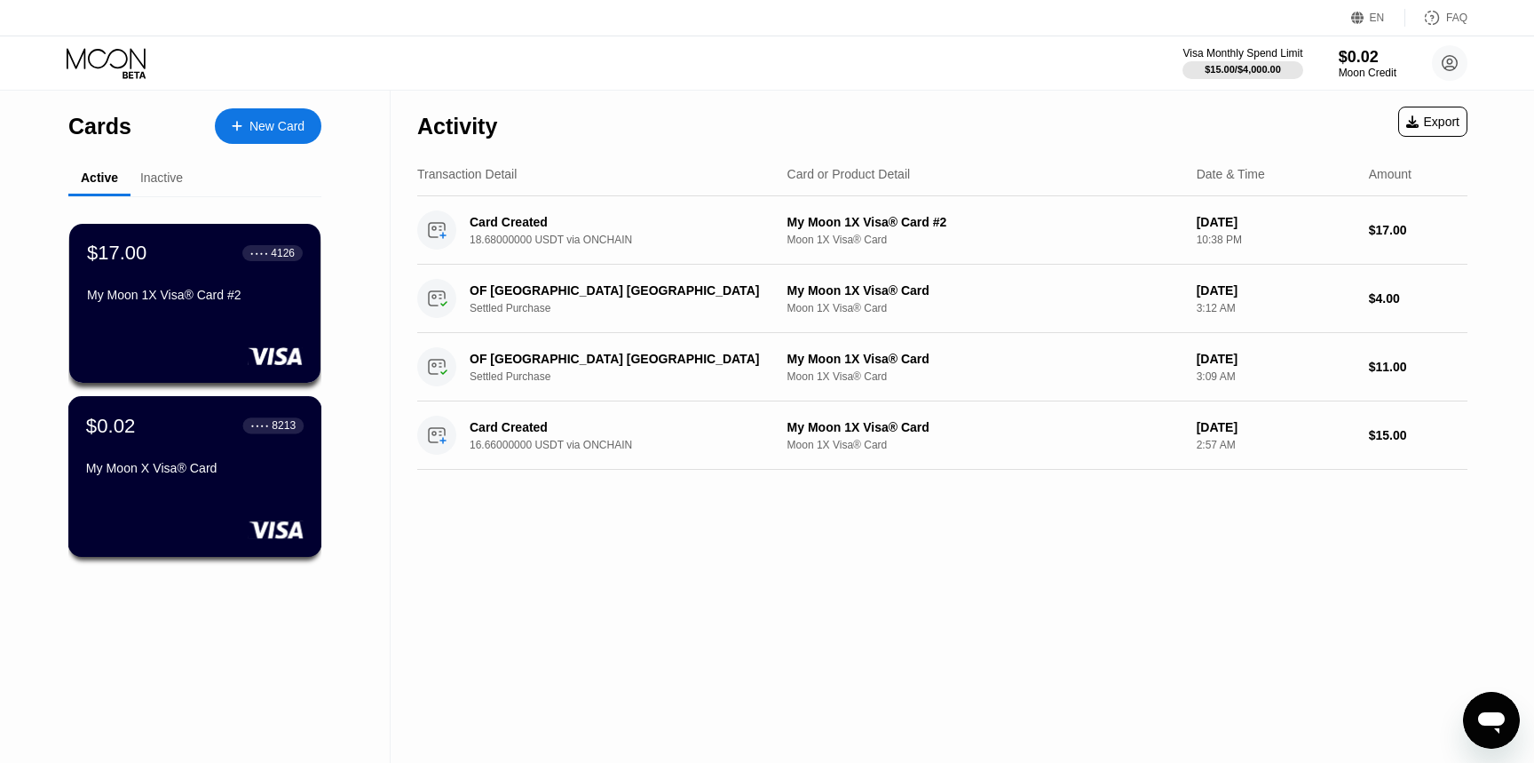
click at [230, 476] on div "My Moon X Visa® Card" at bounding box center [195, 471] width 218 height 21
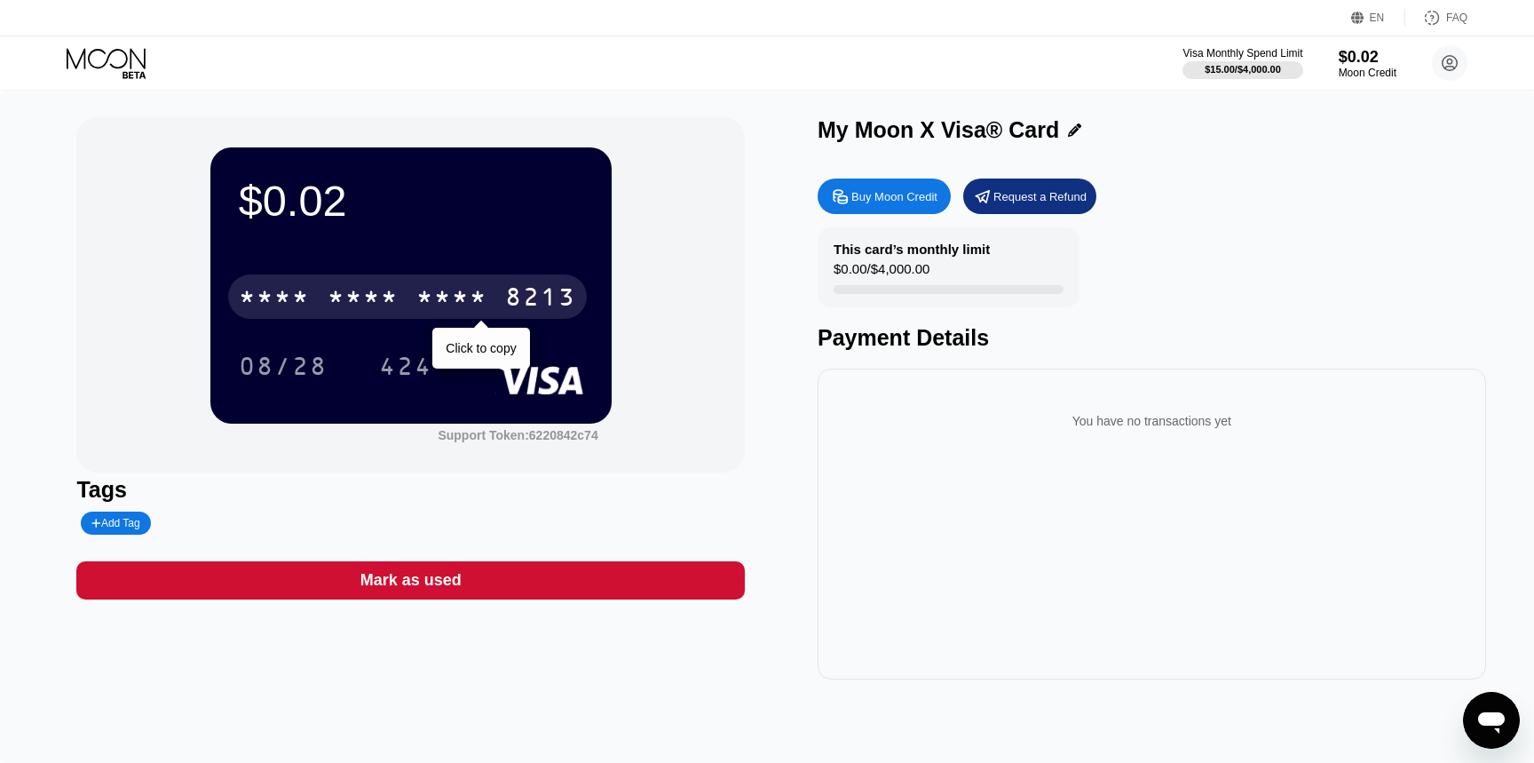
click at [504, 287] on div "* * * * * * * * * * * * 8213" at bounding box center [407, 296] width 359 height 44
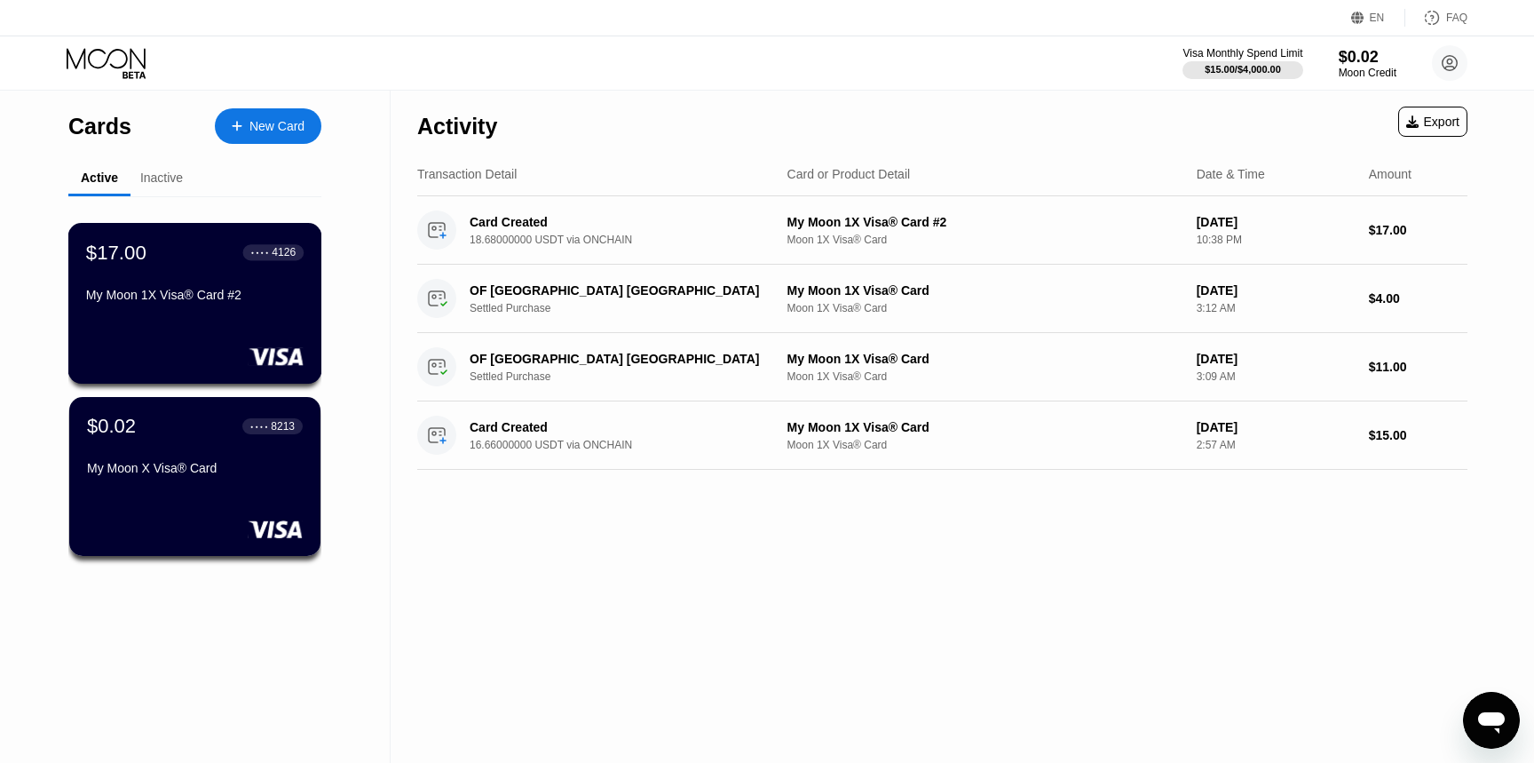
click at [233, 266] on div "$17.00 ● ● ● ● 4126 My Moon 1X Visa® Card #2" at bounding box center [195, 275] width 218 height 68
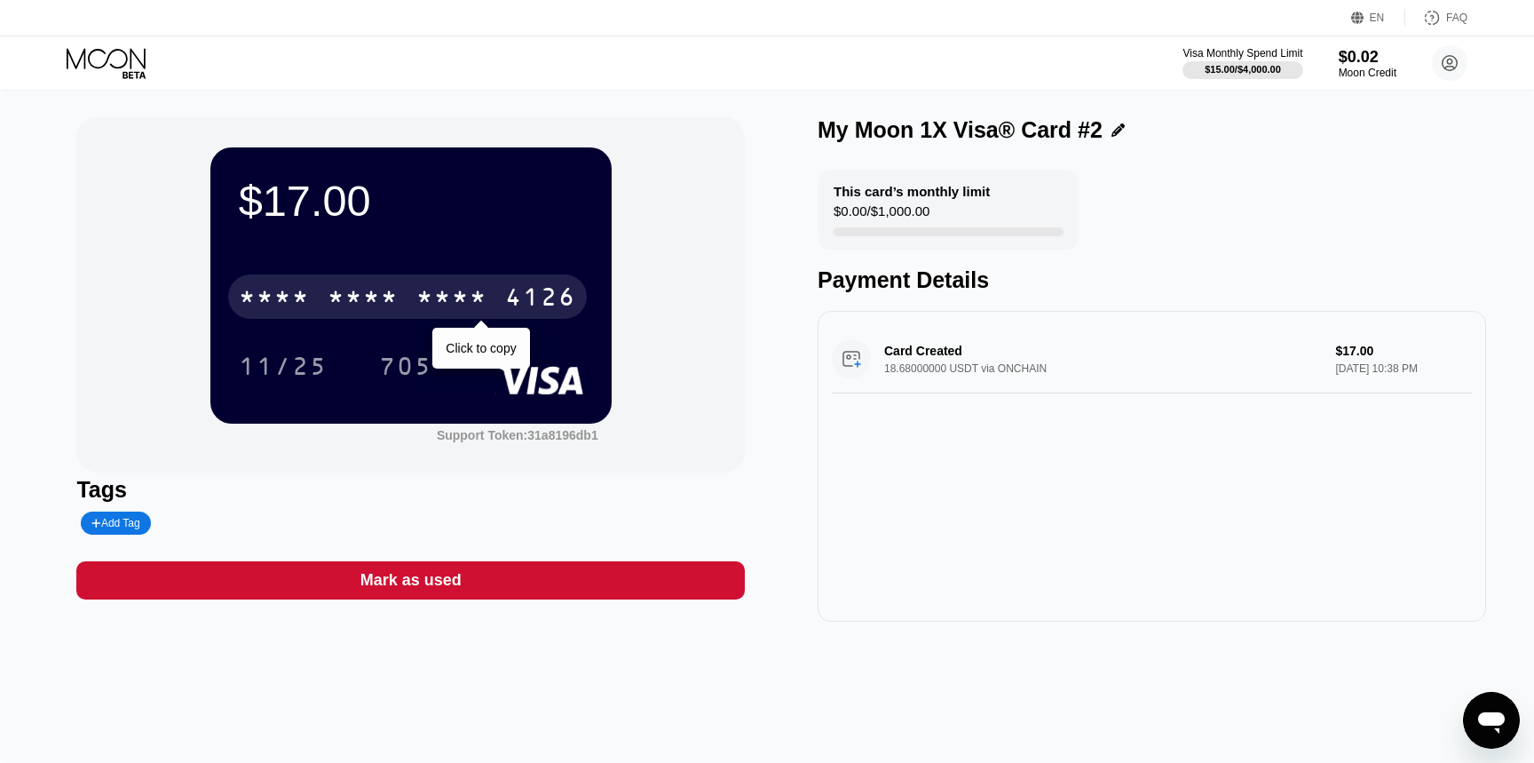
click at [543, 286] on div "4126" at bounding box center [540, 299] width 71 height 28
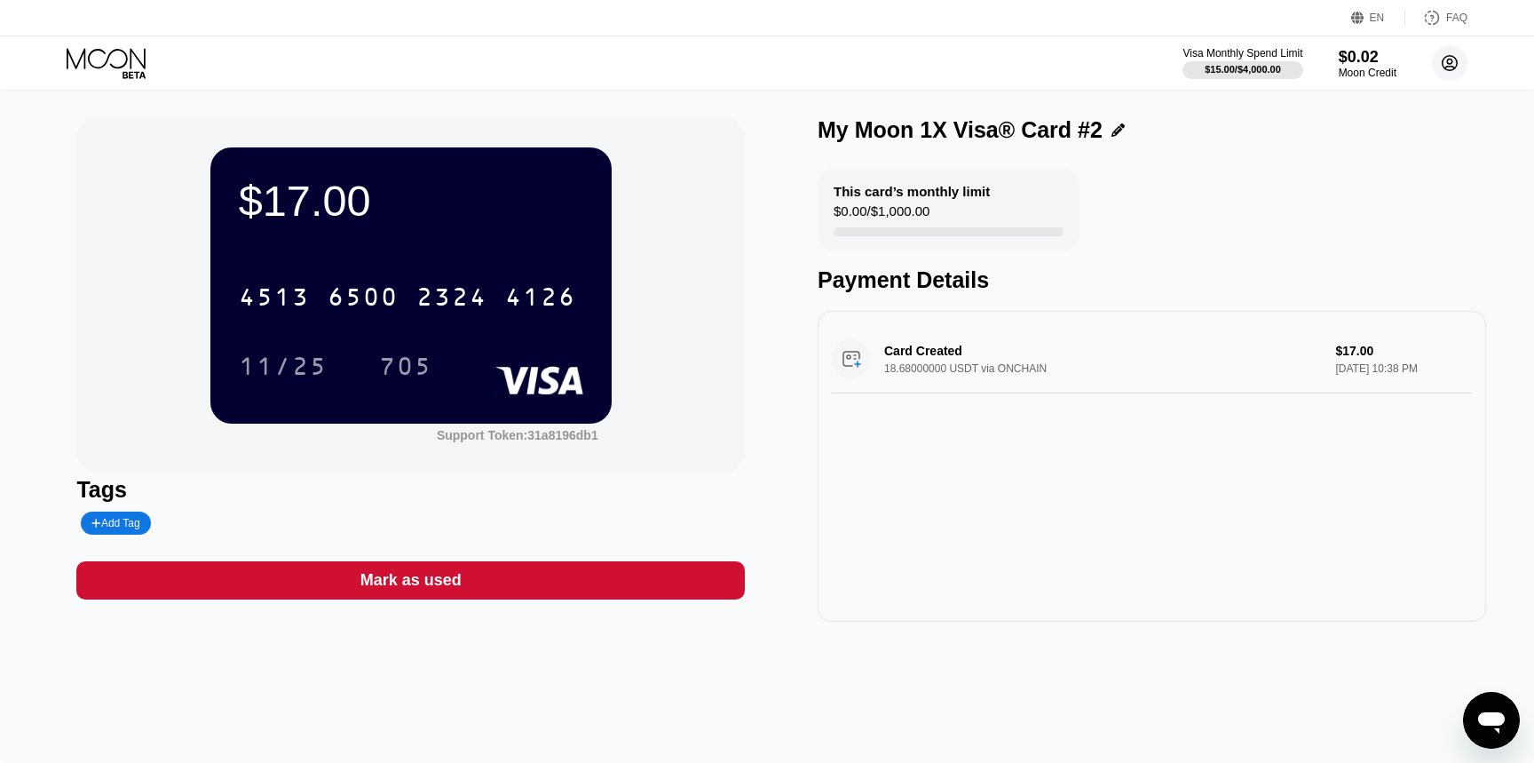
click at [1443, 72] on circle at bounding box center [1450, 63] width 36 height 36
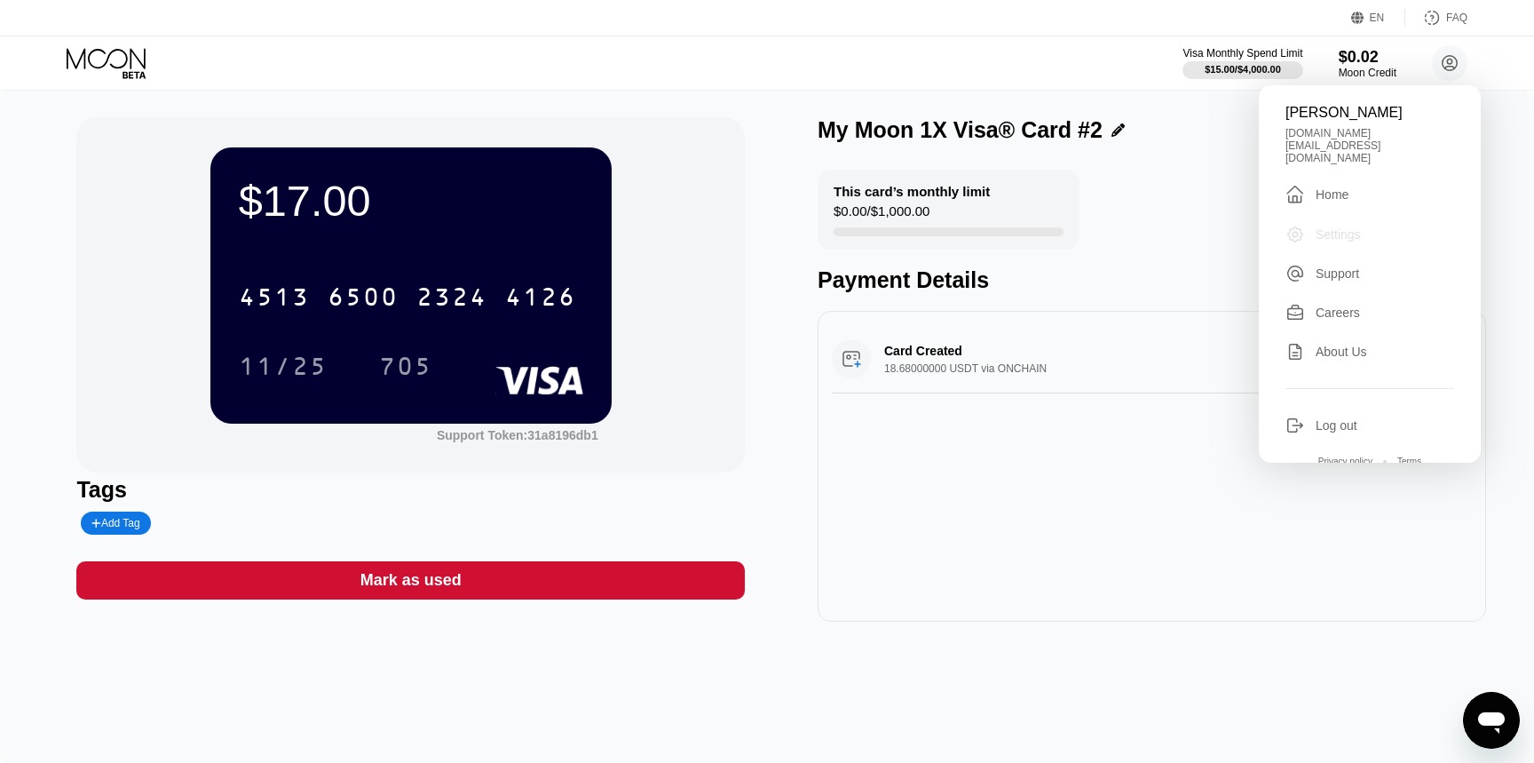
click at [1336, 227] on div "Settings" at bounding box center [1338, 234] width 45 height 14
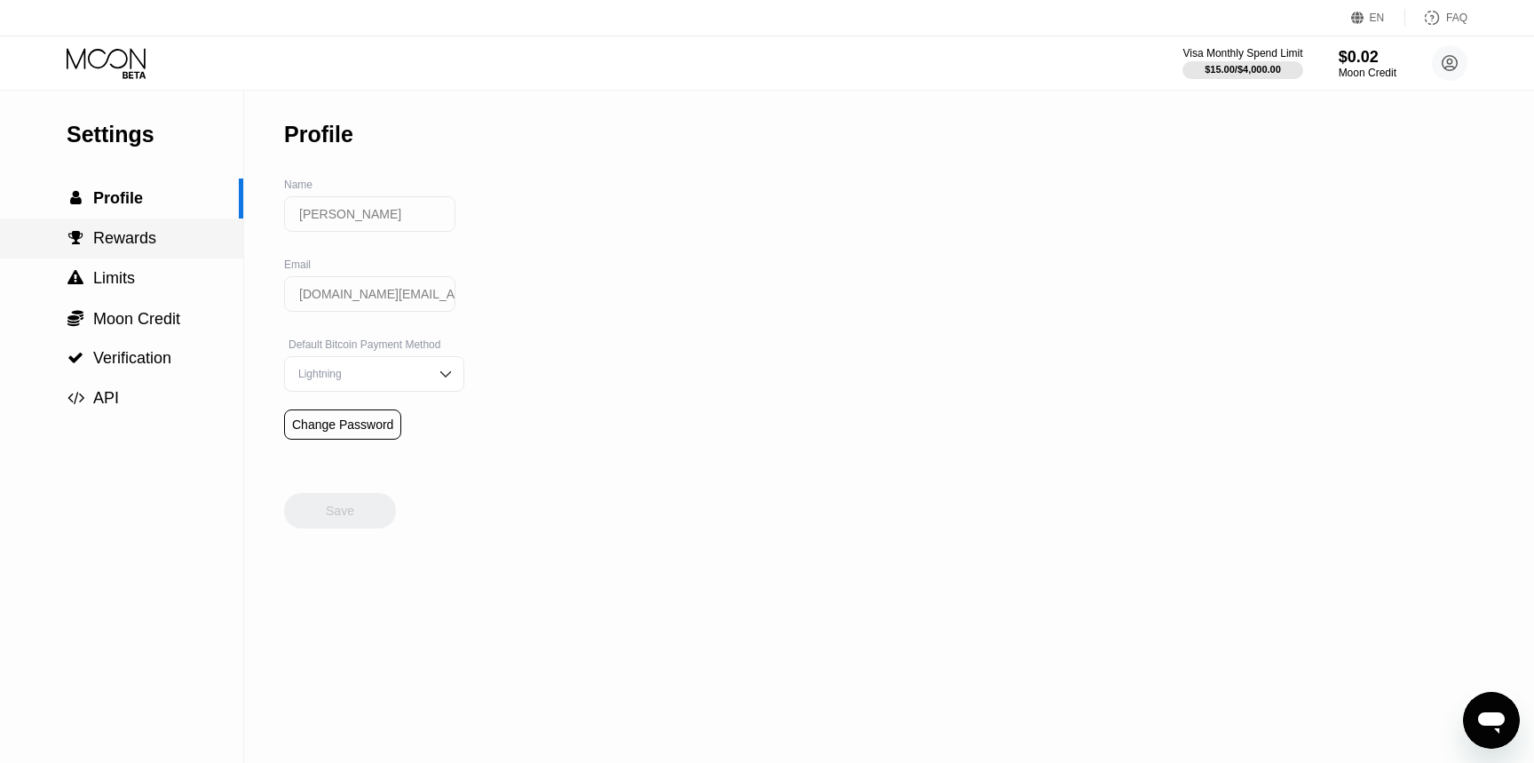
click at [152, 249] on div " Rewards" at bounding box center [121, 238] width 243 height 40
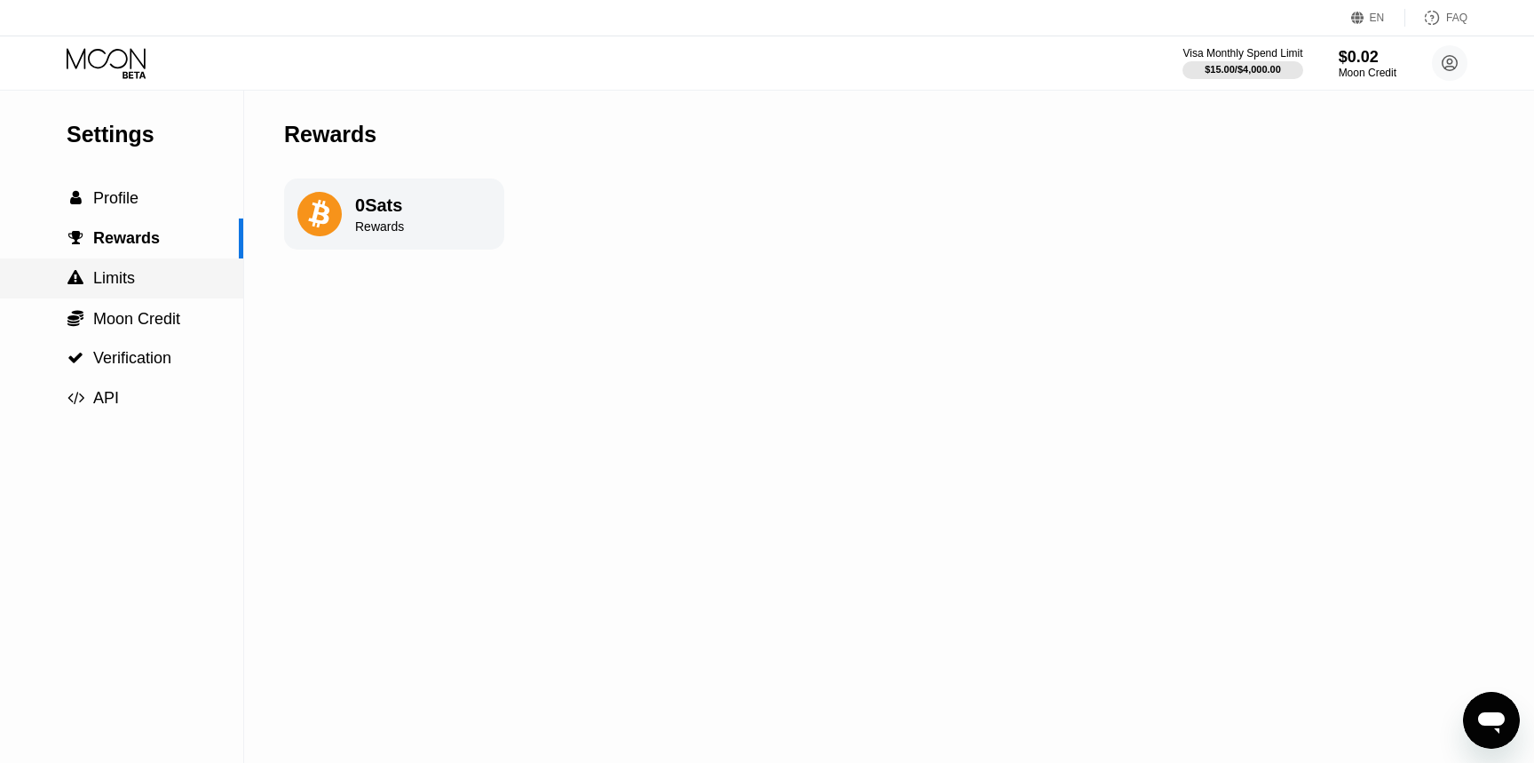
click at [155, 269] on div " Limits" at bounding box center [121, 278] width 243 height 19
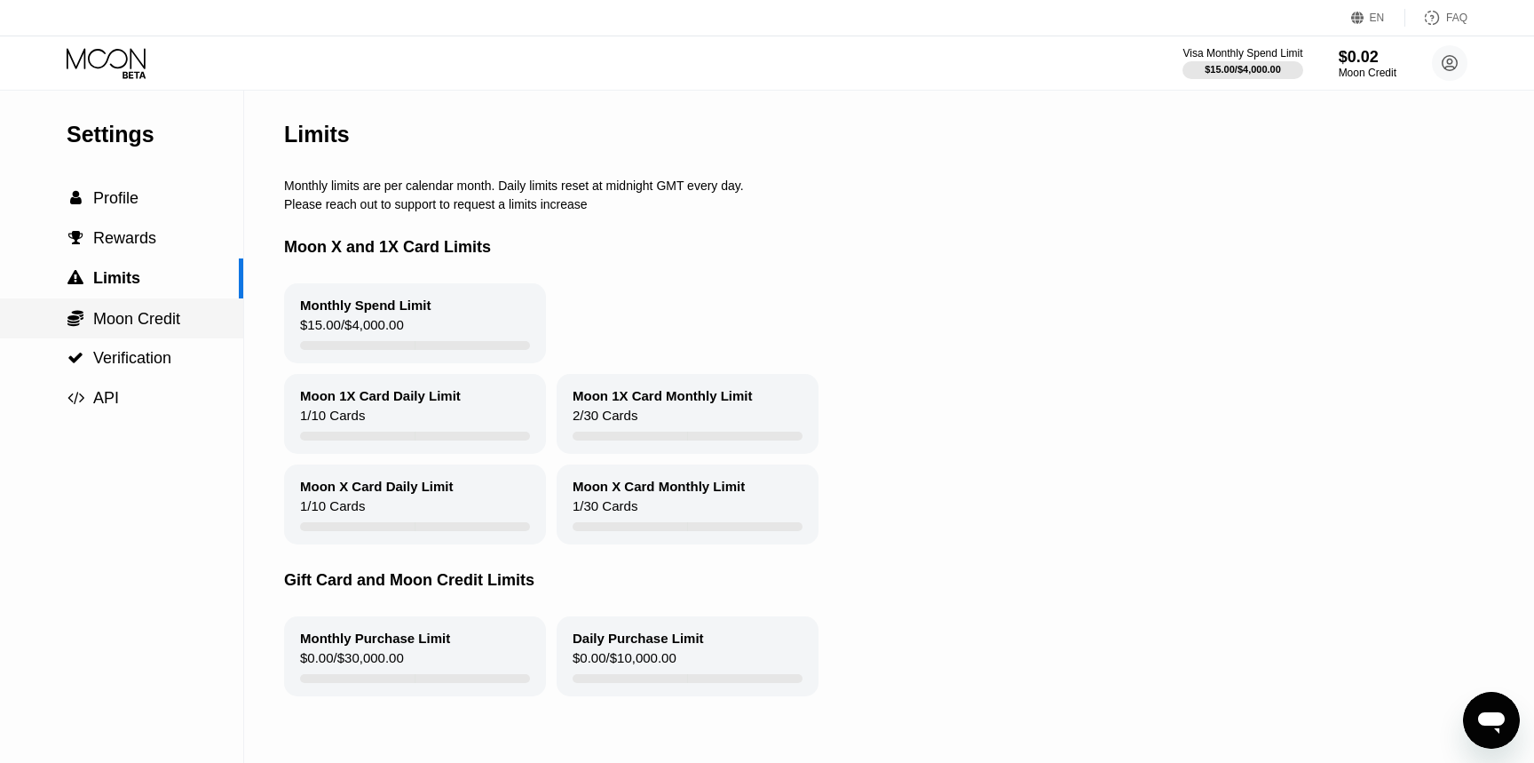
click at [163, 303] on div " Moon Credit" at bounding box center [121, 318] width 243 height 40
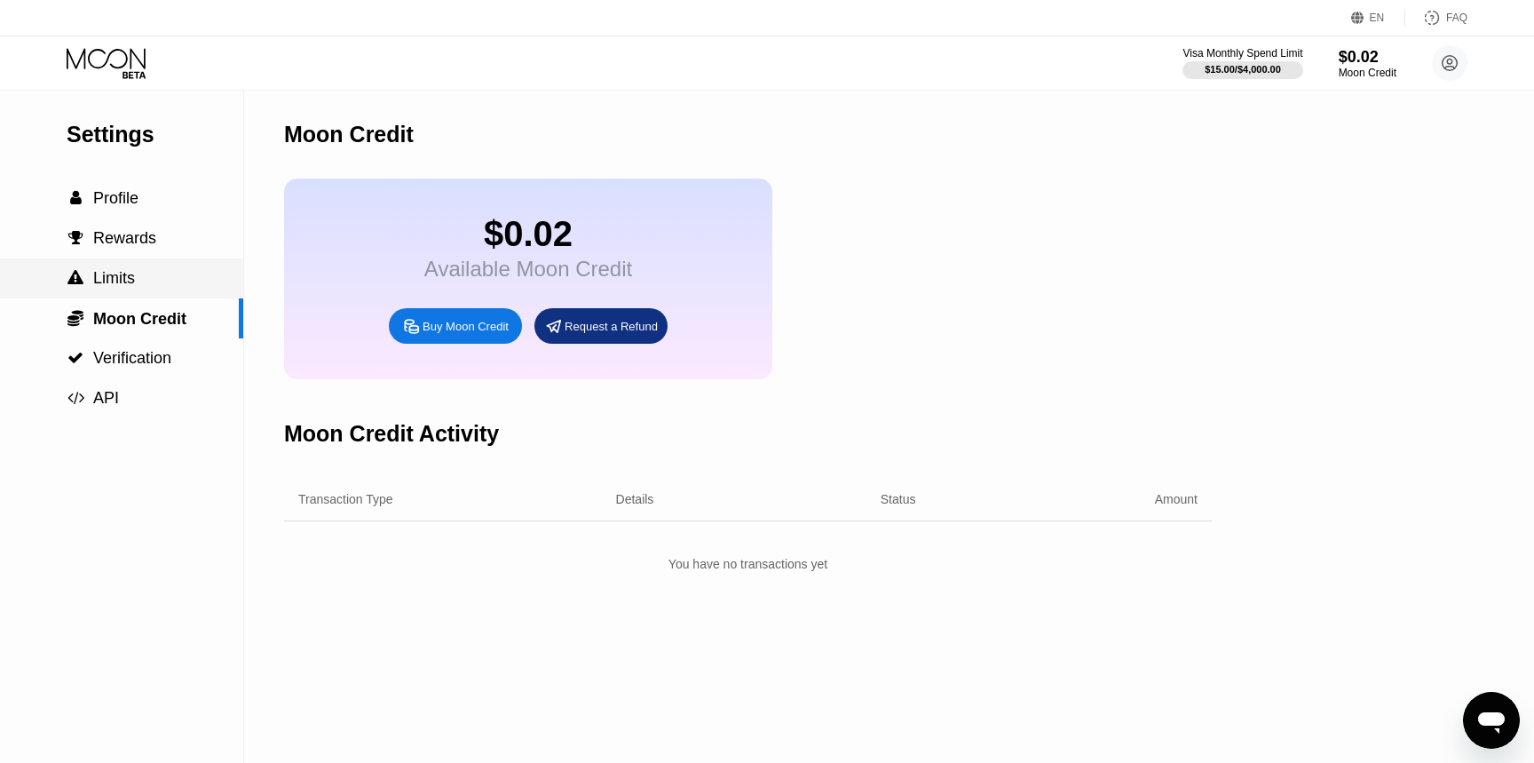
click at [166, 259] on div " Limits" at bounding box center [121, 278] width 243 height 40
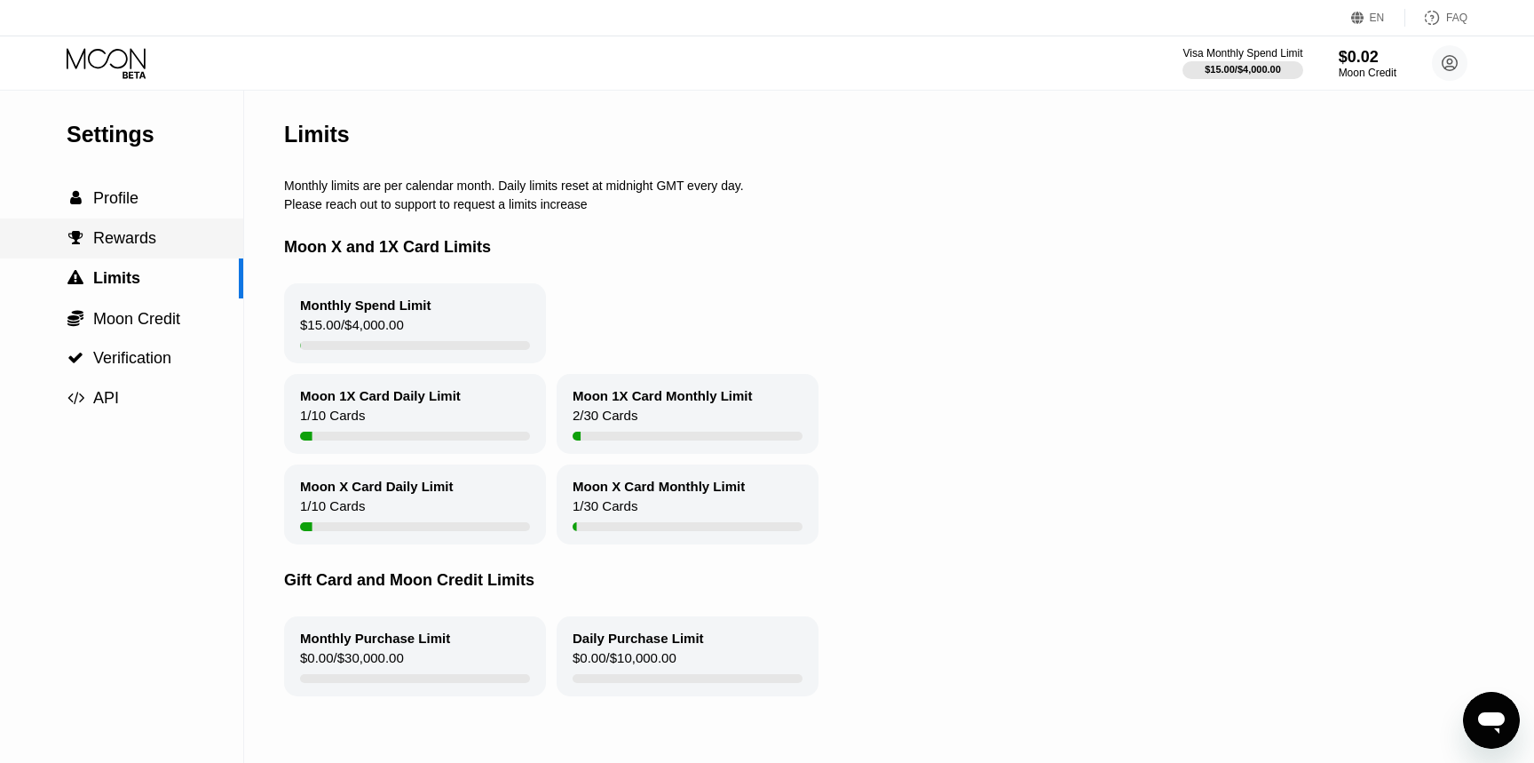
click at [166, 244] on div " Rewards" at bounding box center [121, 238] width 243 height 19
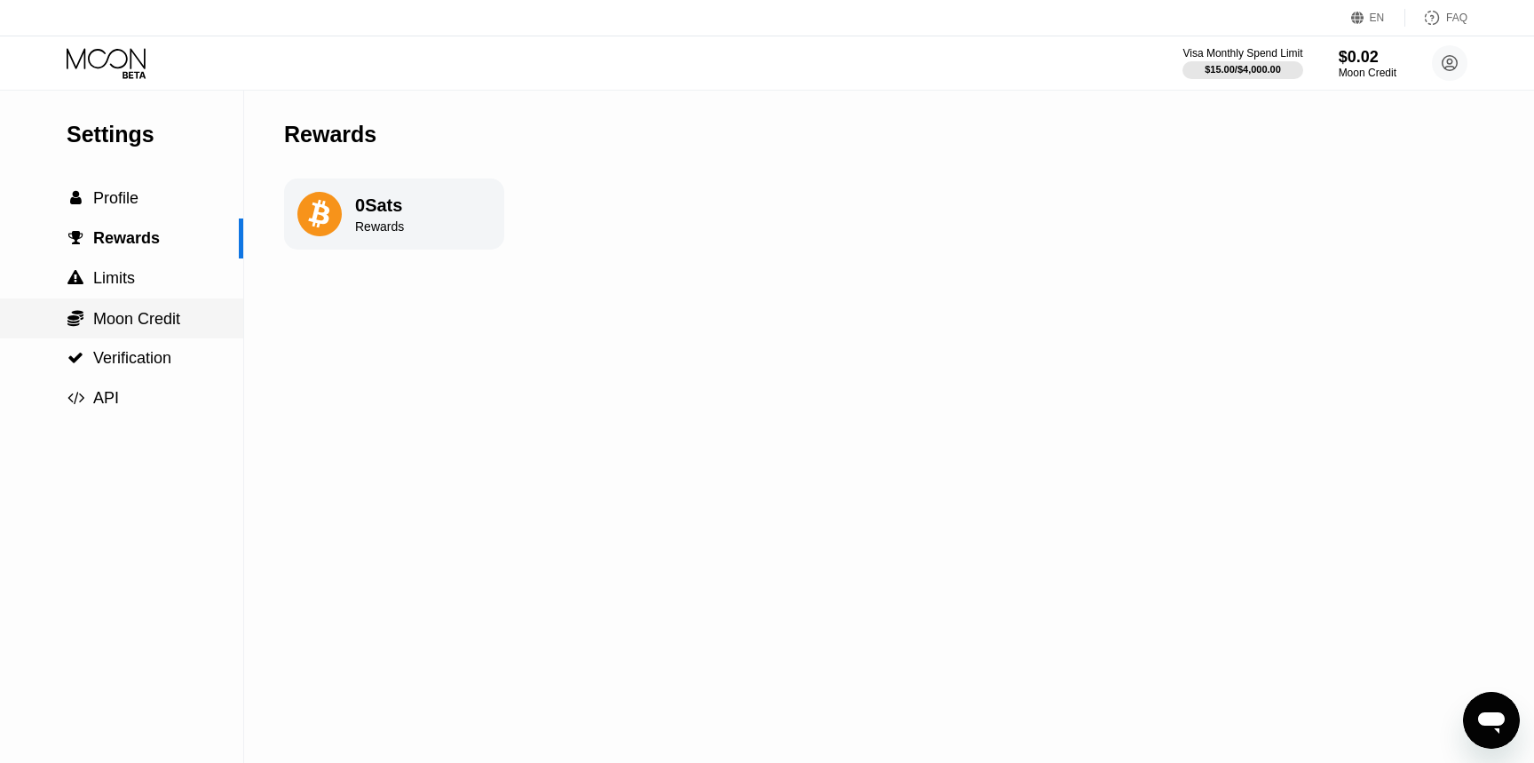
click at [165, 324] on span "Moon Credit" at bounding box center [136, 319] width 87 height 18
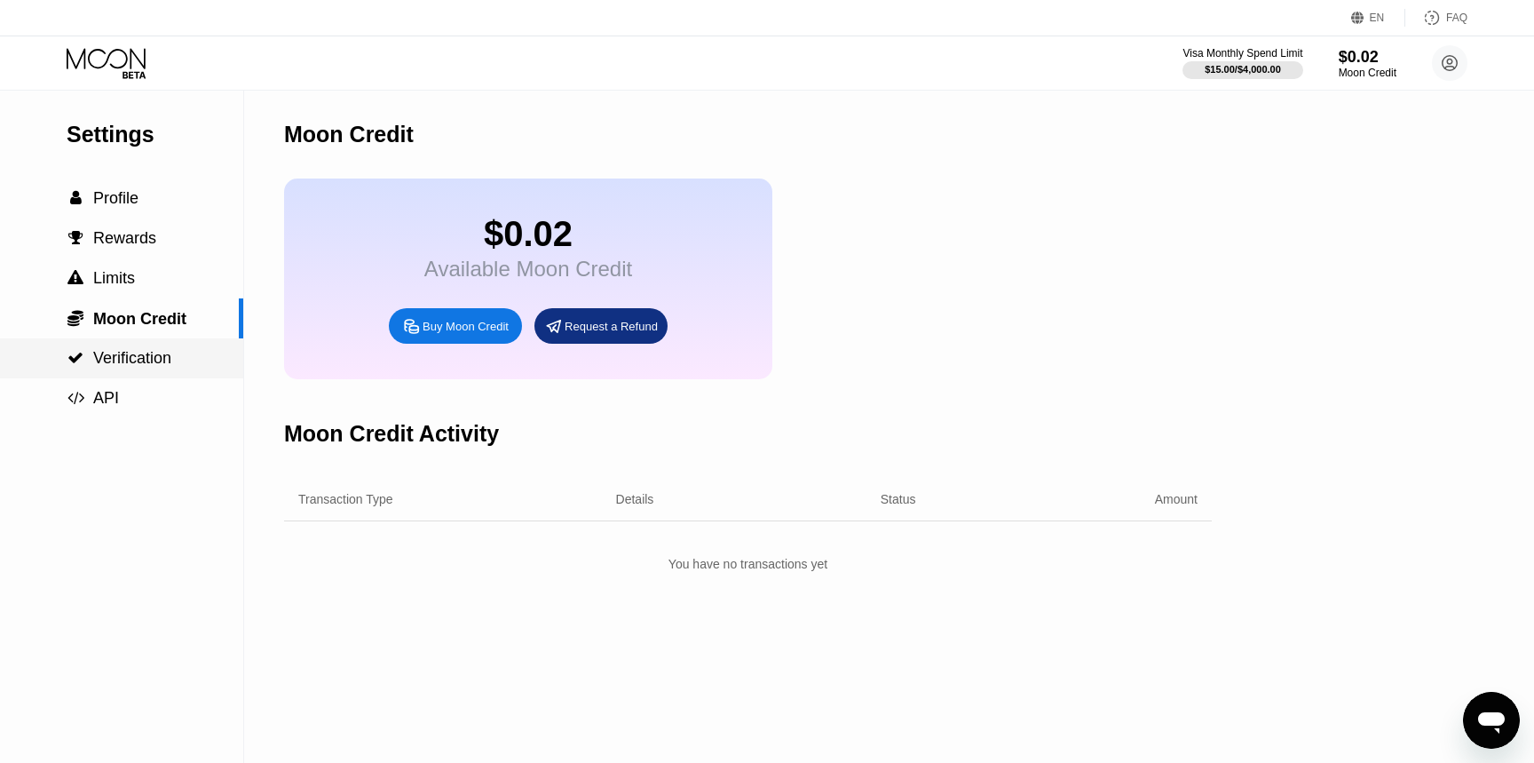
click at [175, 351] on div " Verification" at bounding box center [121, 358] width 243 height 19
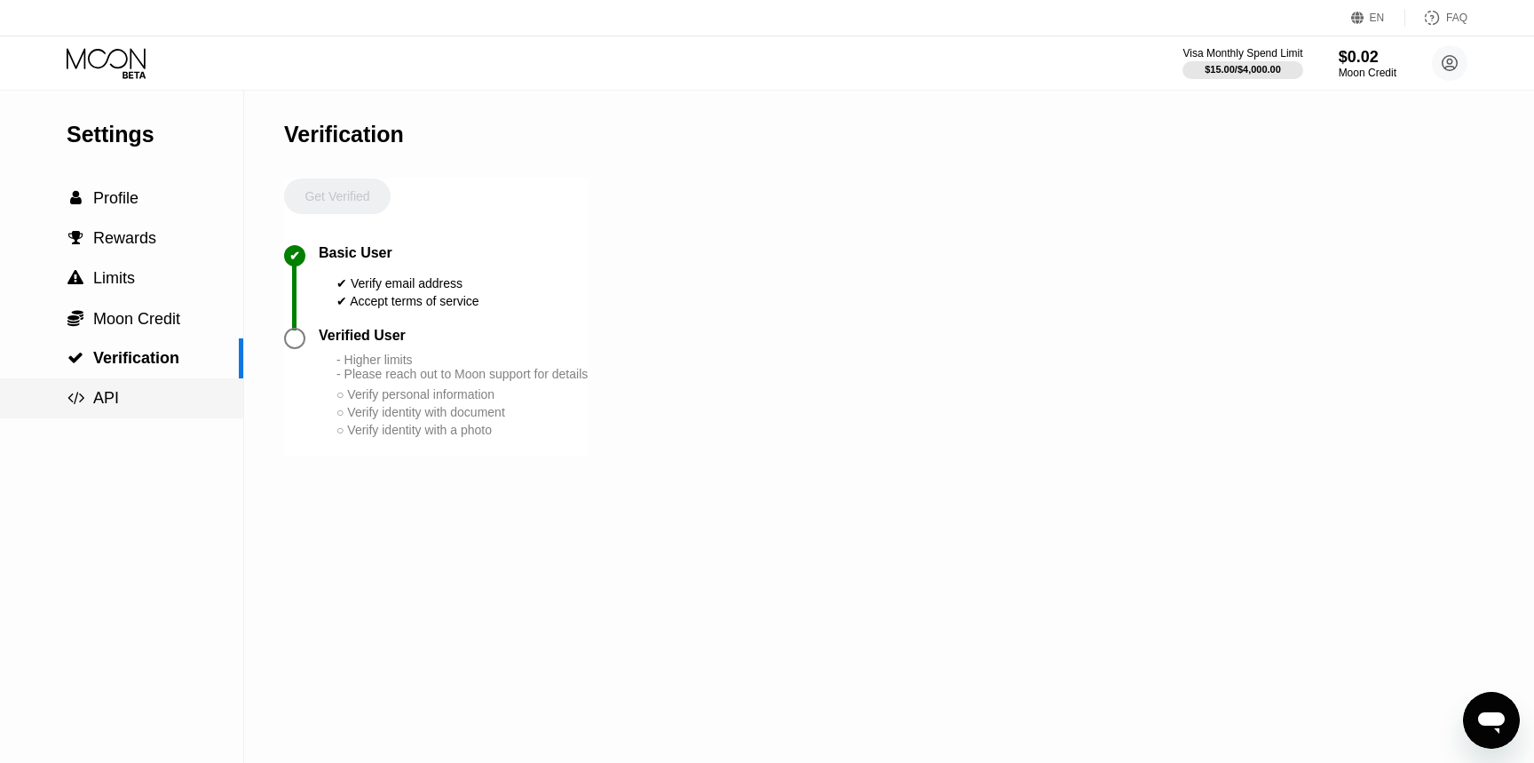
click at [178, 400] on div " API" at bounding box center [121, 398] width 243 height 19
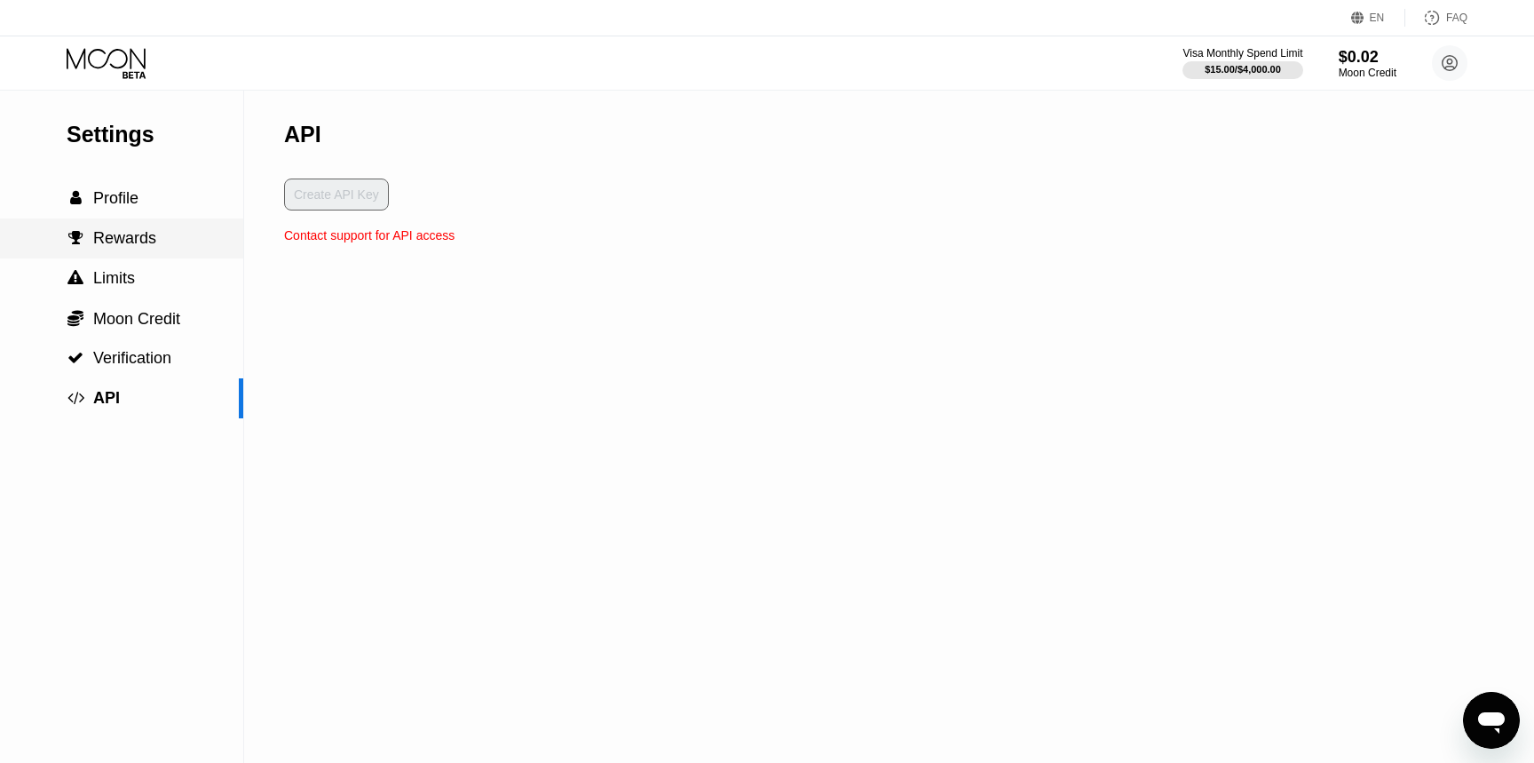
click at [162, 238] on div " Rewards" at bounding box center [121, 238] width 243 height 19
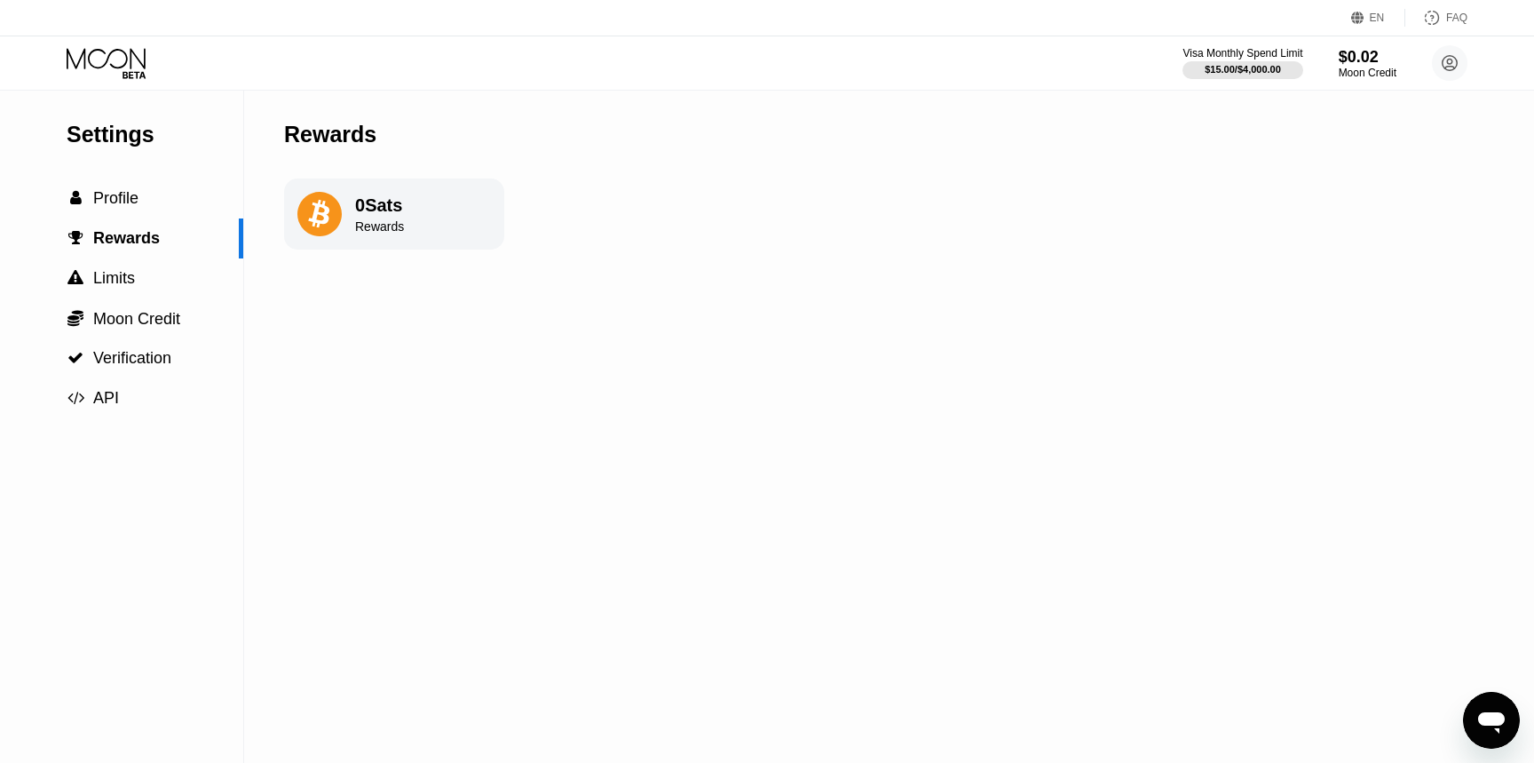
click at [360, 231] on div "Rewards" at bounding box center [379, 226] width 49 height 14
click at [325, 215] on icon at bounding box center [318, 214] width 21 height 28
